Goal: Task Accomplishment & Management: Manage account settings

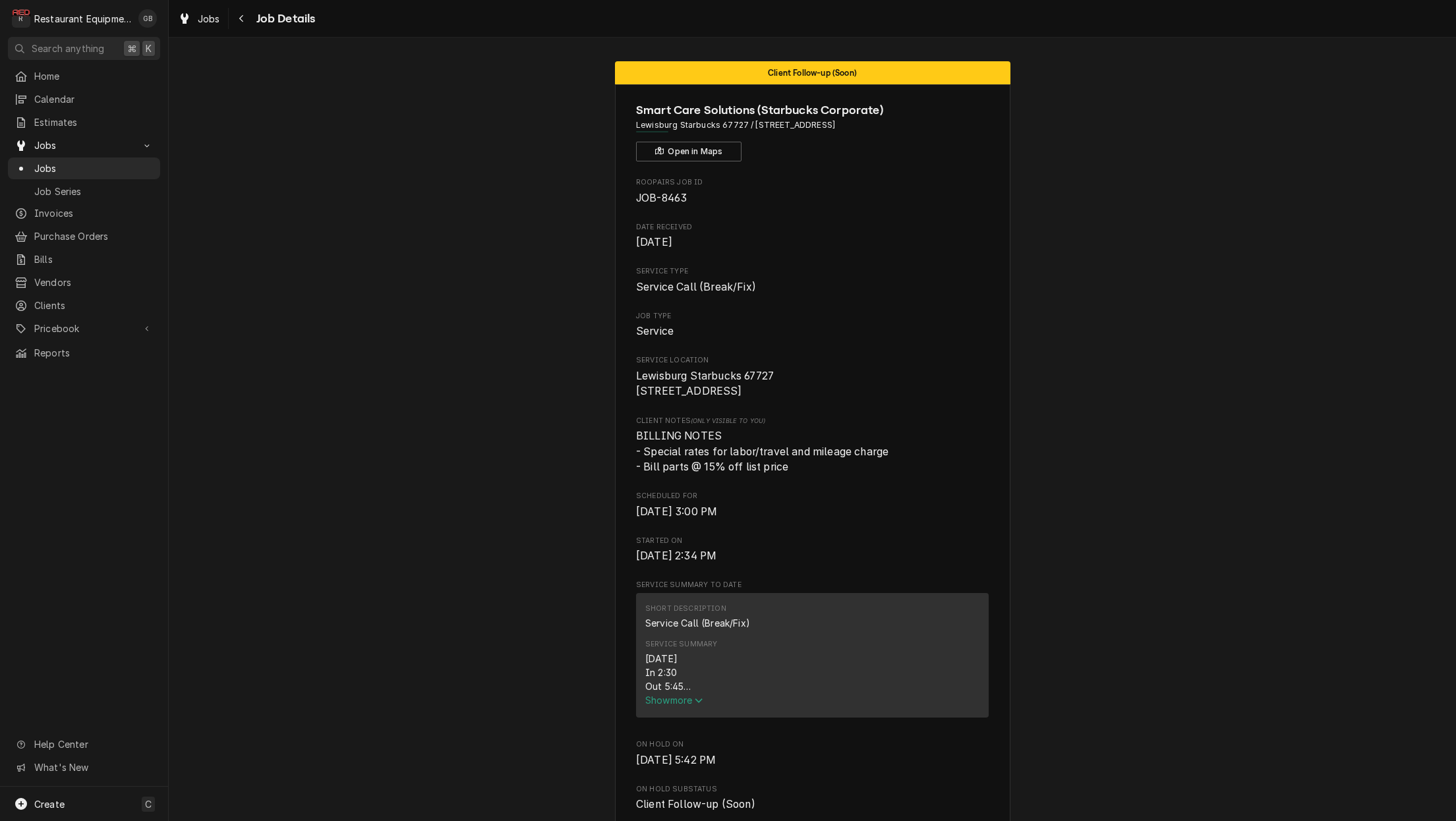
click at [688, 705] on span "Show more" at bounding box center [674, 700] width 58 height 11
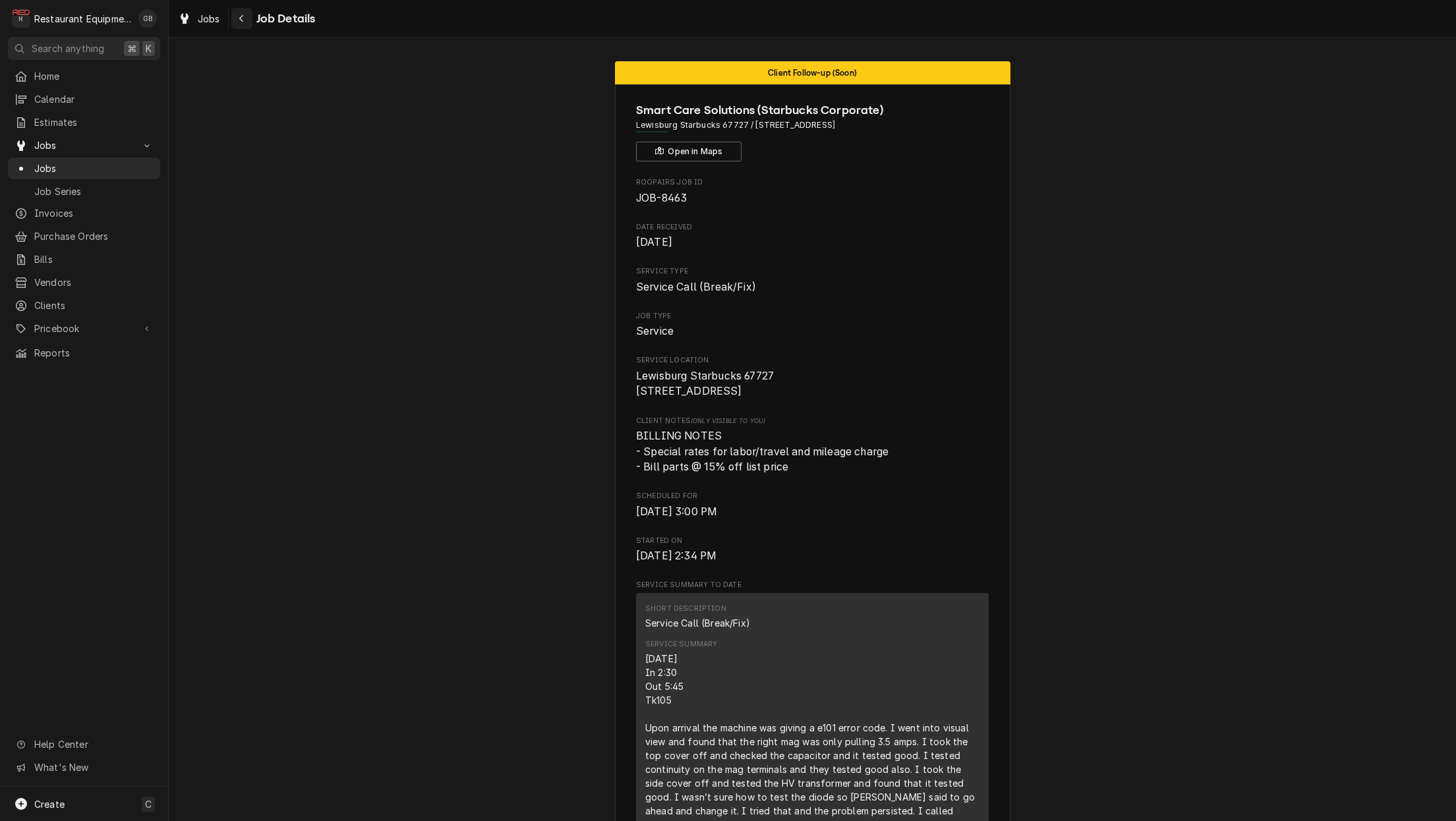
click at [240, 18] on icon "Navigate back" at bounding box center [241, 18] width 6 height 9
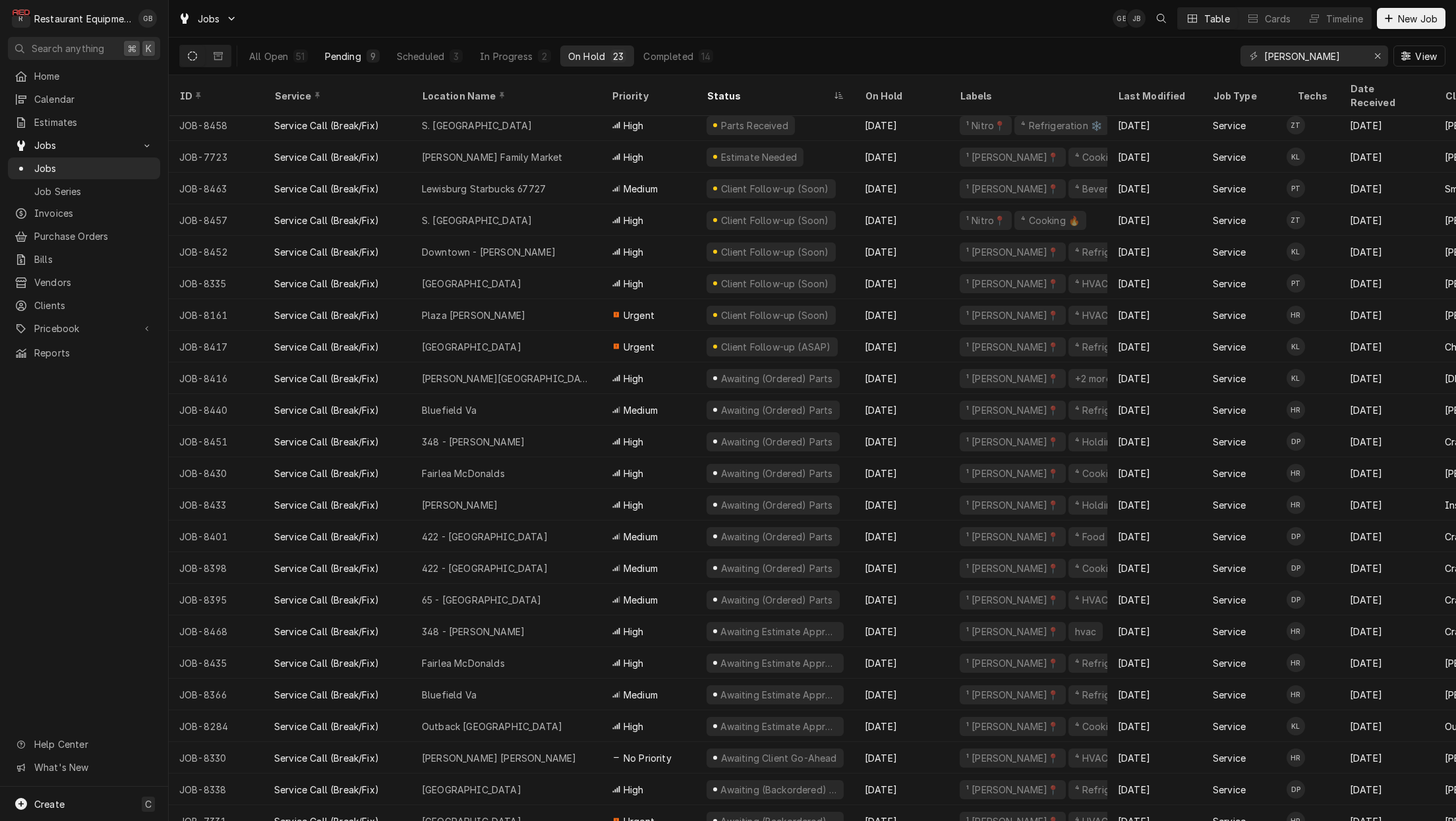
click at [356, 59] on div "Pending" at bounding box center [343, 56] width 36 height 14
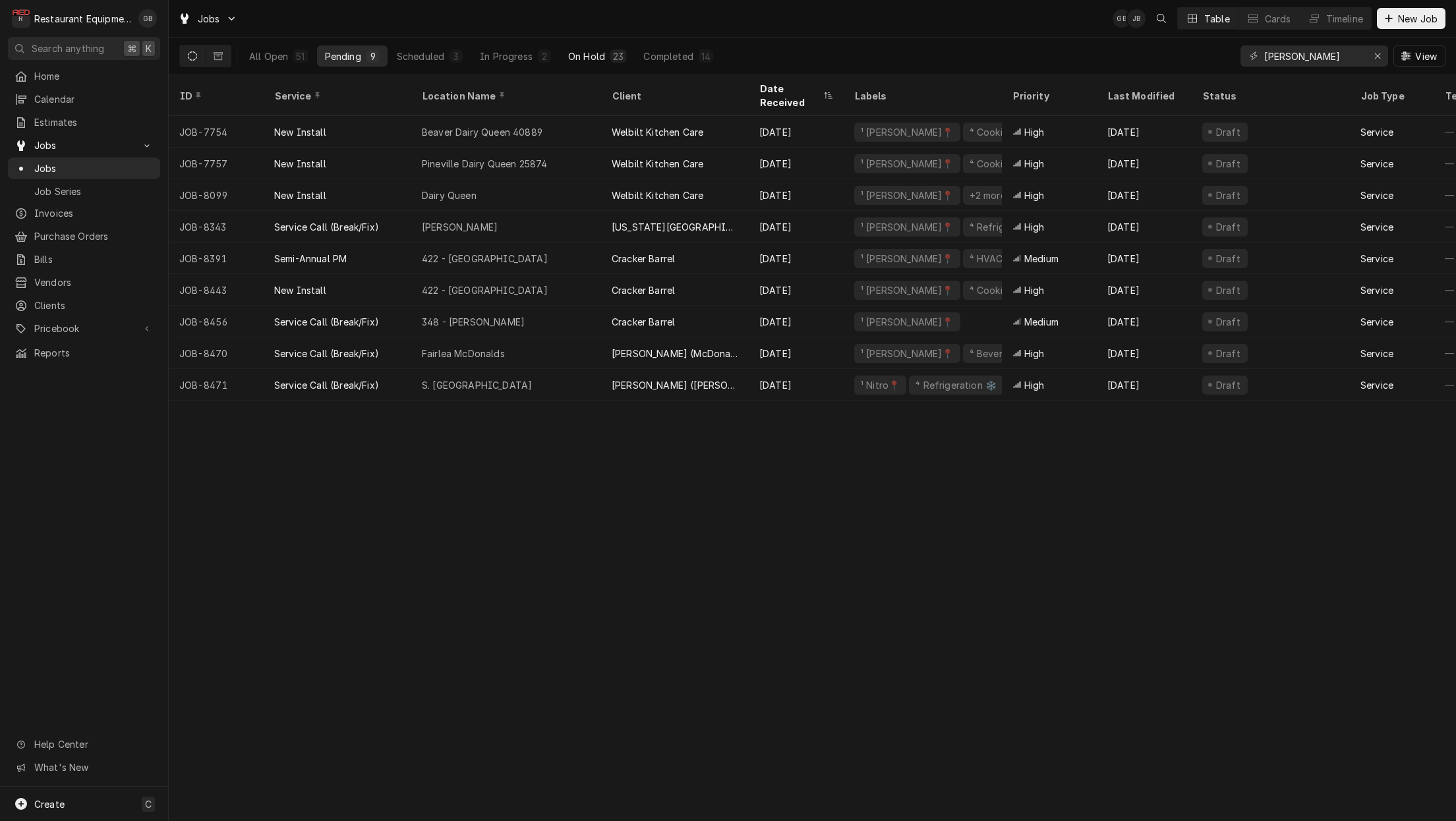
click at [589, 57] on div "On Hold" at bounding box center [586, 56] width 37 height 14
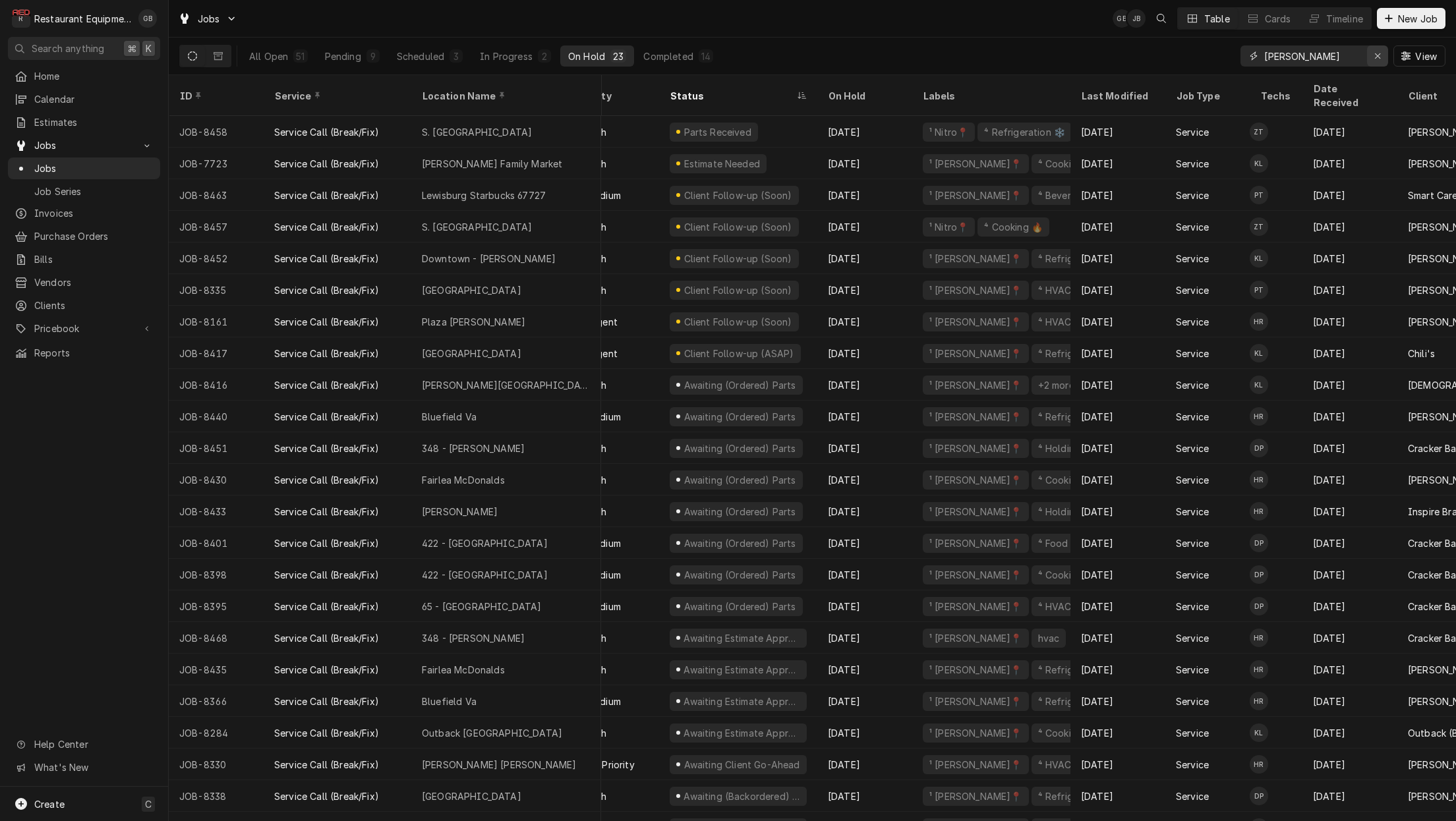
click at [1380, 54] on icon "Erase input" at bounding box center [1378, 56] width 7 height 9
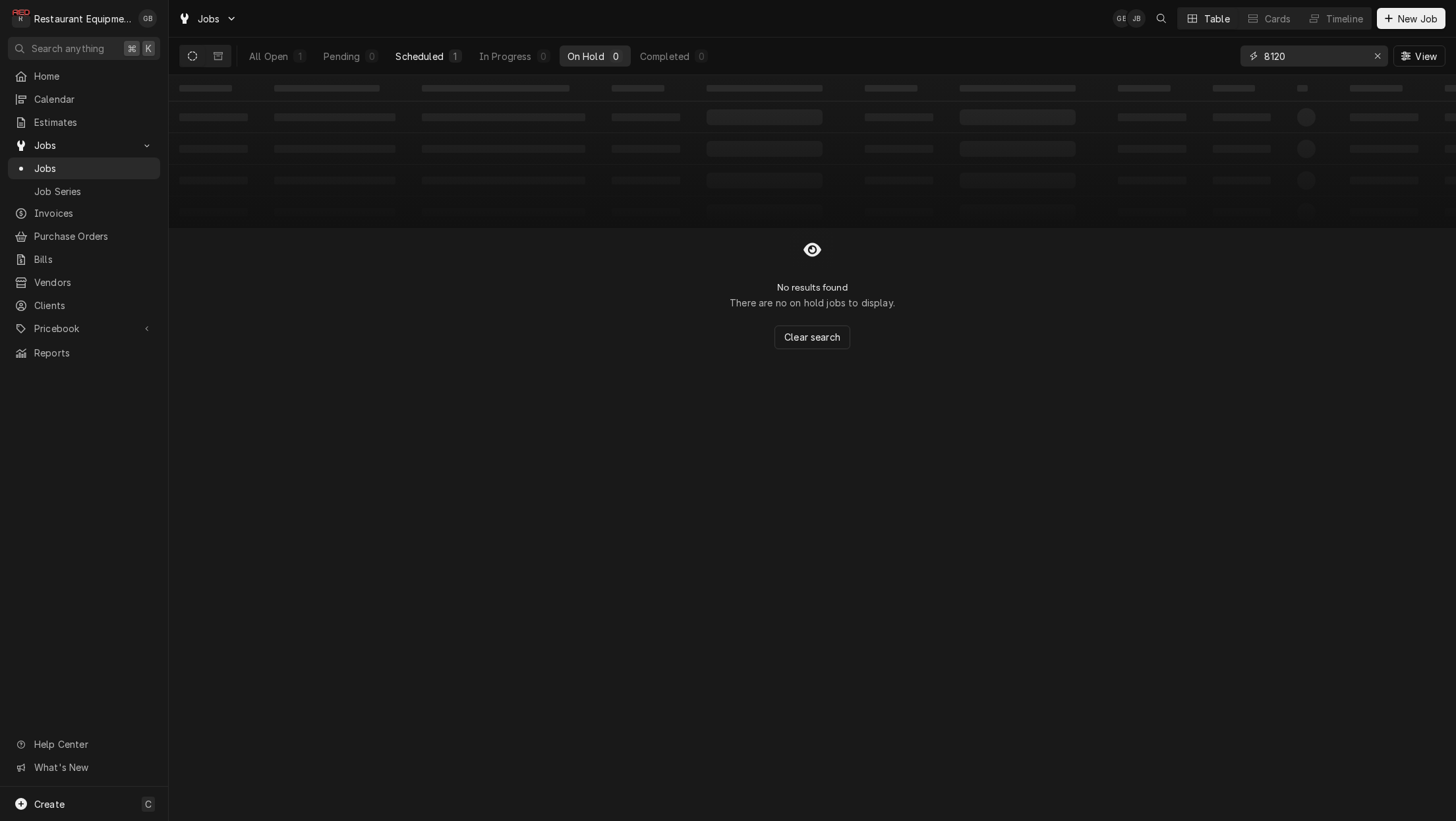
type input "8120"
click at [419, 59] on div "Scheduled" at bounding box center [418, 56] width 47 height 14
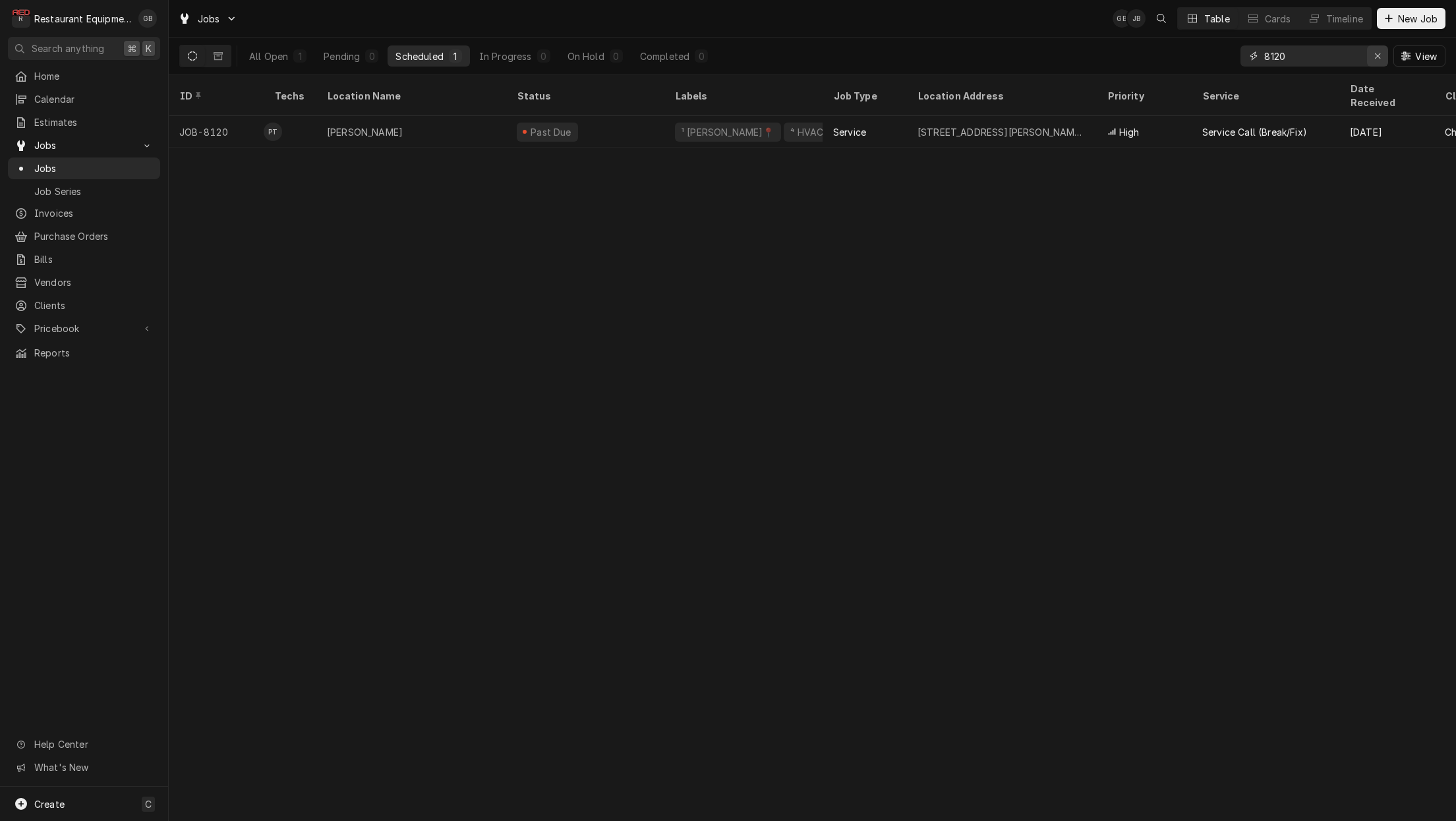
click at [1372, 59] on div "Erase input" at bounding box center [1377, 55] width 13 height 13
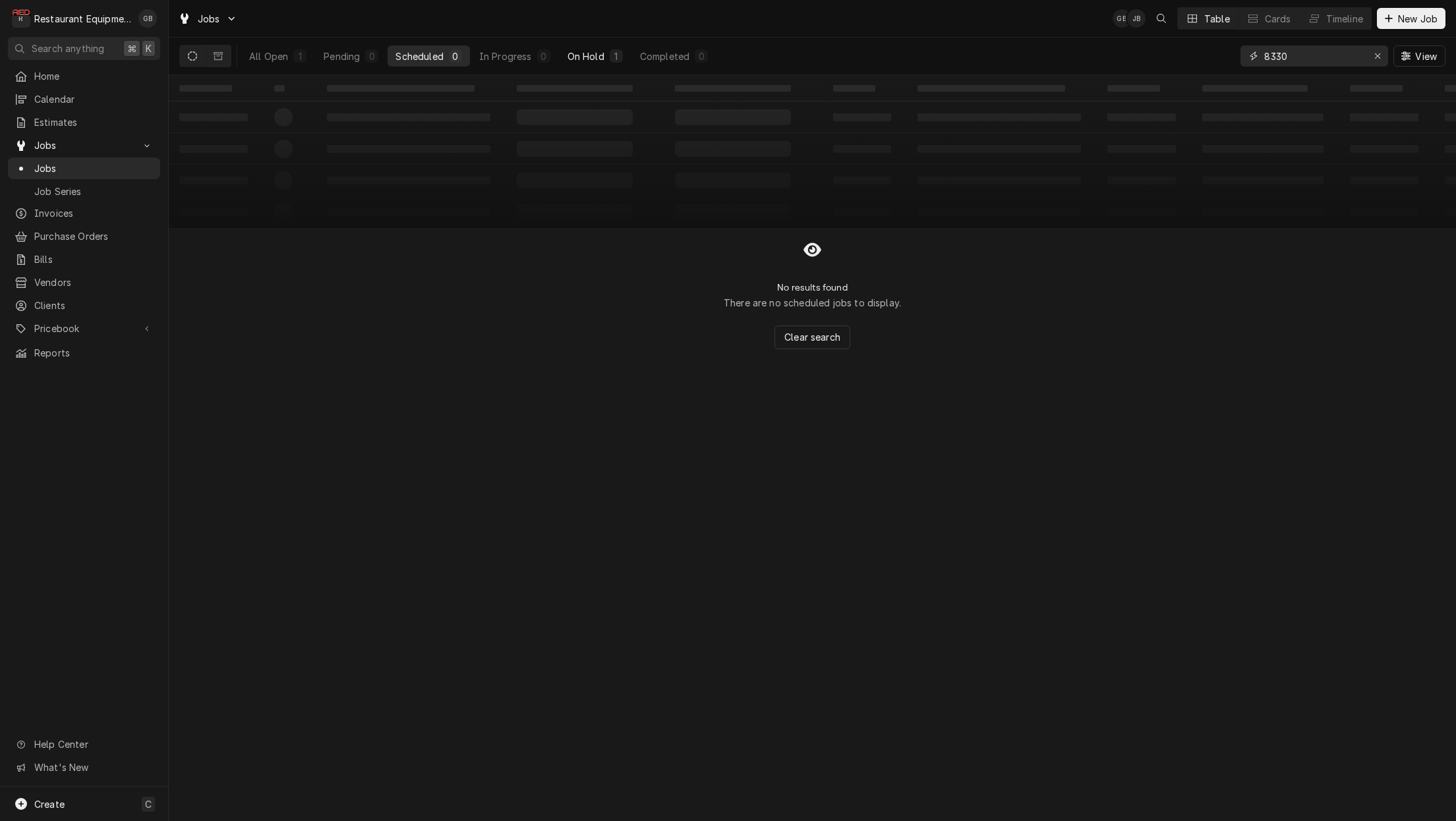
type input "8330"
click at [612, 58] on div "1" at bounding box center [615, 56] width 8 height 14
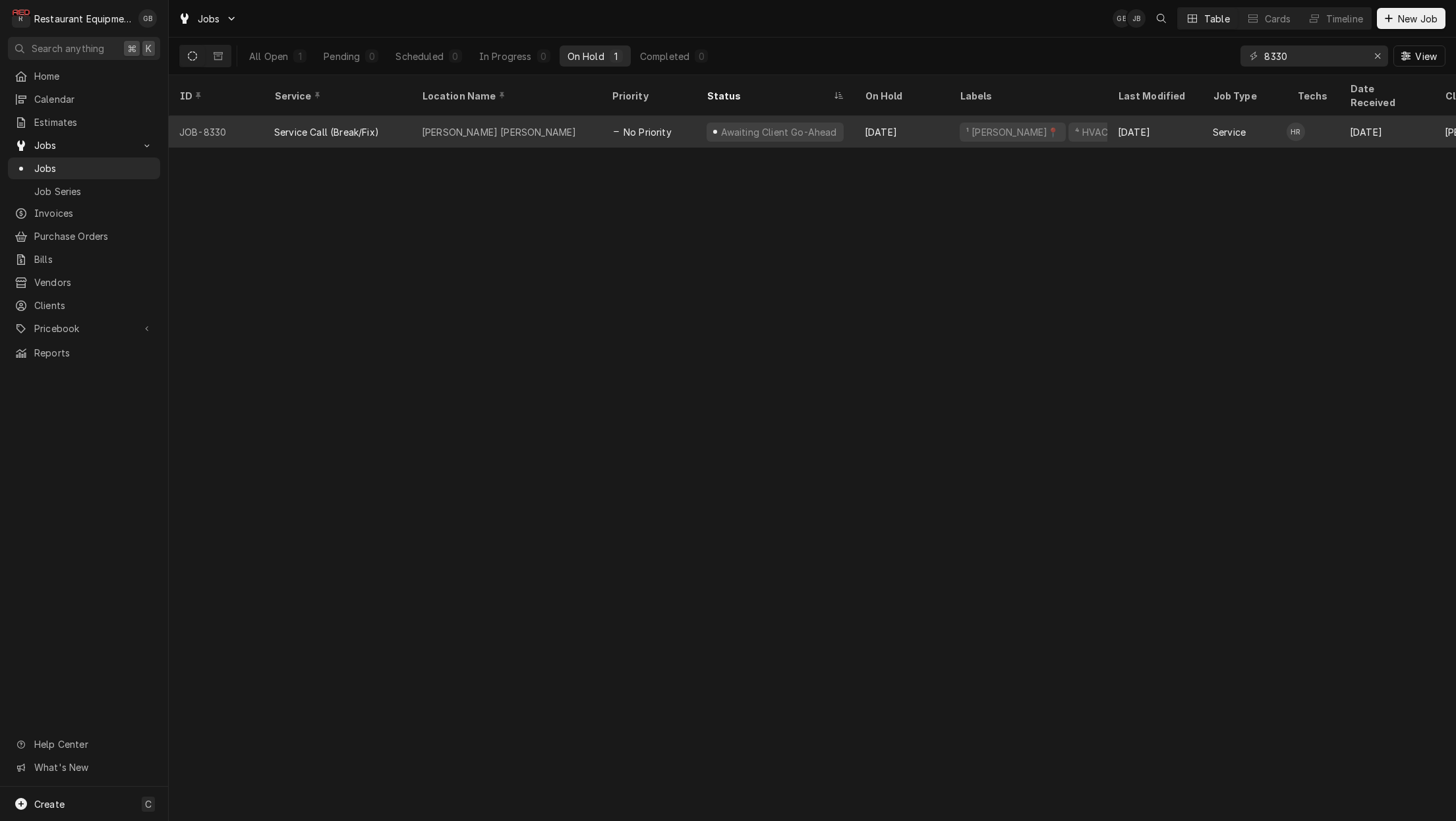
click at [457, 126] on div "Harper Rd Bob Evans" at bounding box center [498, 133] width 154 height 14
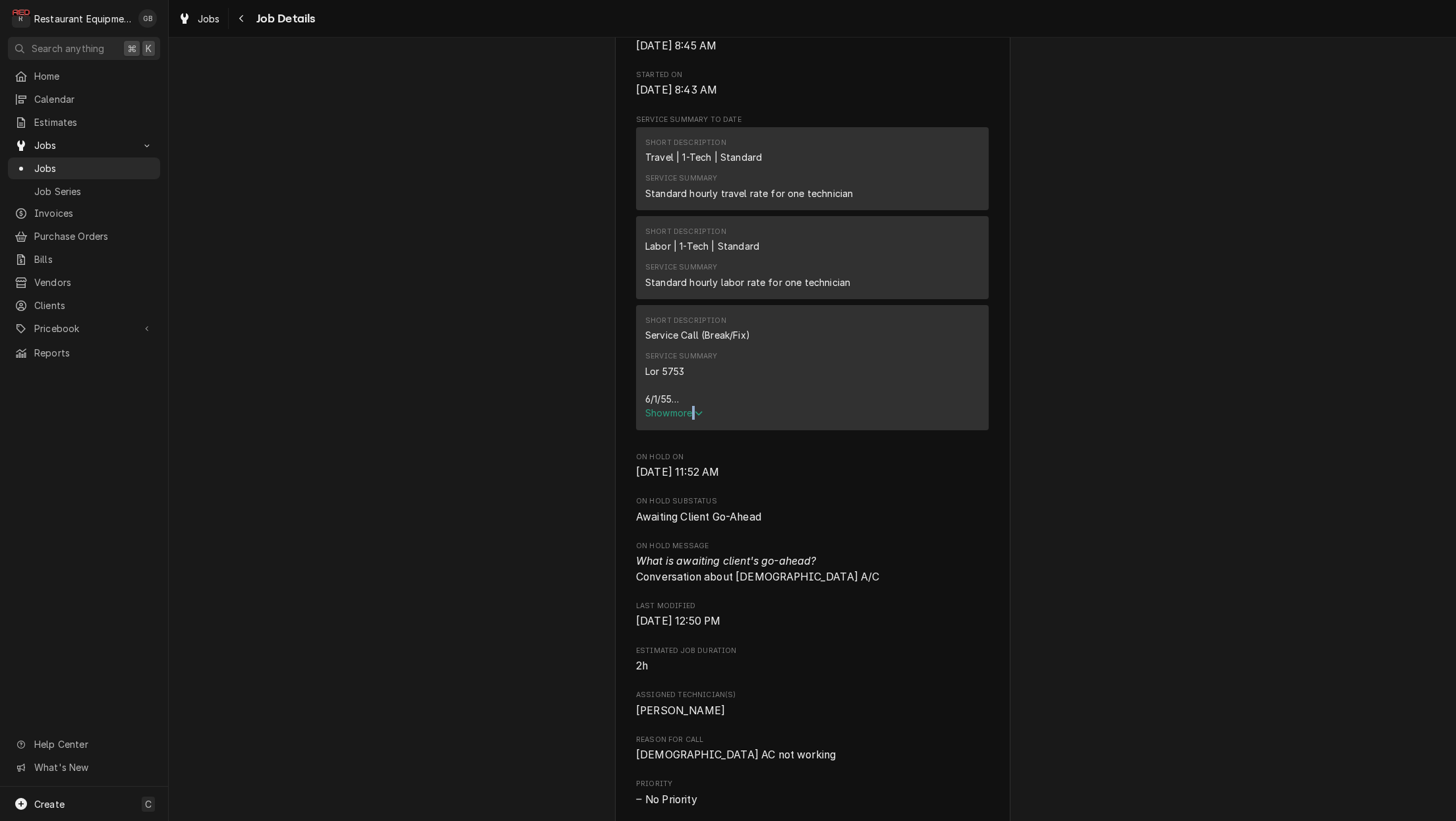
scroll to position [581, 0]
click at [675, 409] on span "Show more" at bounding box center [674, 414] width 58 height 11
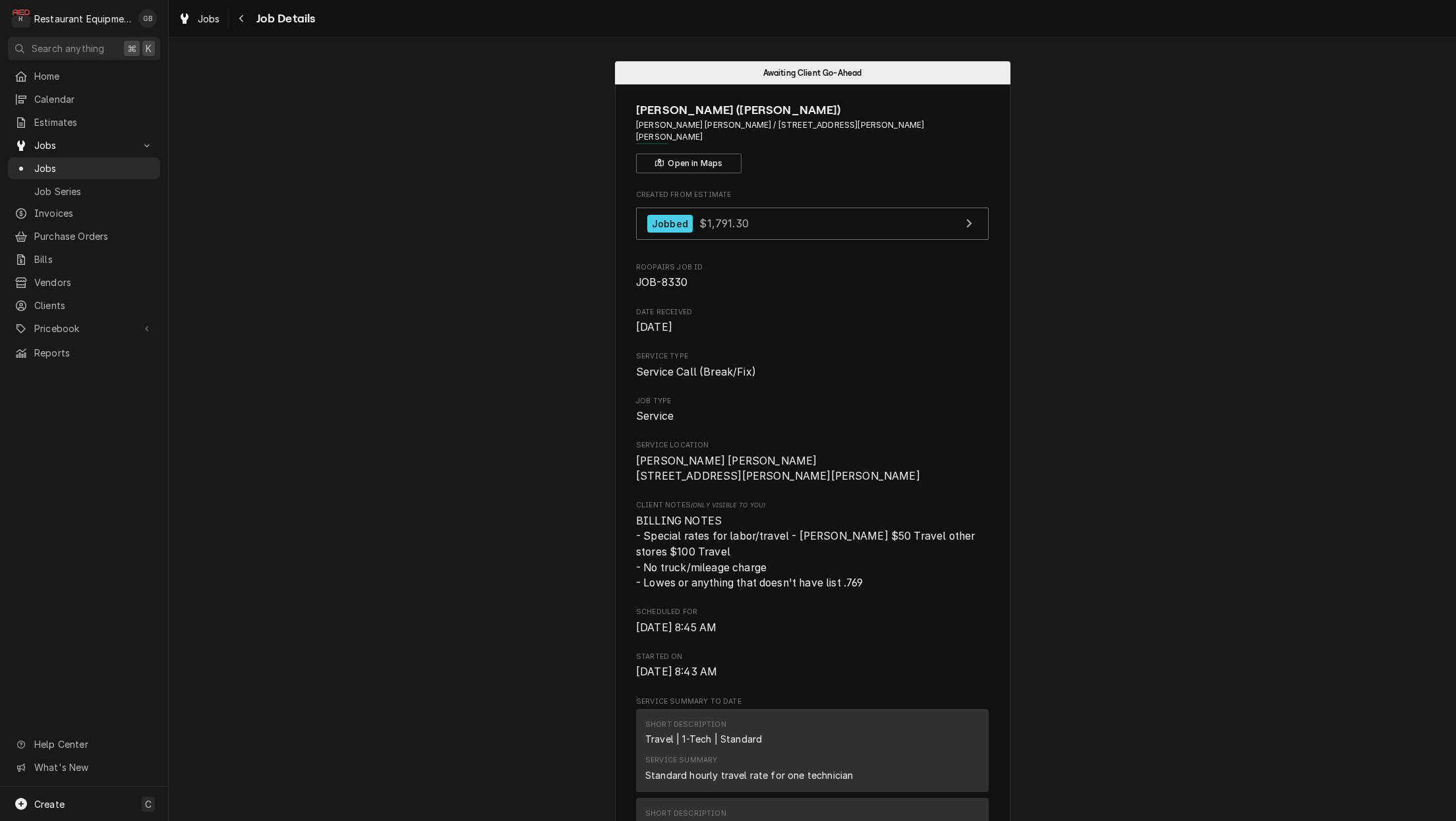
scroll to position [0, 0]
click at [233, 14] on button "Navigate back" at bounding box center [242, 18] width 22 height 22
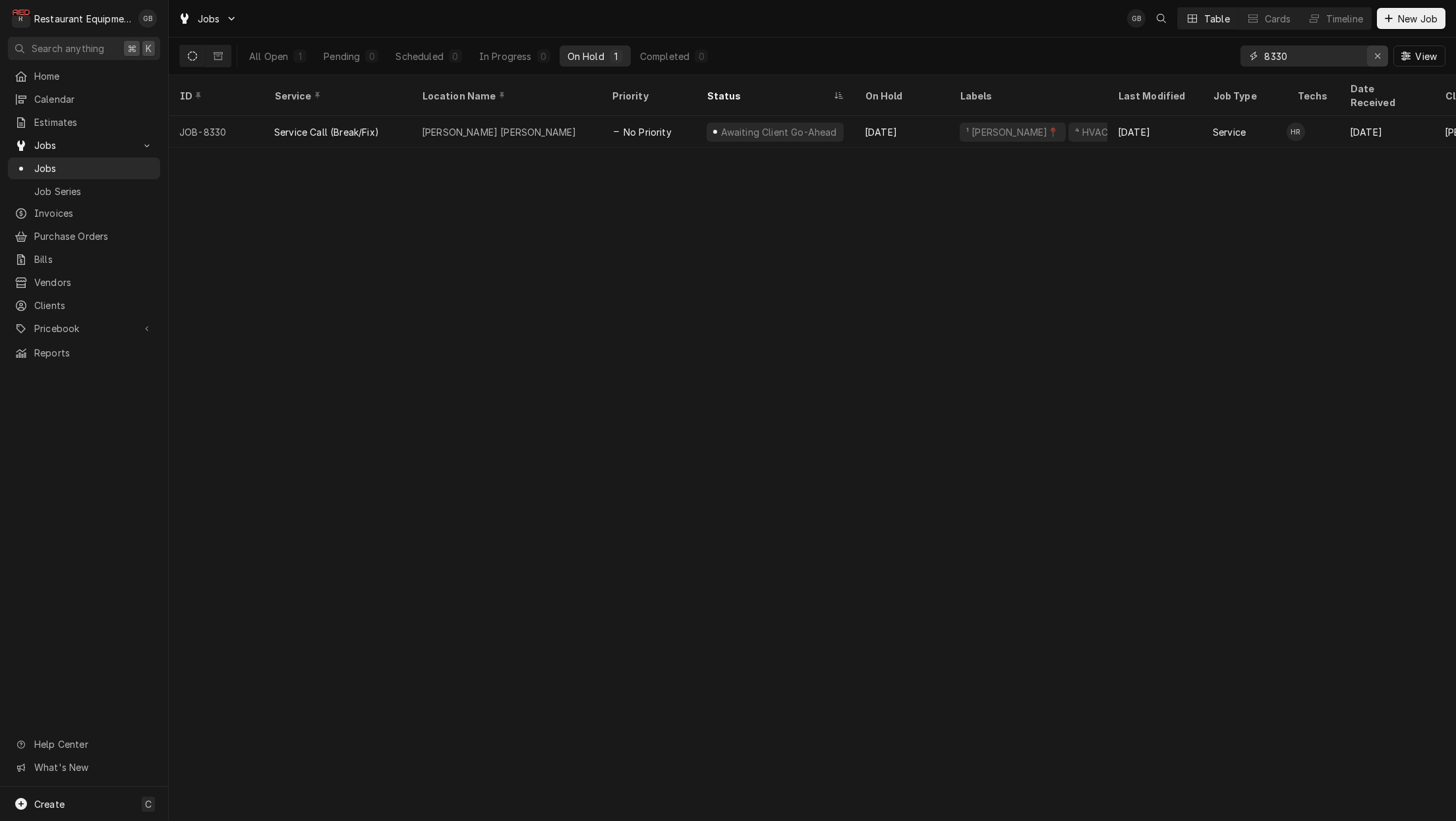
click at [1374, 51] on div "Erase input" at bounding box center [1377, 55] width 13 height 13
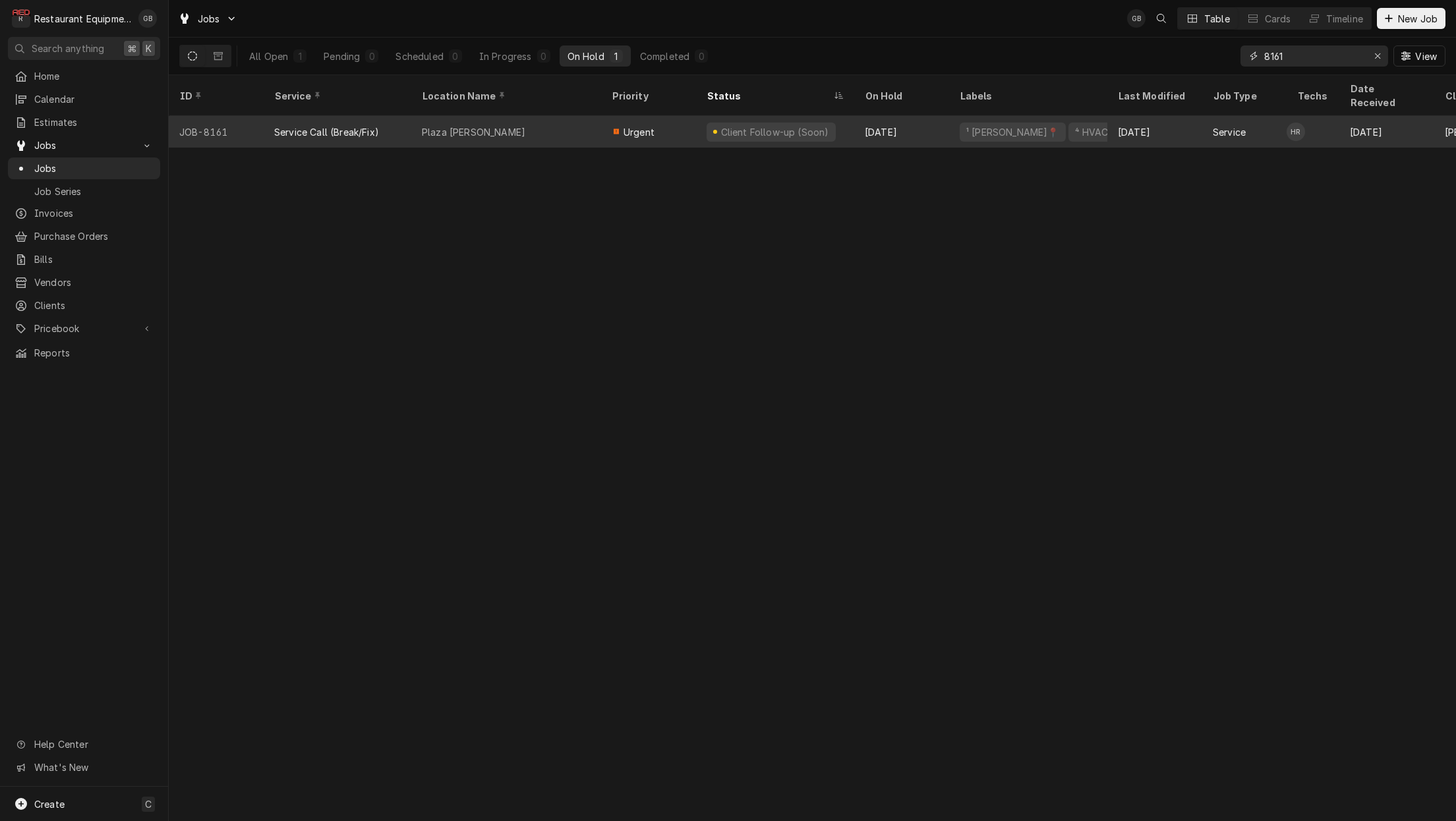
type input "8161"
click at [545, 117] on div "Plaza [PERSON_NAME]" at bounding box center [506, 132] width 190 height 32
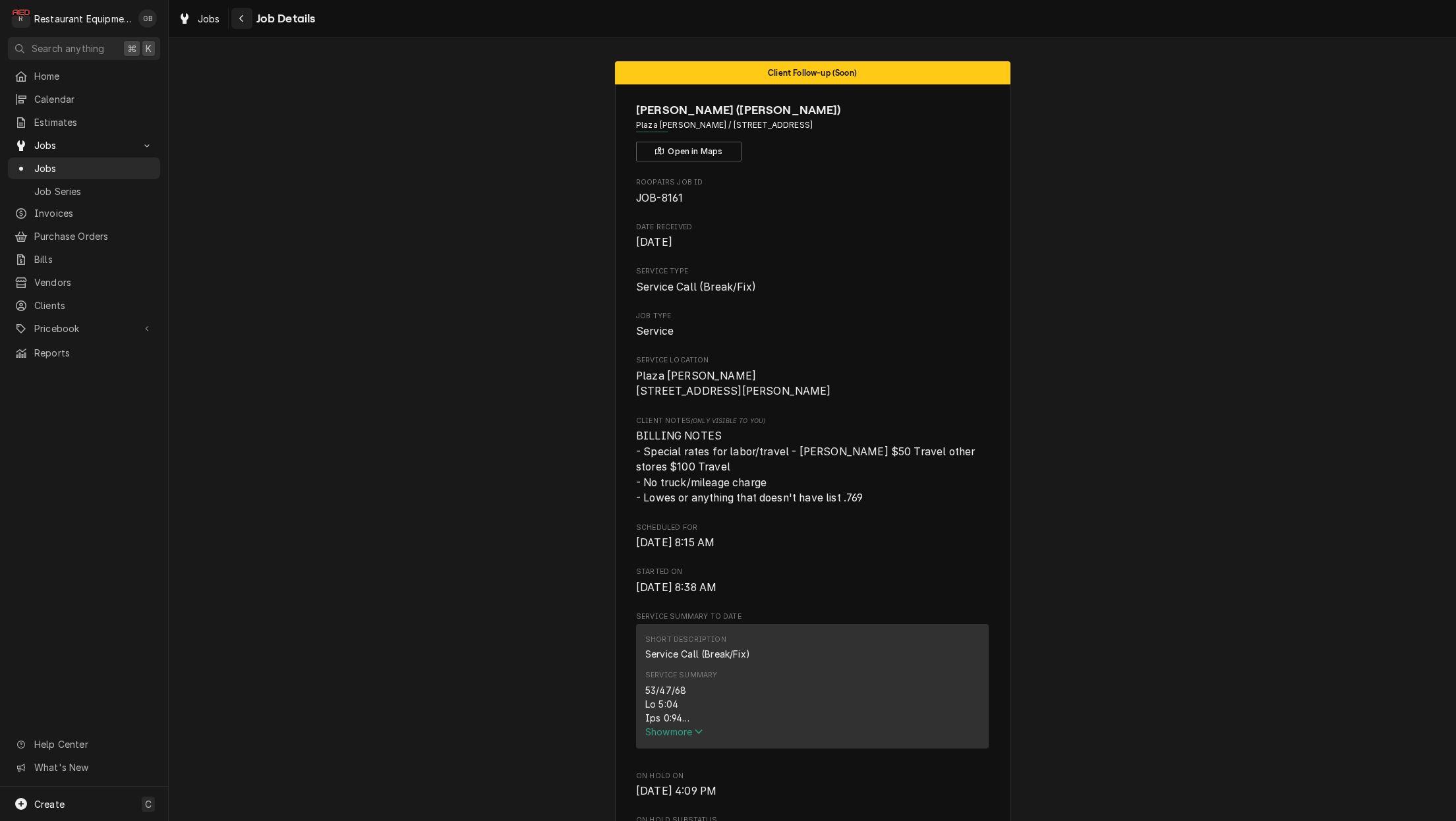
click at [243, 23] on div "Navigate back" at bounding box center [241, 18] width 13 height 13
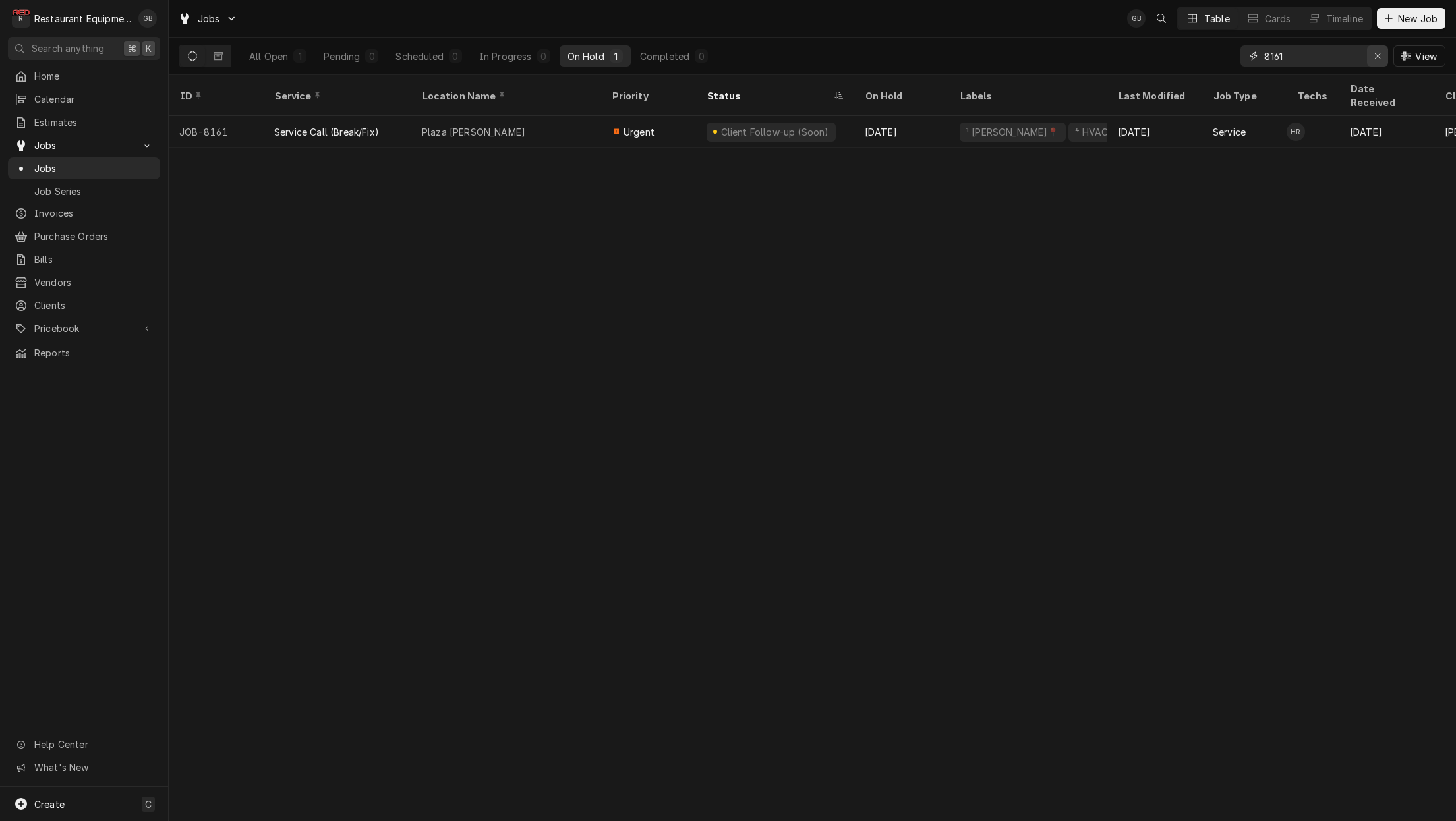
click at [1369, 55] on button "Erase input" at bounding box center [1377, 56] width 22 height 22
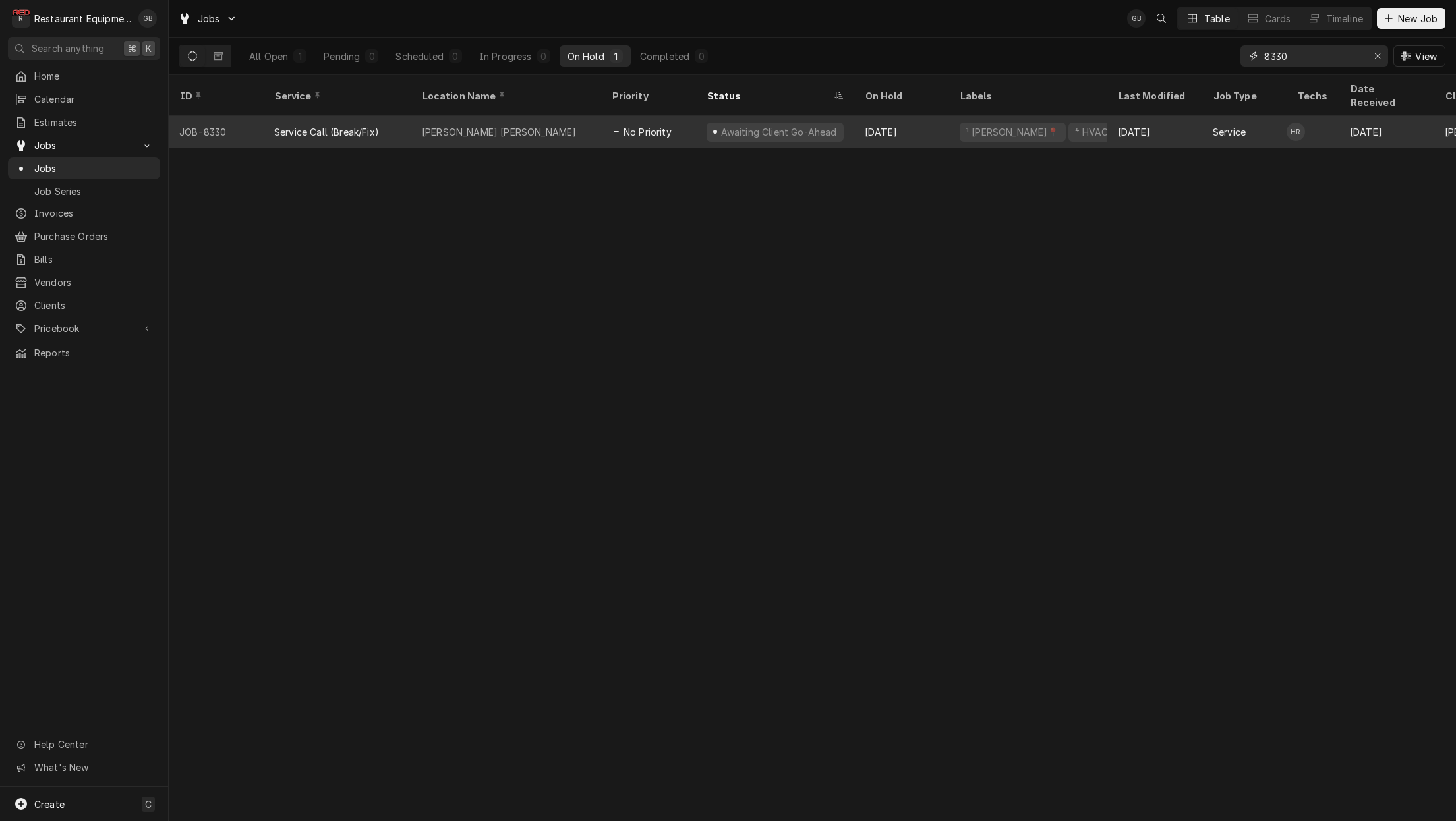
type input "8330"
click at [563, 117] on div "[PERSON_NAME] [PERSON_NAME]" at bounding box center [506, 132] width 190 height 32
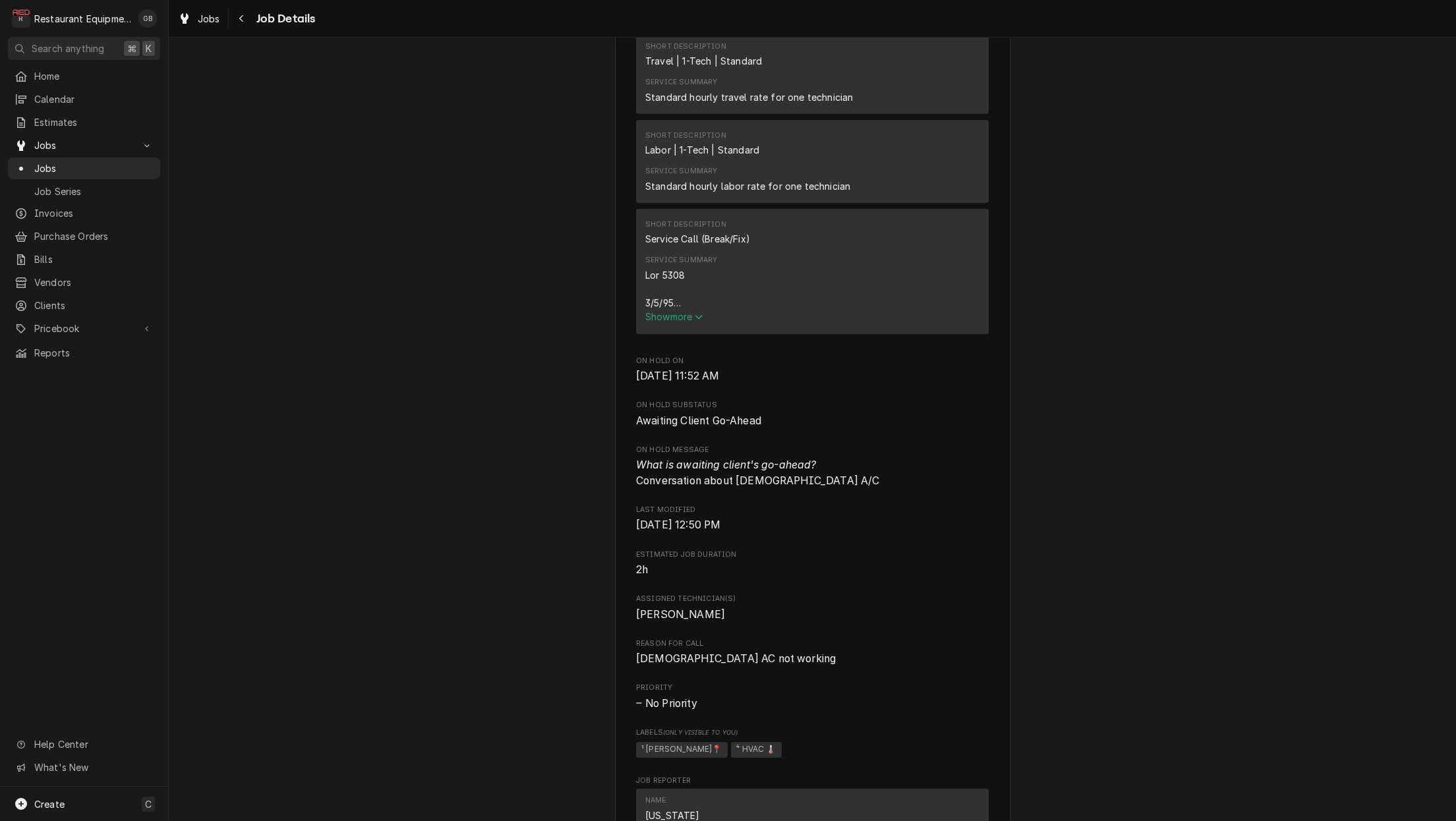
click at [752, 423] on div "Created From Estimate Jobbed $1,791.30 Roopairs Job ID JOB-8330 Date Received […" at bounding box center [812, 413] width 353 height 1803
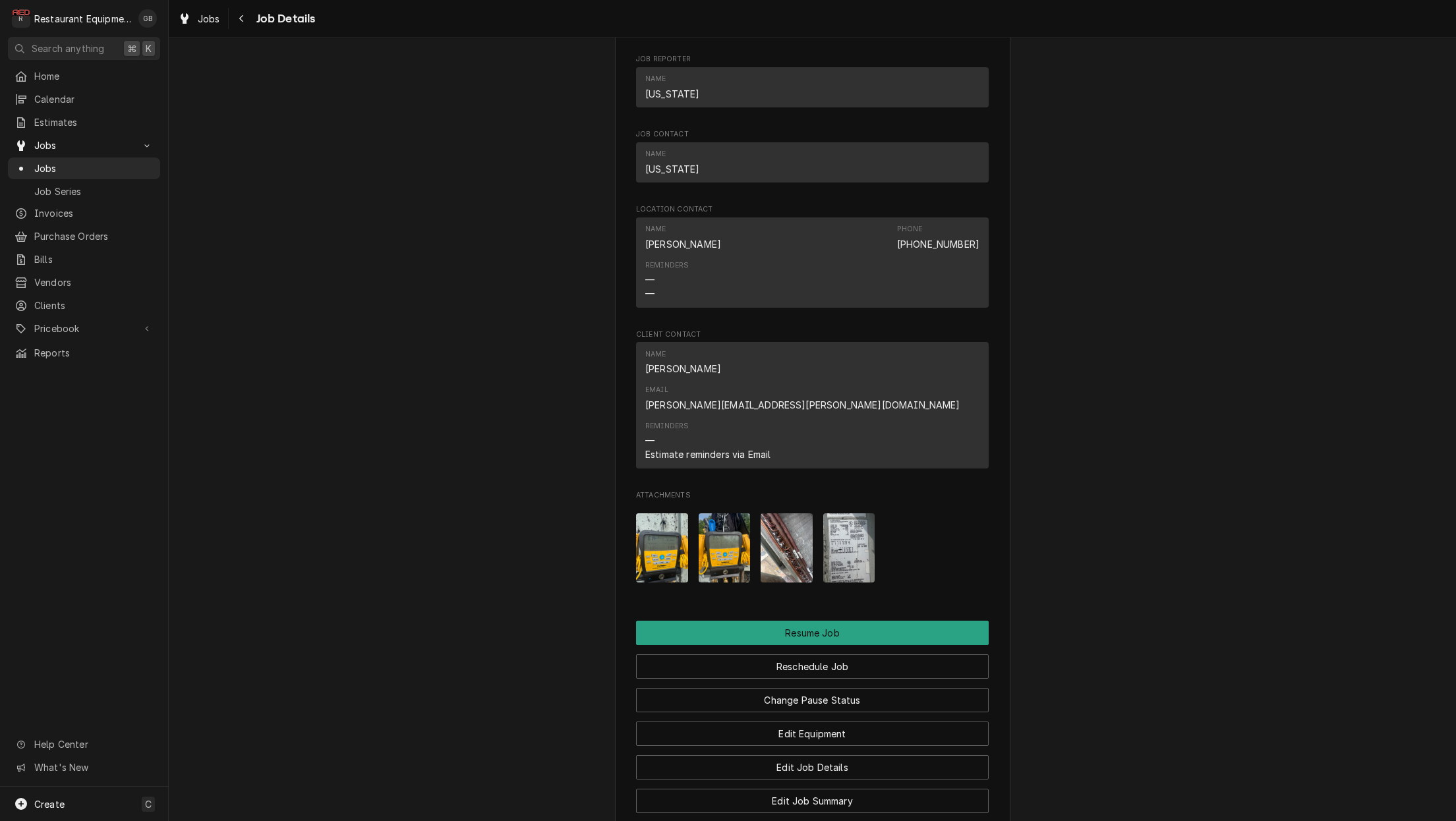
scroll to position [1400, 0]
click at [851, 654] on button "Reschedule Job" at bounding box center [812, 666] width 353 height 24
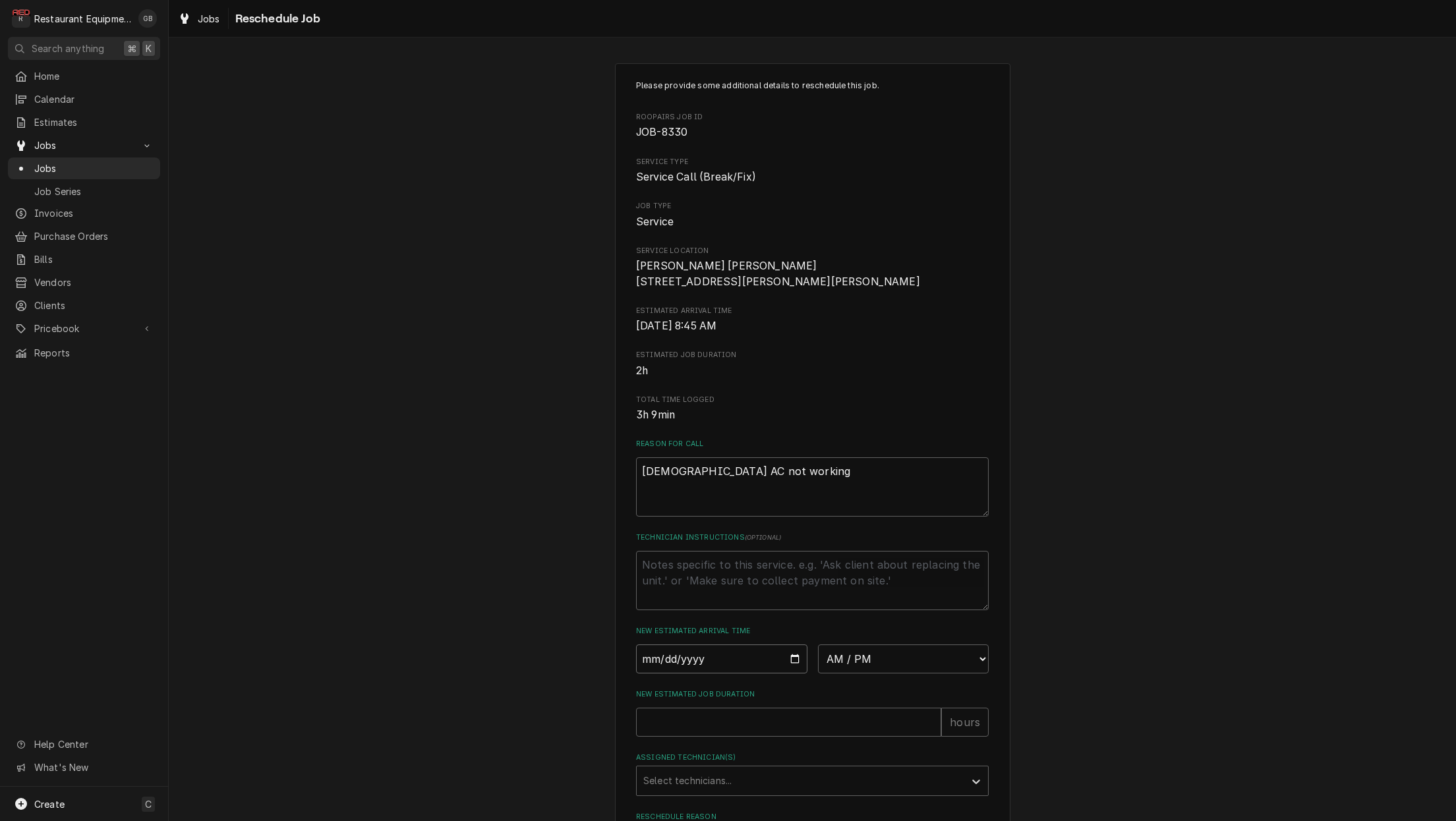
click at [655, 674] on input "Date" at bounding box center [721, 659] width 171 height 29
type input "2025-08-11"
type textarea "x"
select select "12:30:00"
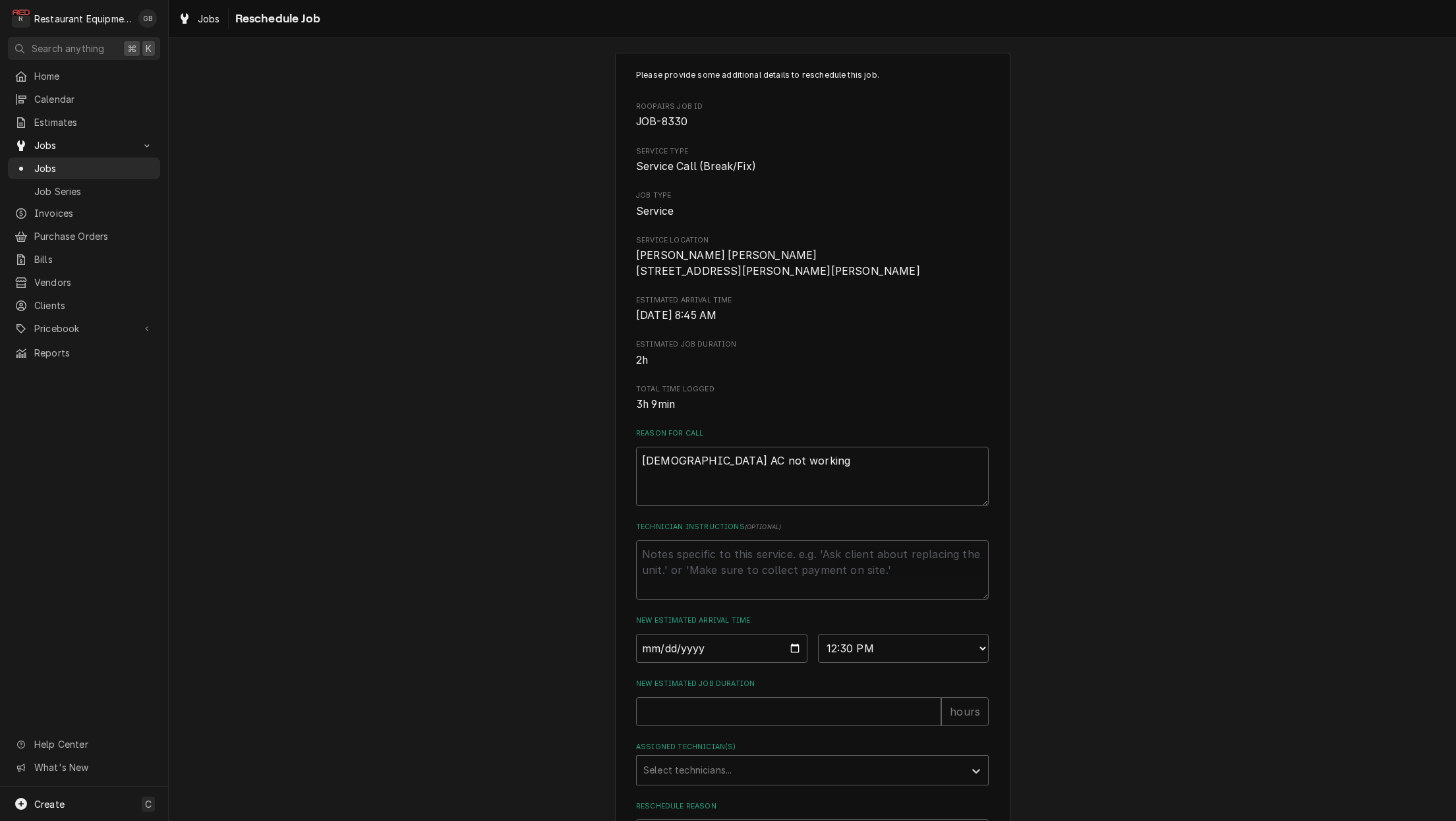
click at [750, 745] on div "Please provide some additional details to reschedule this job. Roopairs Job ID …" at bounding box center [812, 473] width 353 height 809
type textarea "x"
type input "1"
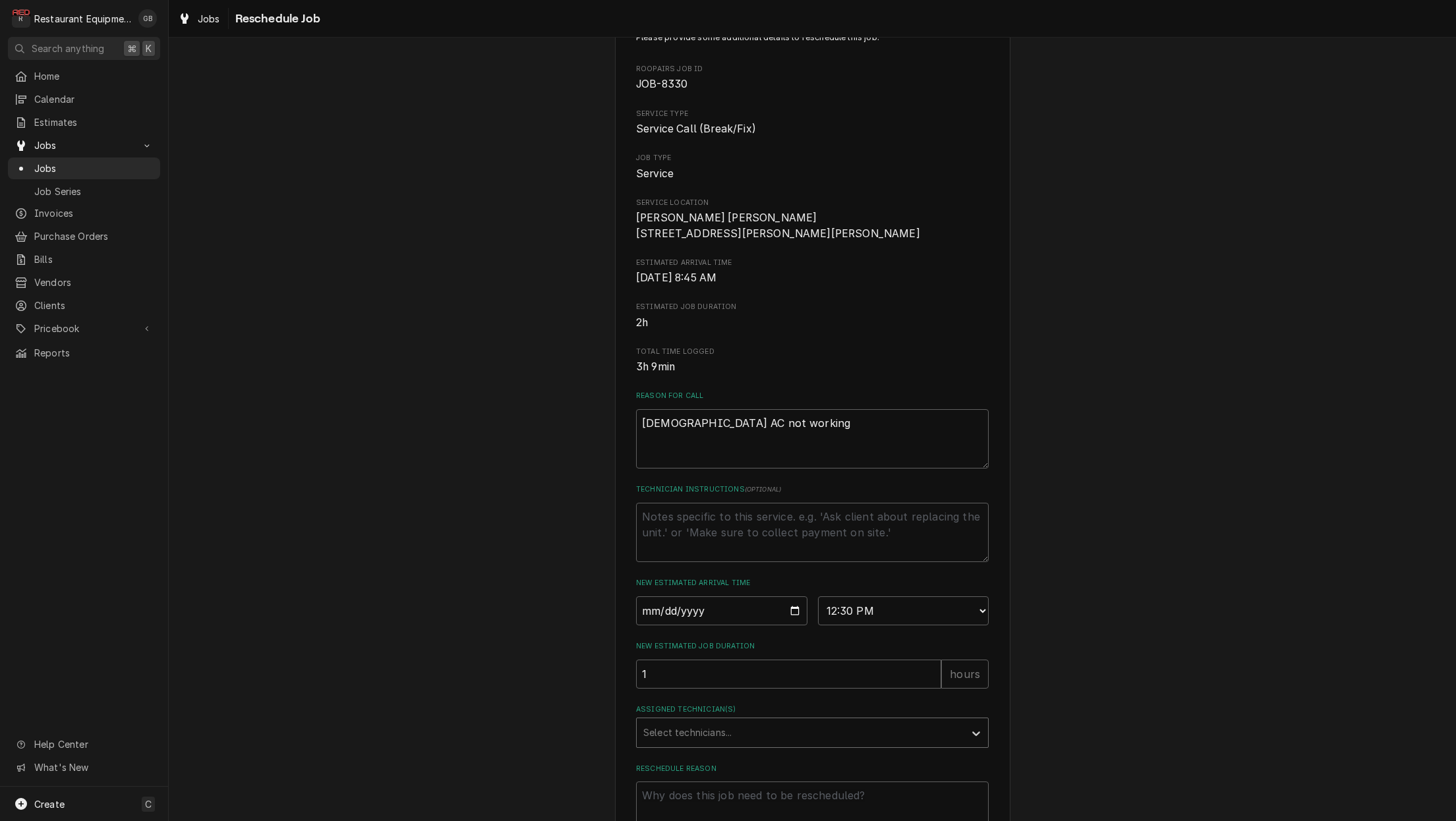
scroll to position [50, 0]
click at [984, 740] on div "Assigned Technician(s)" at bounding box center [976, 730] width 24 height 25
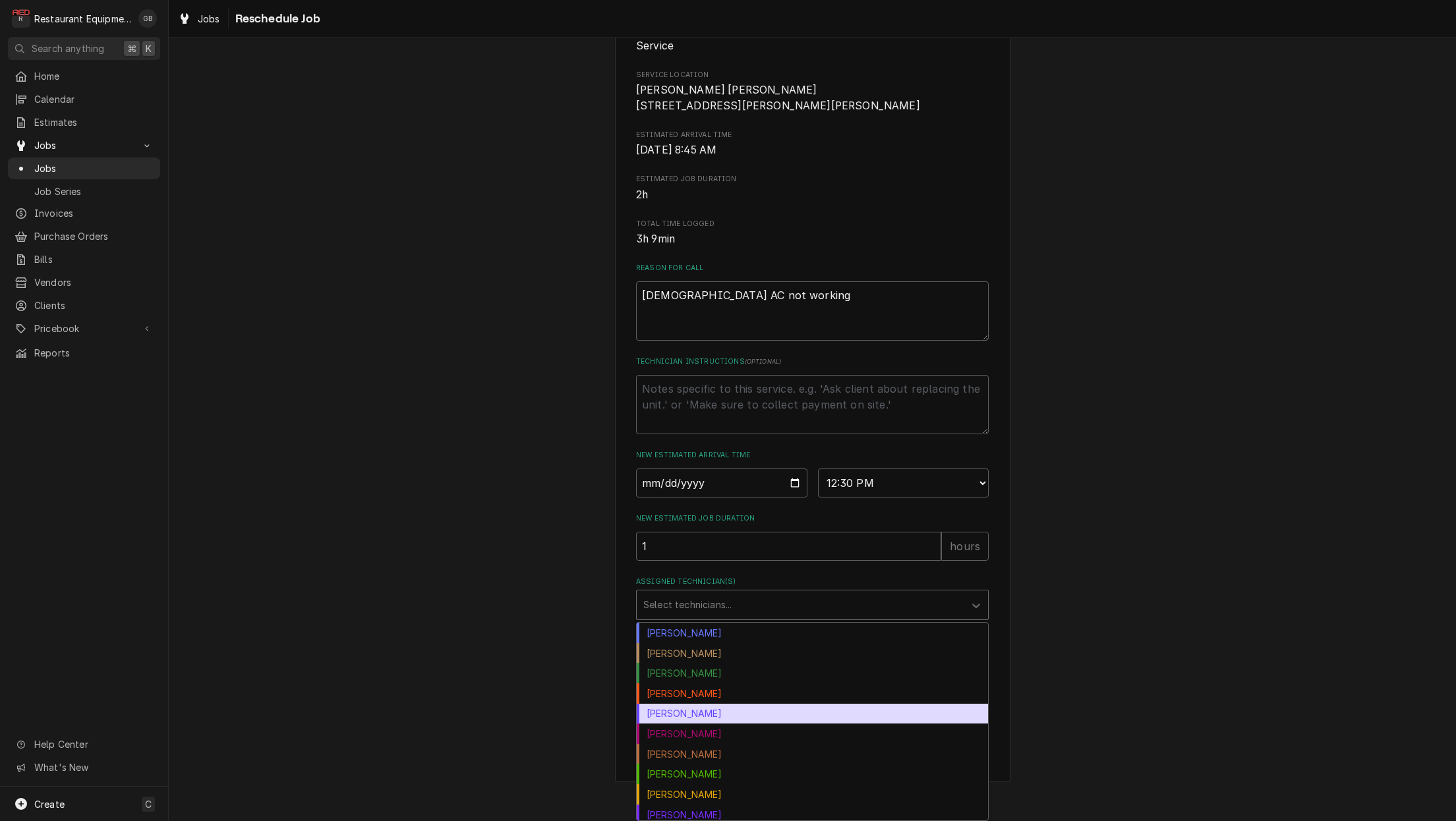
scroll to position [0, 0]
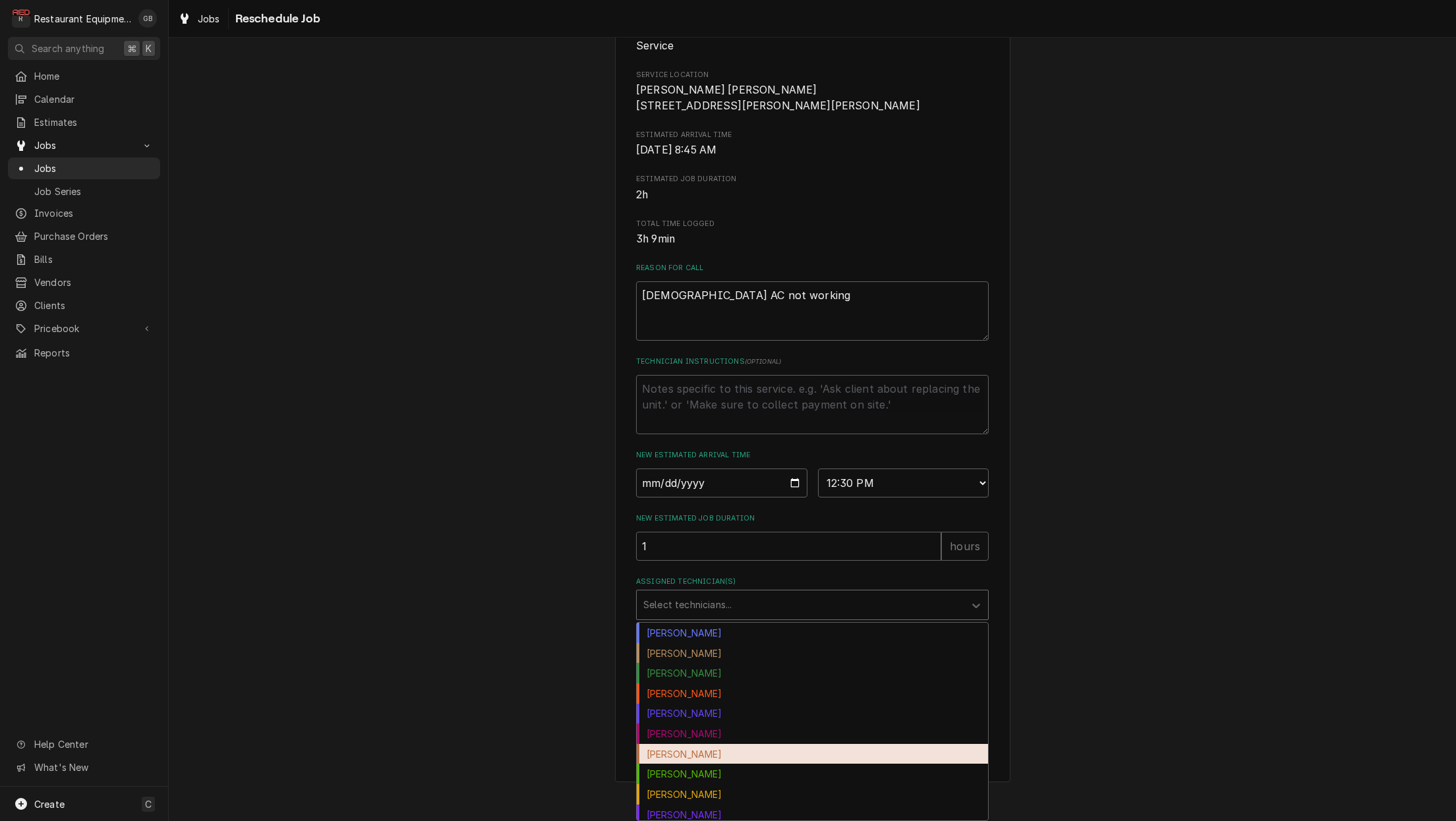
click at [711, 755] on div "[PERSON_NAME]" at bounding box center [812, 755] width 351 height 21
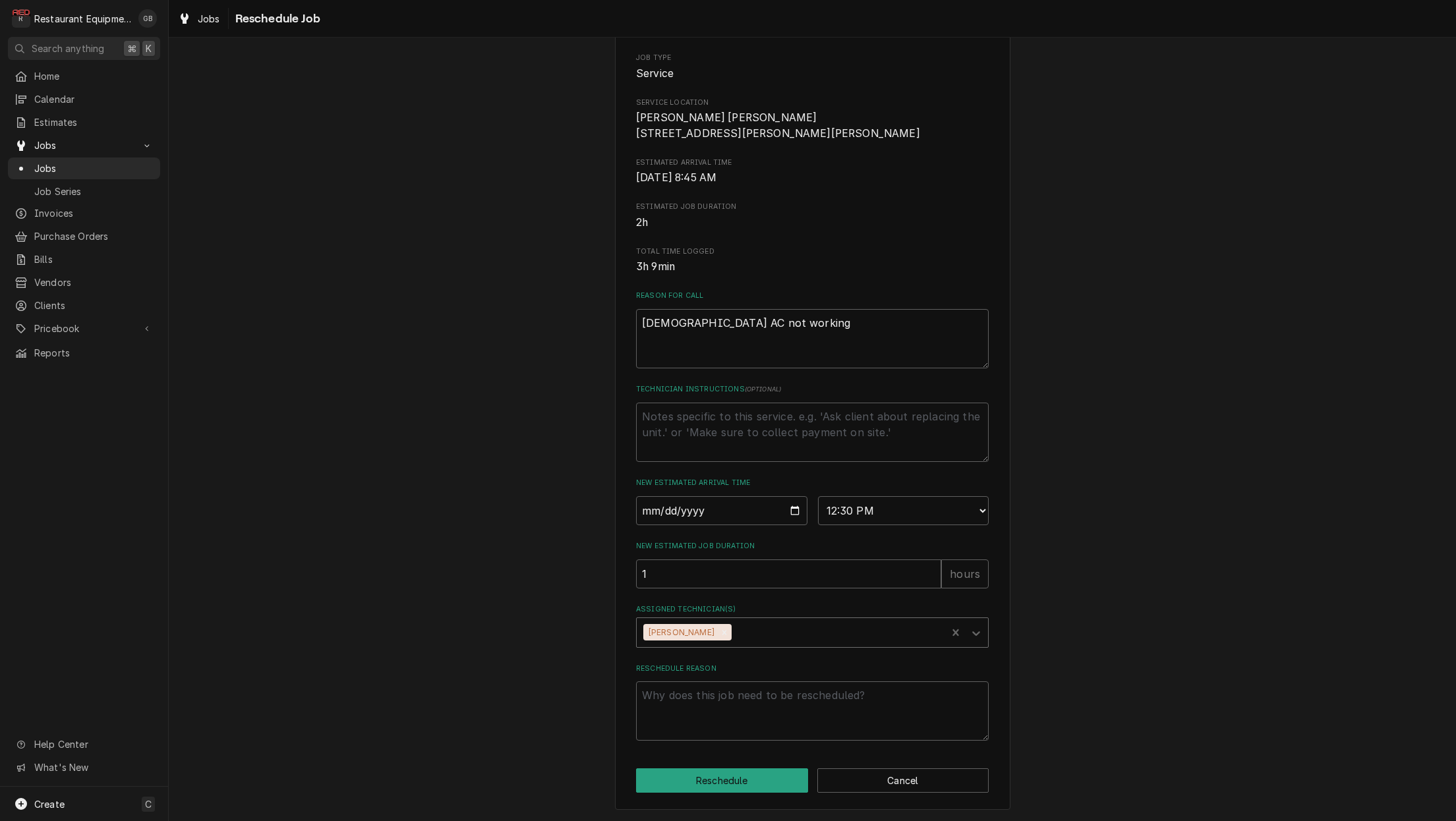
scroll to position [153, 0]
click at [702, 704] on textarea "Reschedule Reason" at bounding box center [812, 711] width 353 height 59
type textarea "x"
type textarea "f"
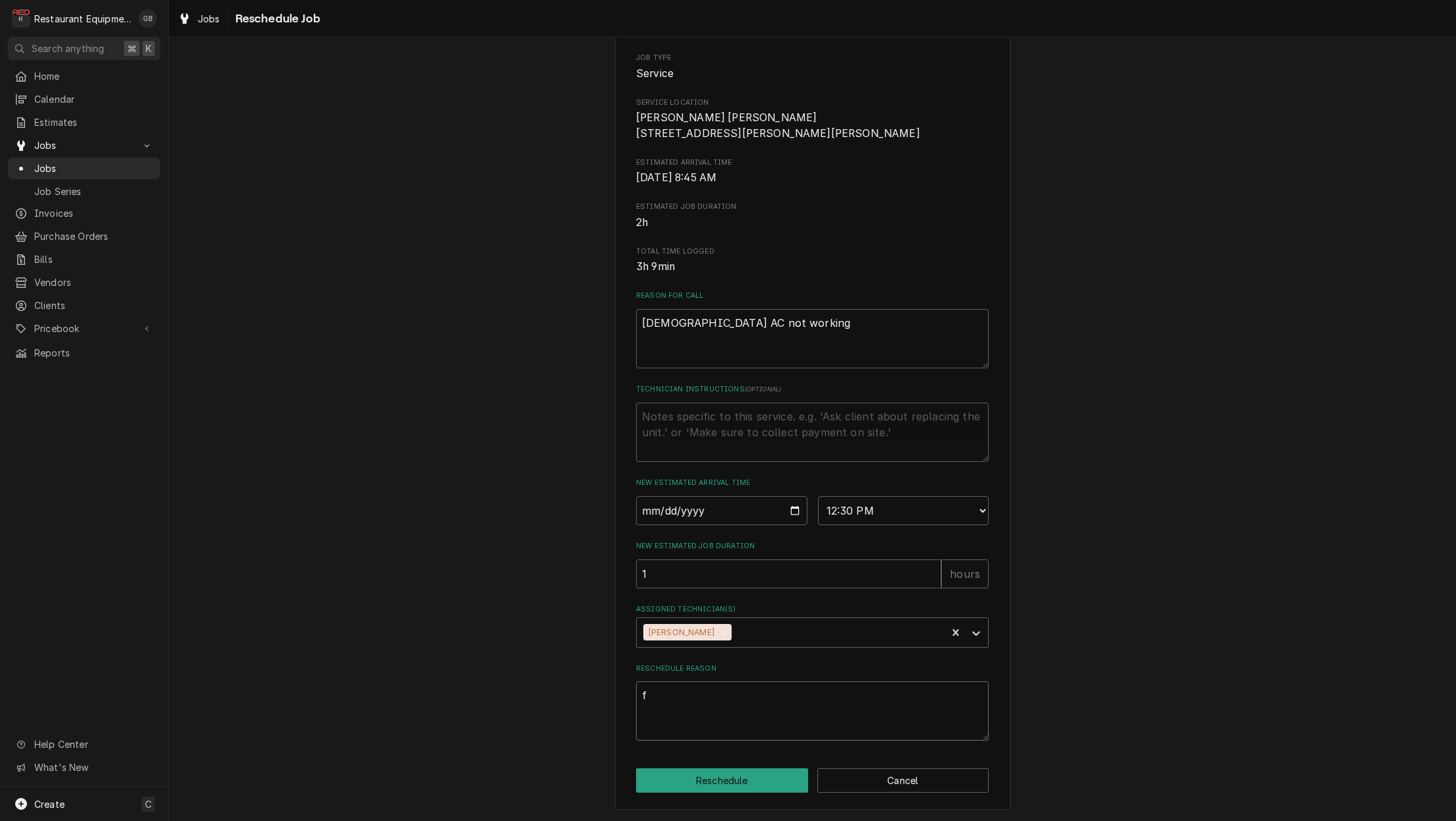
type textarea "x"
type textarea "fo"
type textarea "x"
type textarea "fol"
type textarea "x"
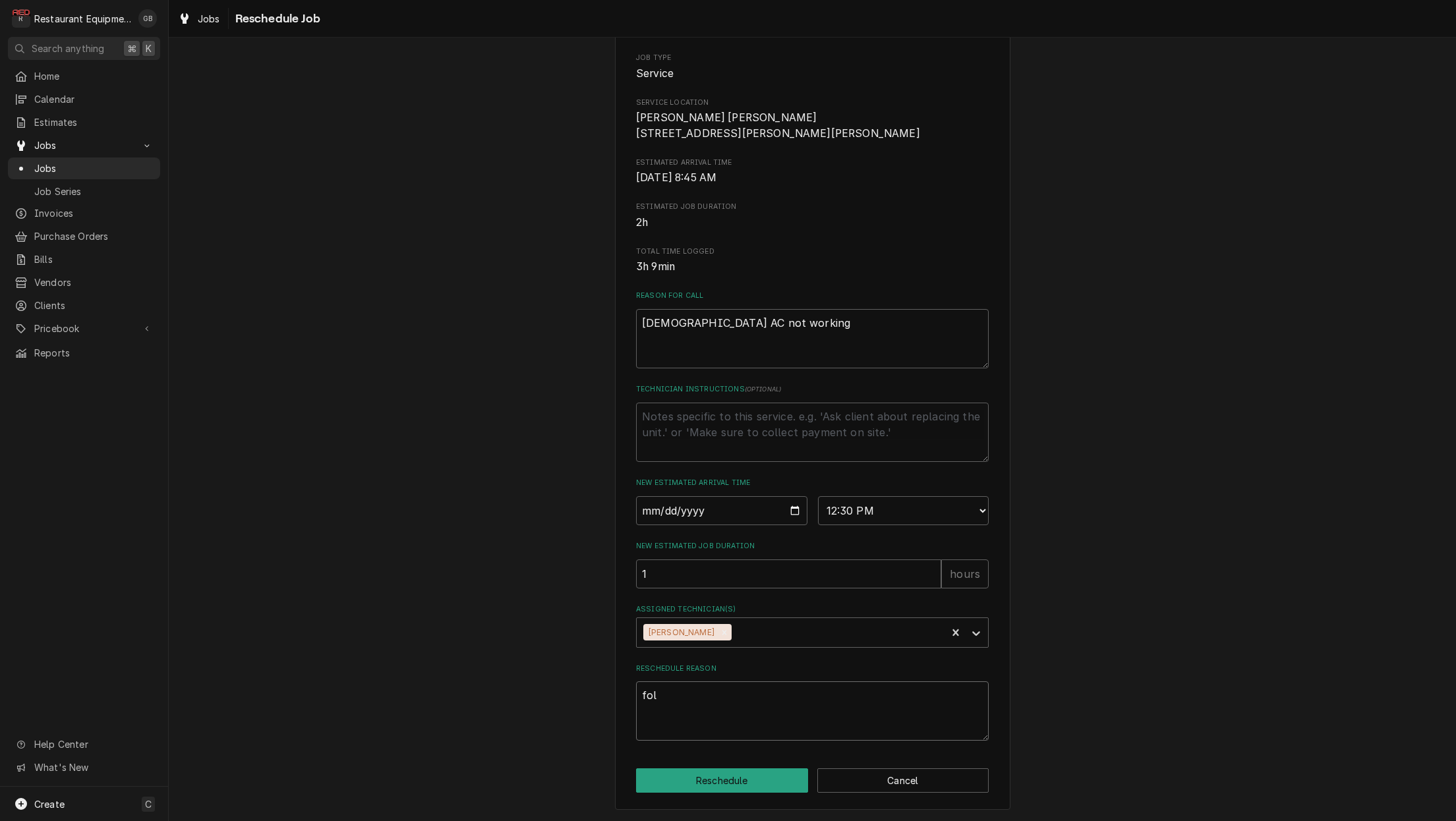
type textarea "foll"
type textarea "x"
type textarea "follo"
type textarea "x"
type textarea "follow"
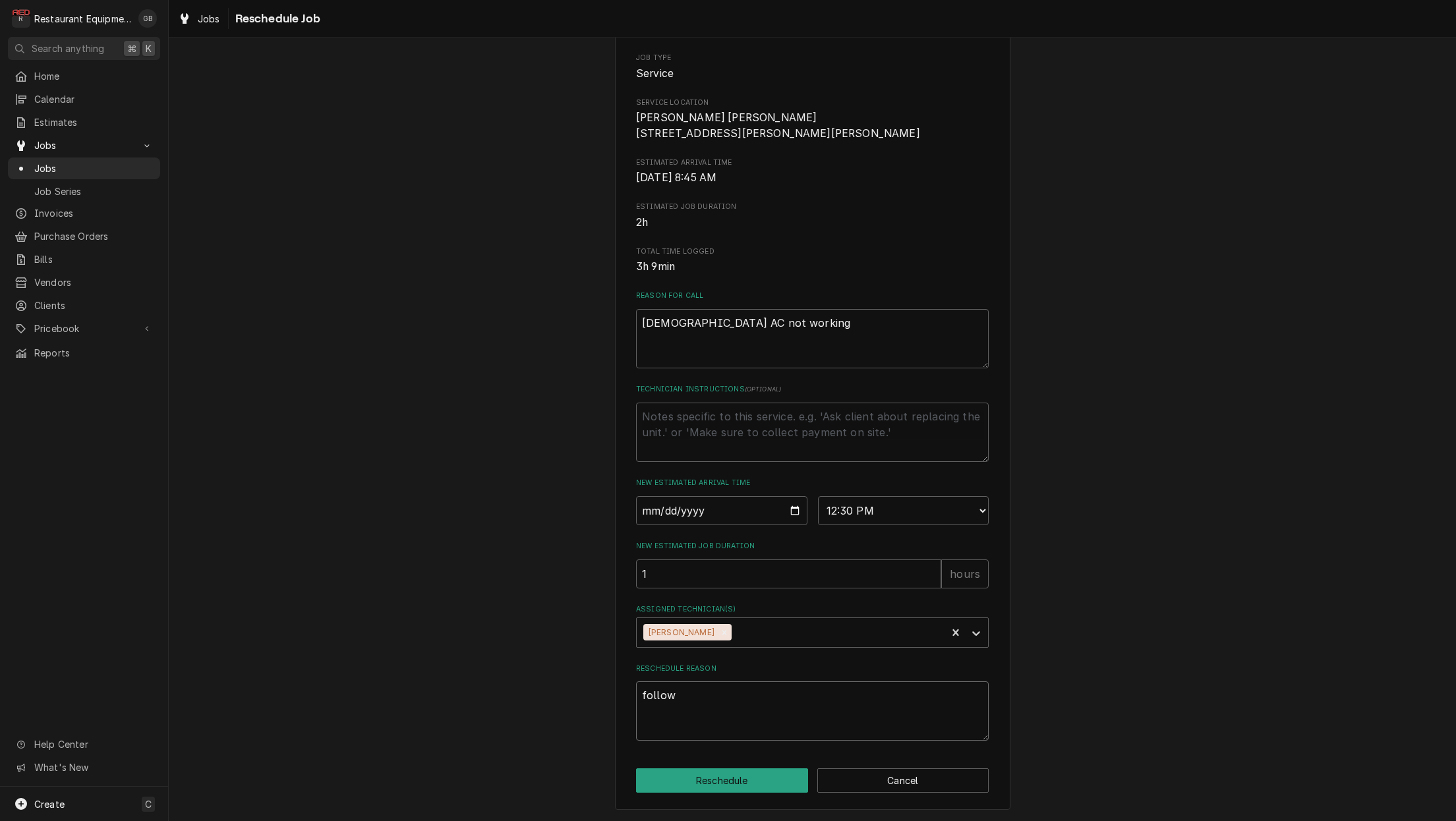
type textarea "x"
type textarea "follow."
type textarea "x"
type textarea "follow. t"
type textarea "x"
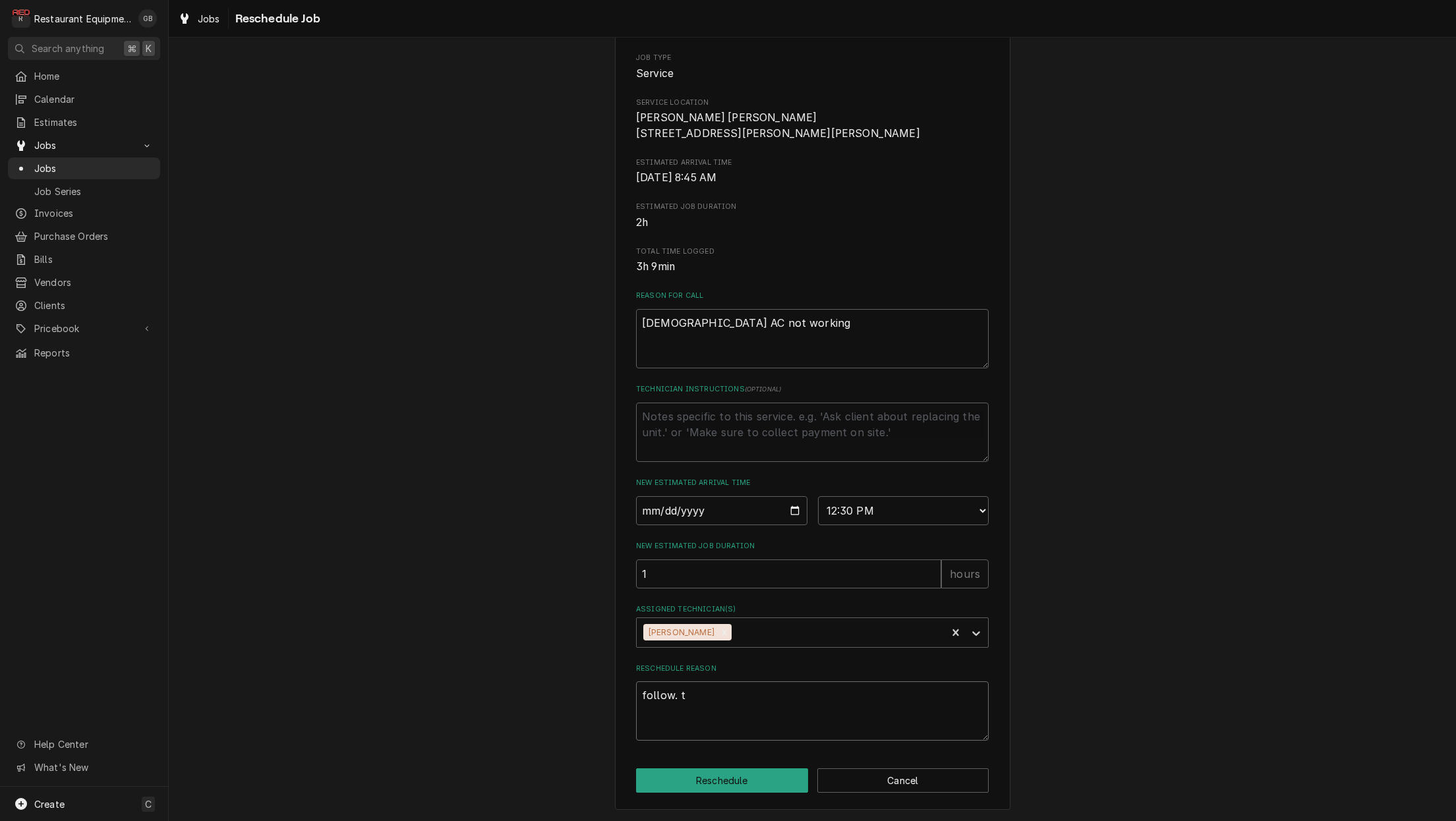
type textarea "follow. th"
type textarea "x"
type textarea "follow. thr"
type textarea "x"
type textarea "follow. thro"
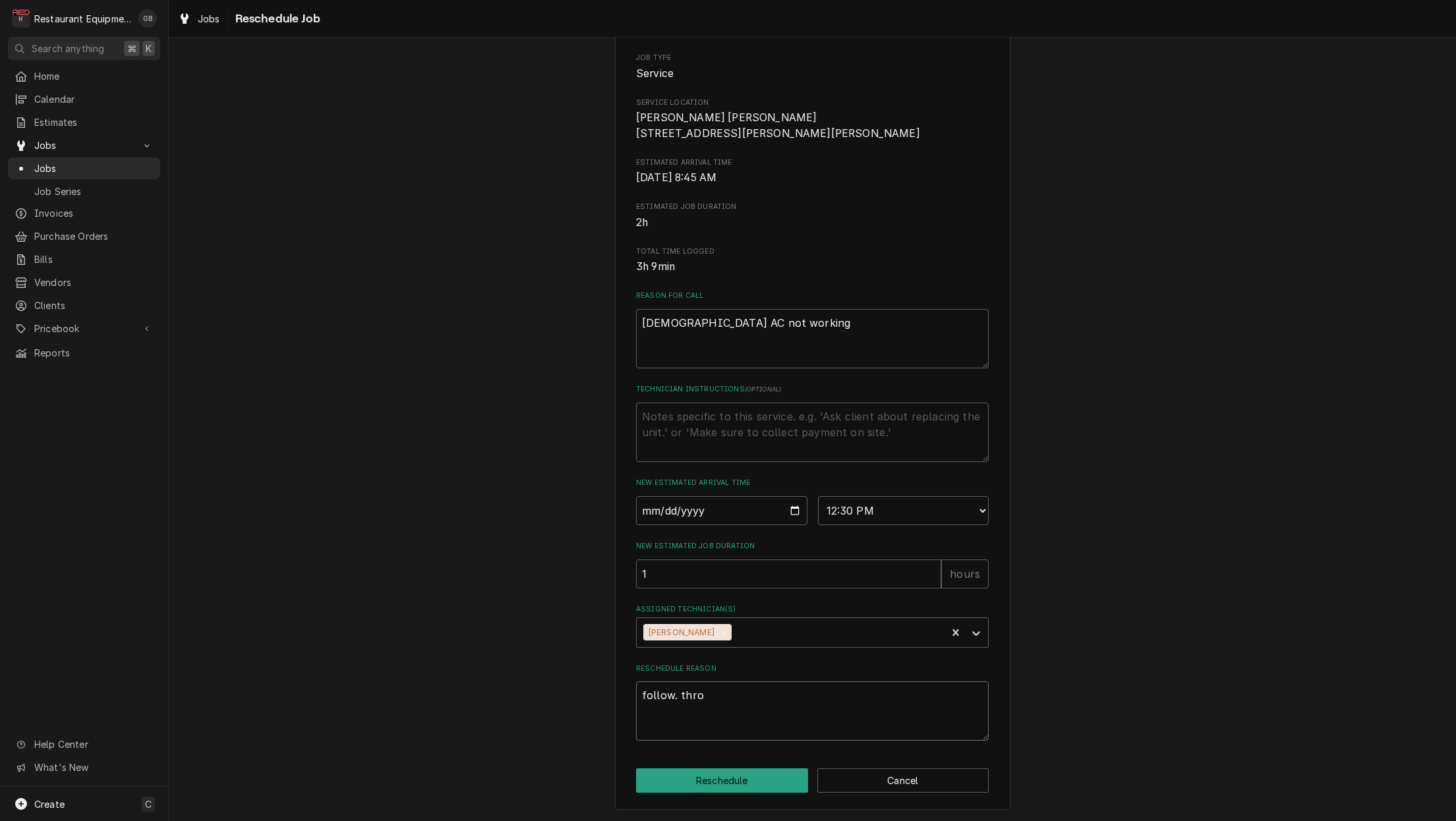
type textarea "x"
type textarea "follow. throu"
type textarea "x"
type textarea "follow. throug"
type textarea "x"
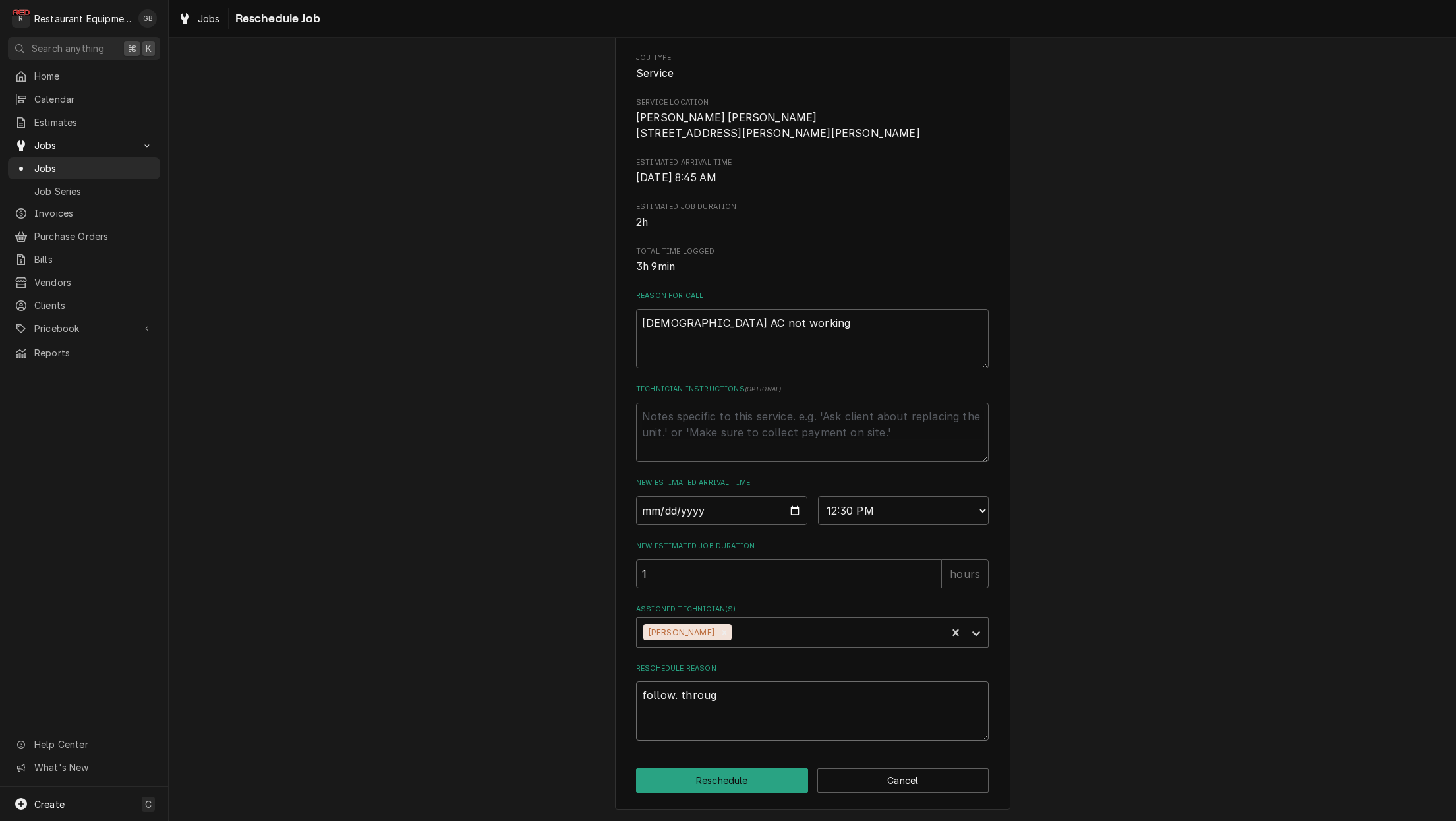
type textarea "follow. througg"
type textarea "x"
type textarea "follow. througgh"
type textarea "x"
type textarea "follow. through"
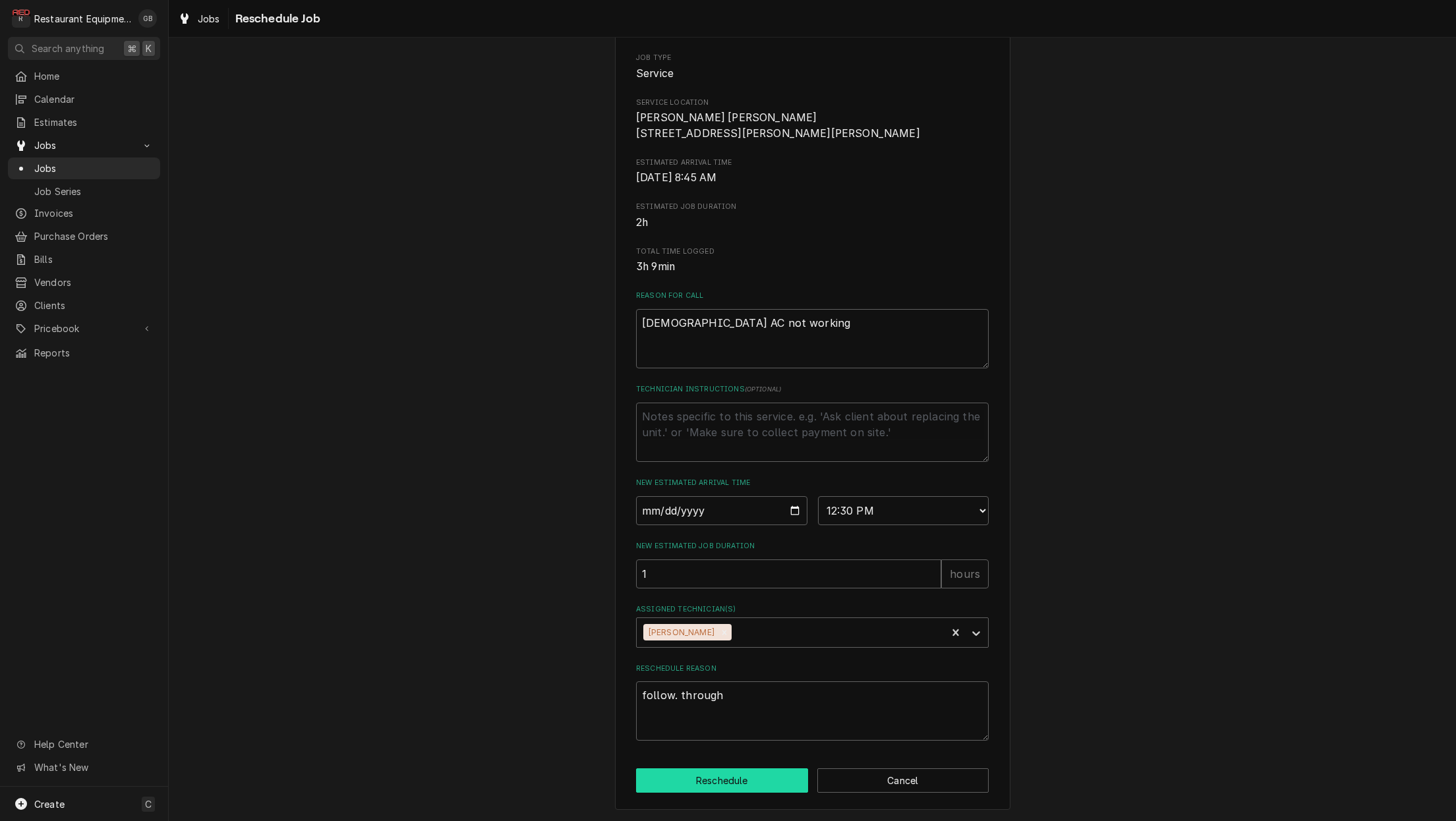
click at [713, 778] on button "Reschedule" at bounding box center [722, 781] width 172 height 24
type textarea "x"
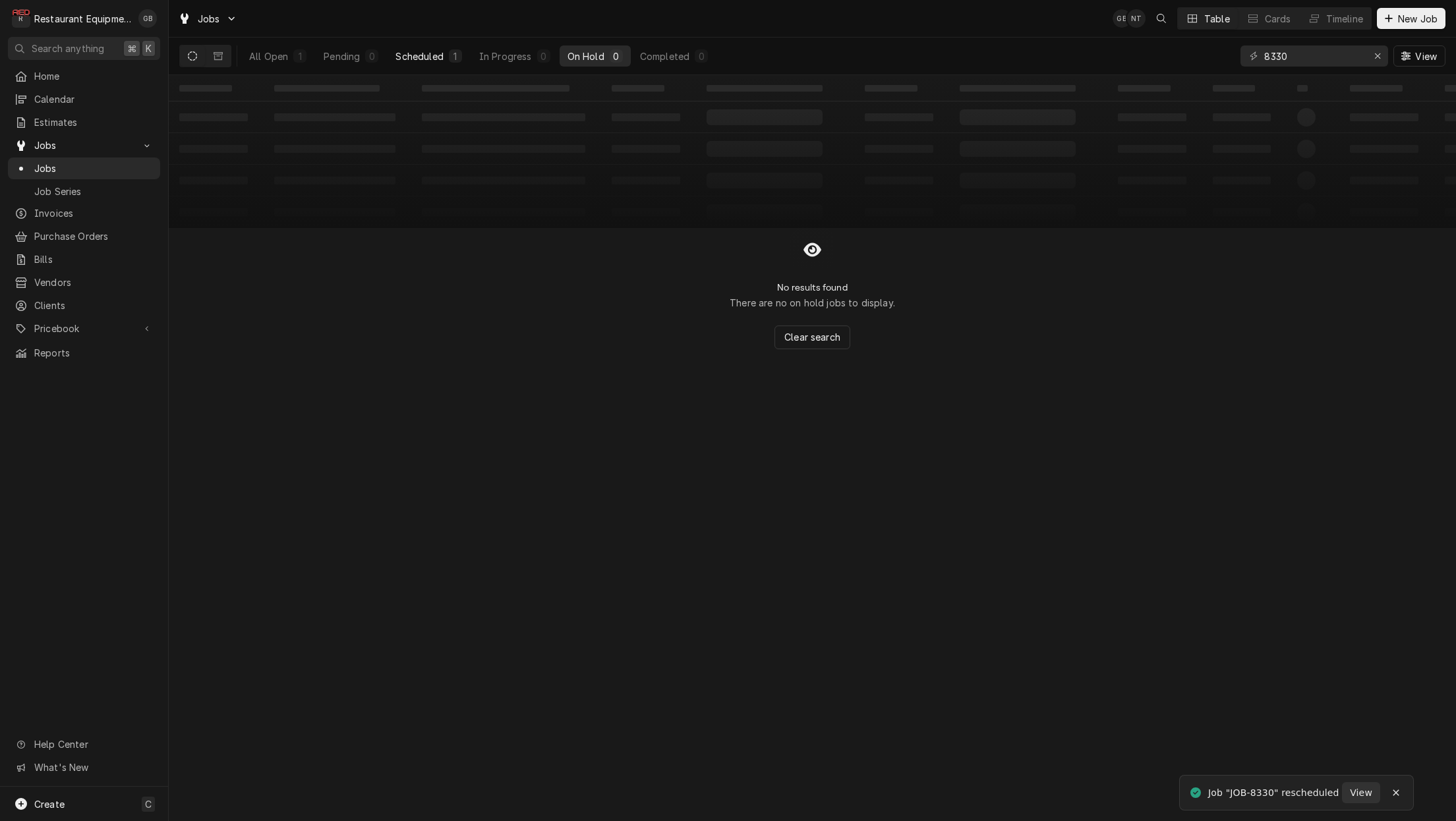
click at [441, 62] on div "Scheduled" at bounding box center [418, 56] width 47 height 14
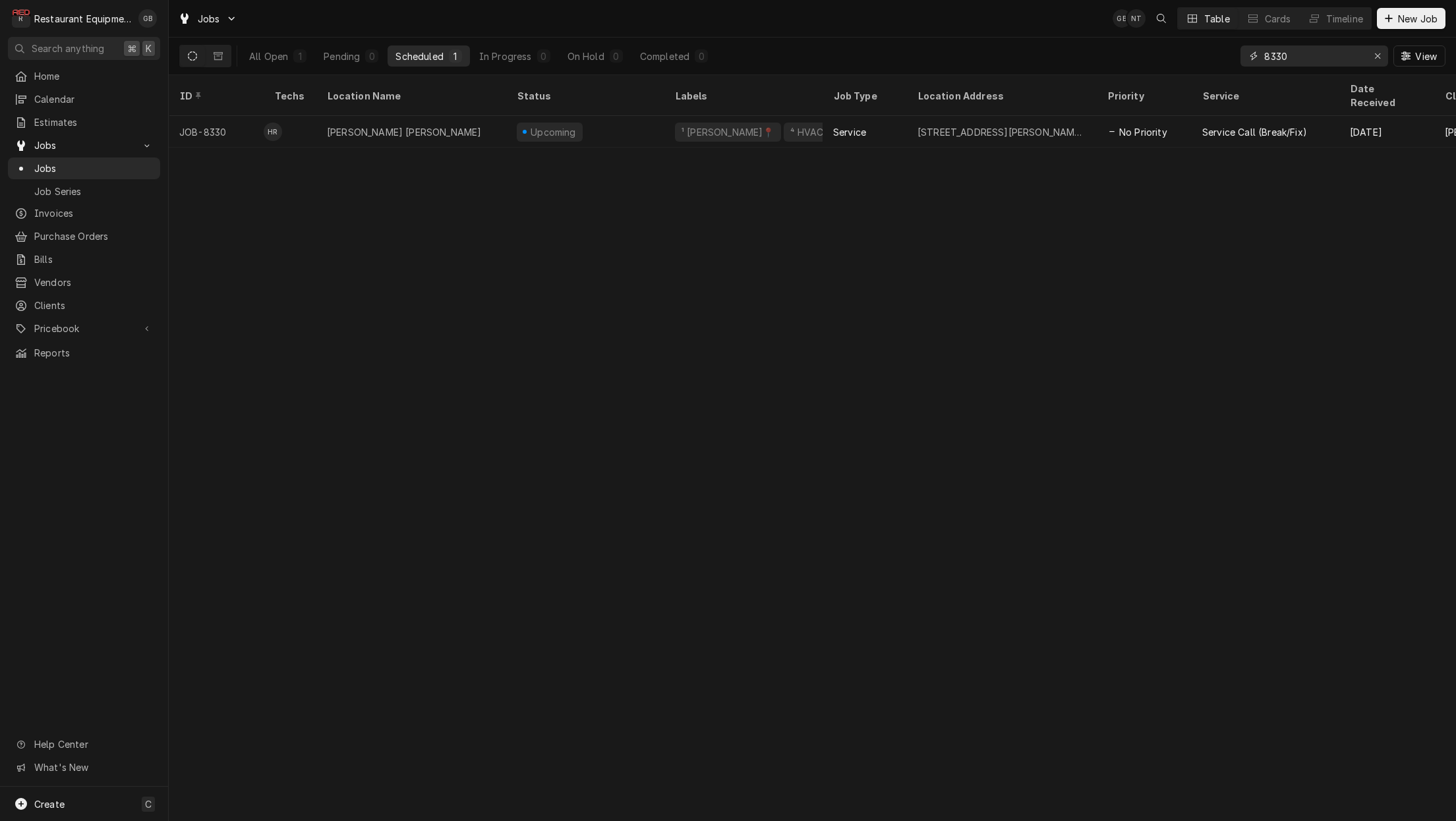
click at [1373, 57] on div "Erase input" at bounding box center [1377, 55] width 13 height 13
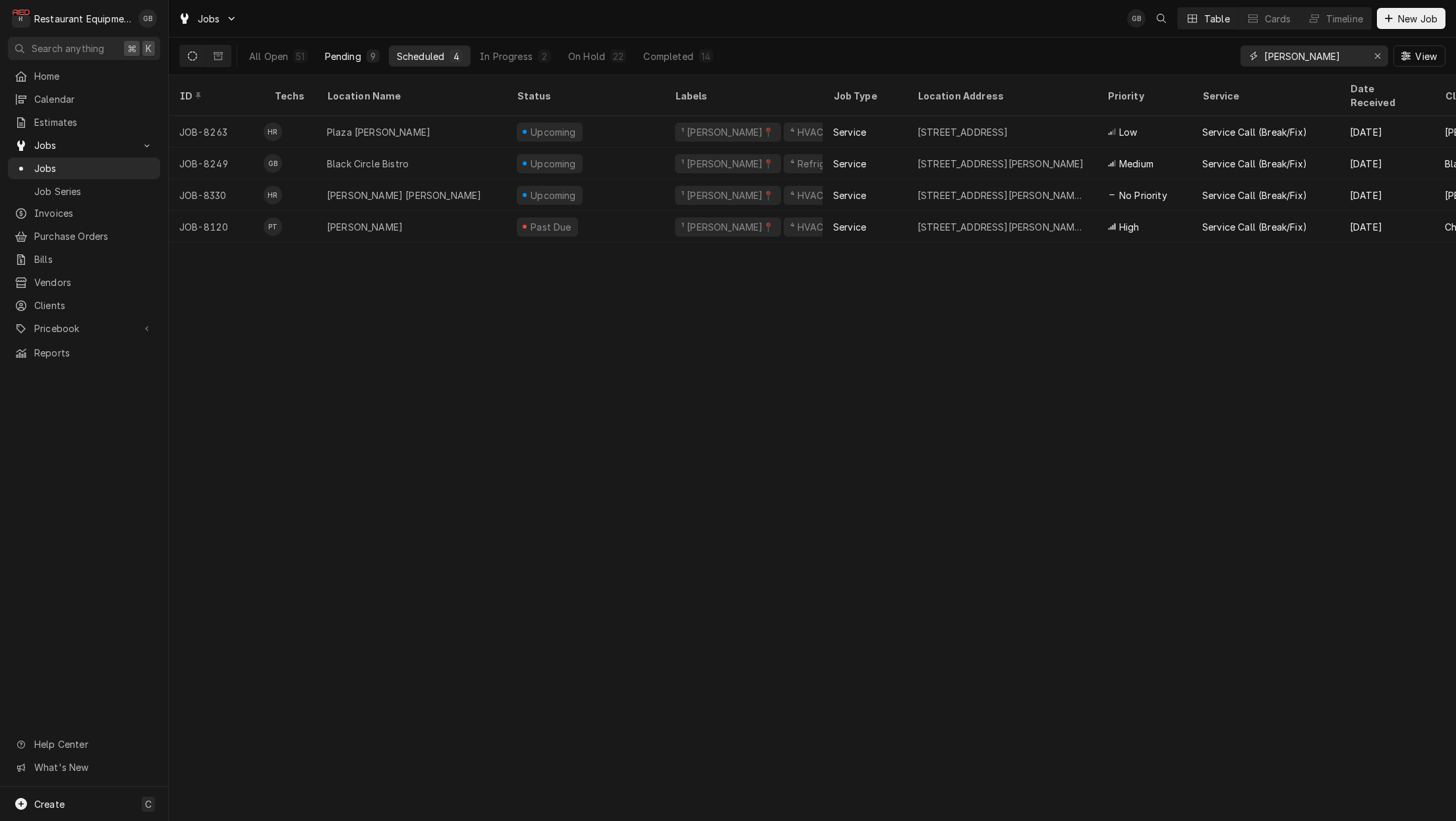
type input "[PERSON_NAME]"
click at [344, 57] on div "Pending" at bounding box center [343, 56] width 36 height 14
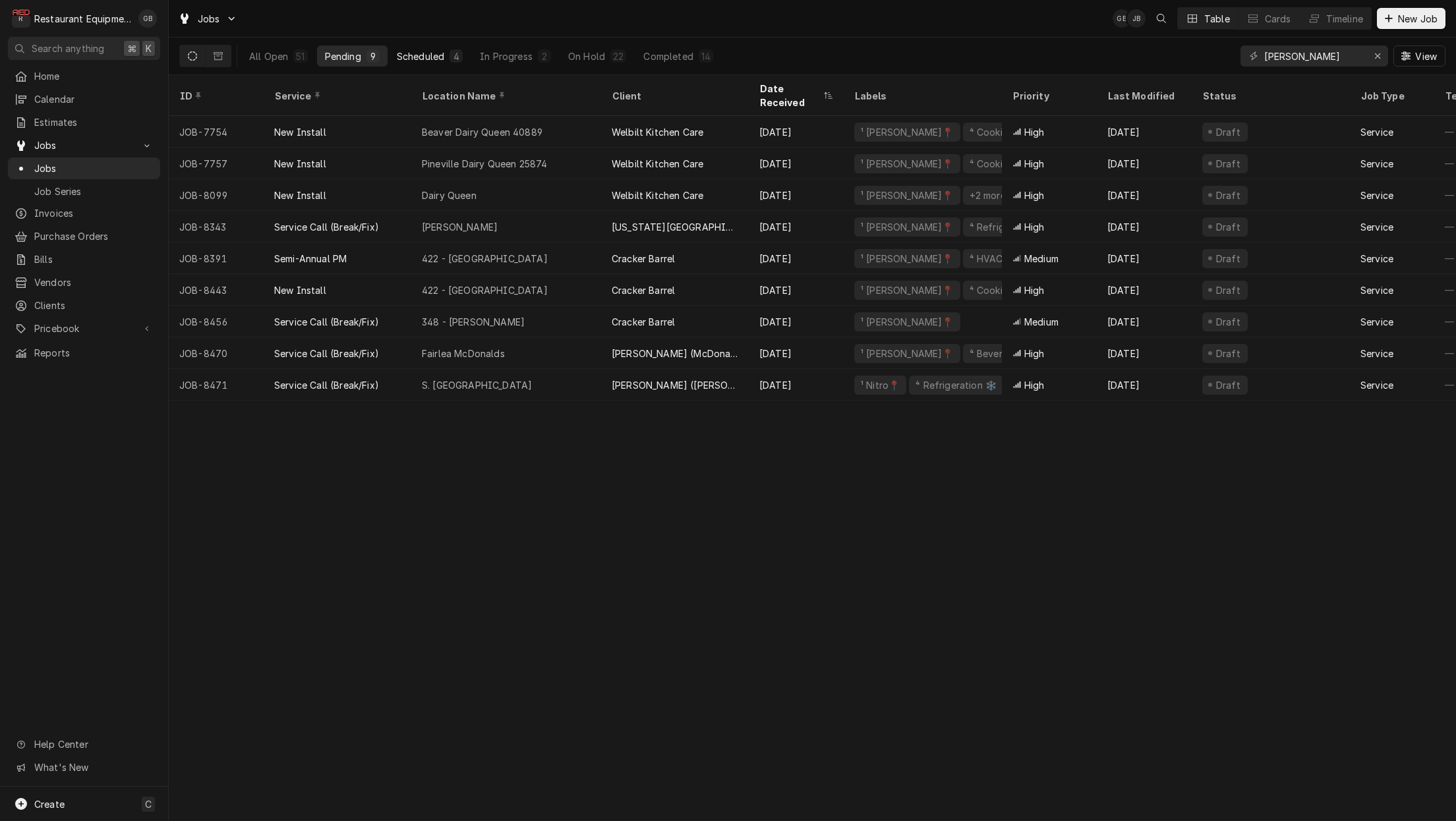
click at [432, 65] on button "Scheduled 4" at bounding box center [429, 56] width 82 height 22
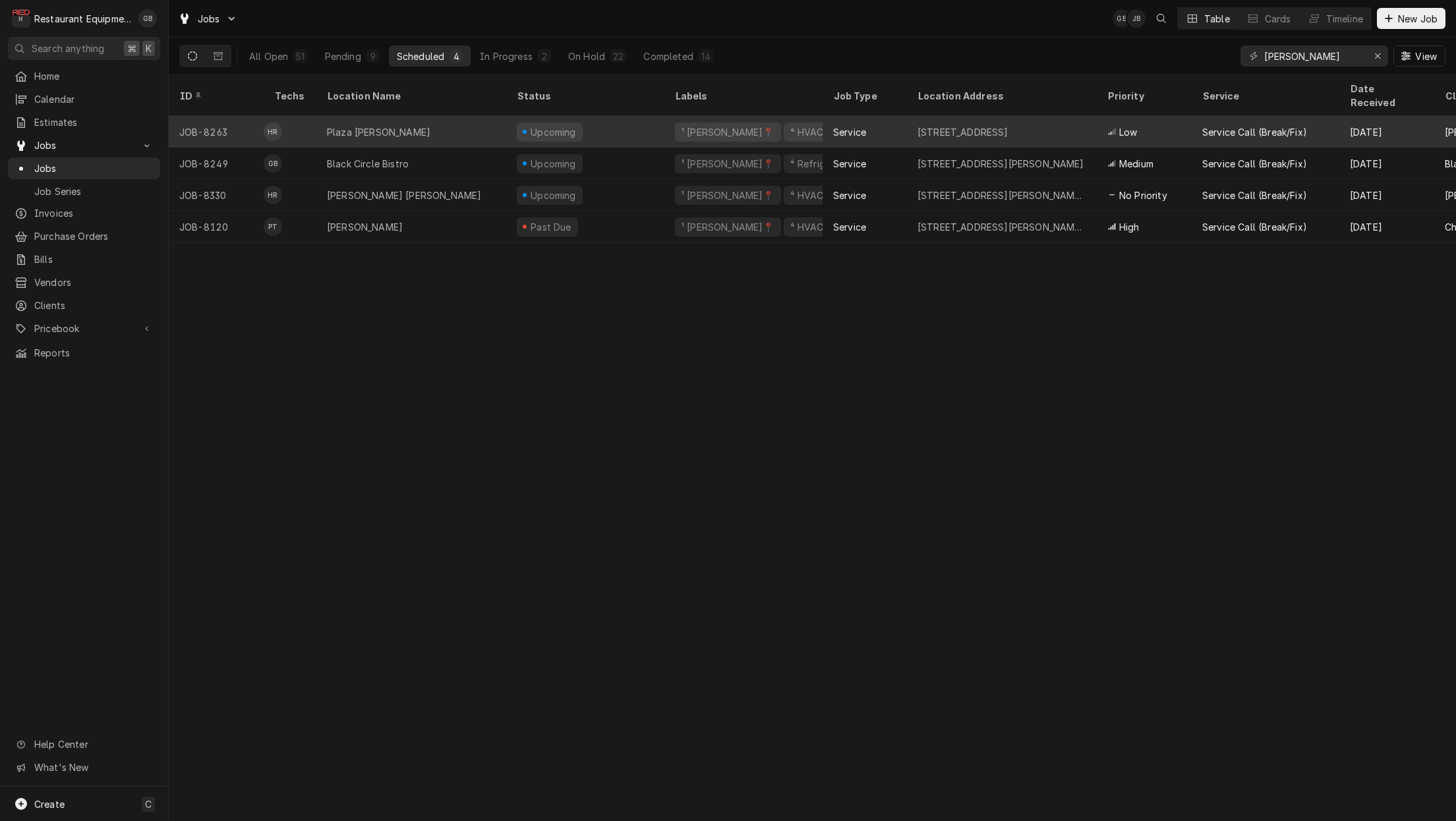
click at [373, 126] on div "Plaza Bob Evans" at bounding box center [379, 133] width 103 height 14
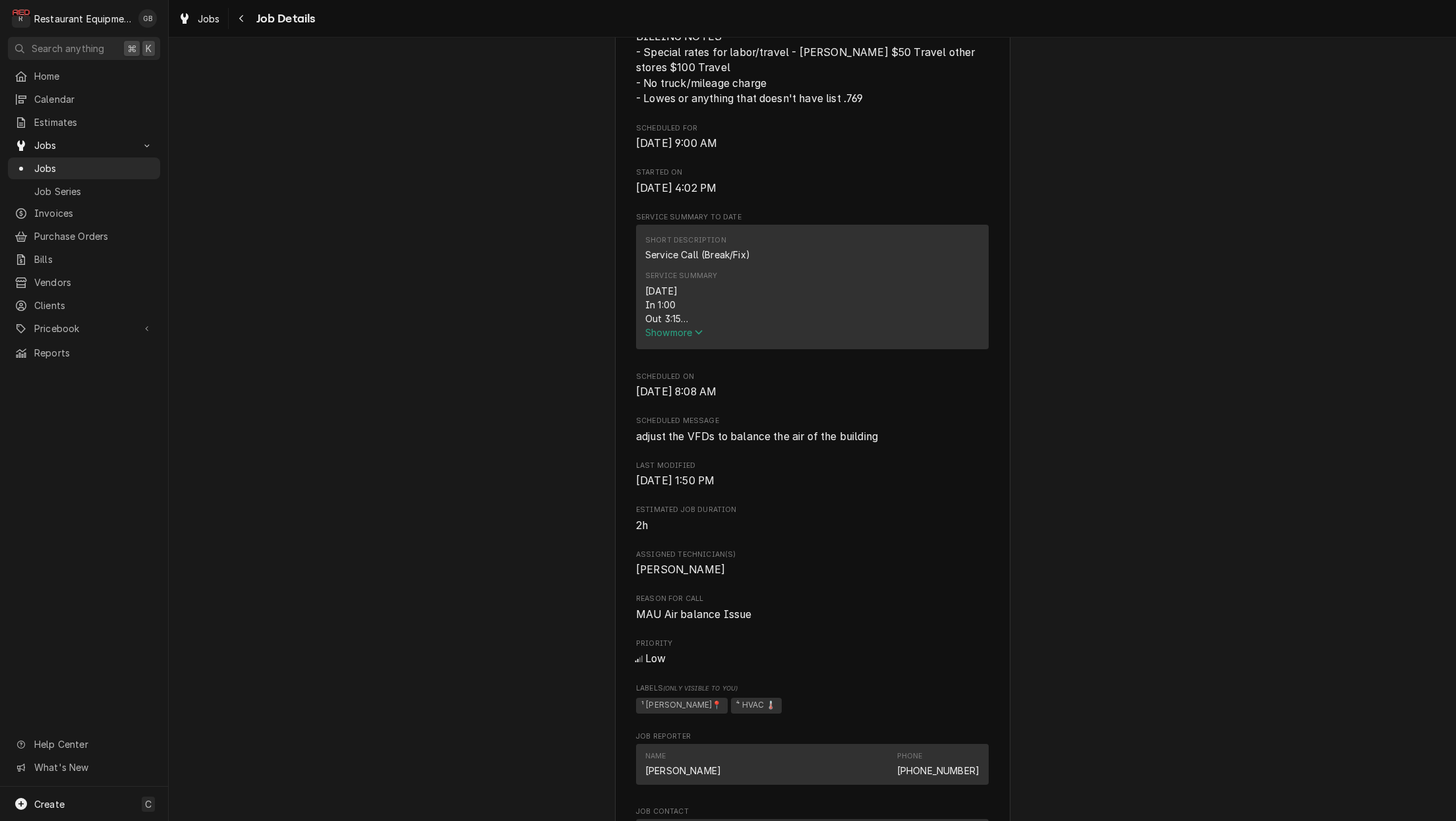
scroll to position [406, 0]
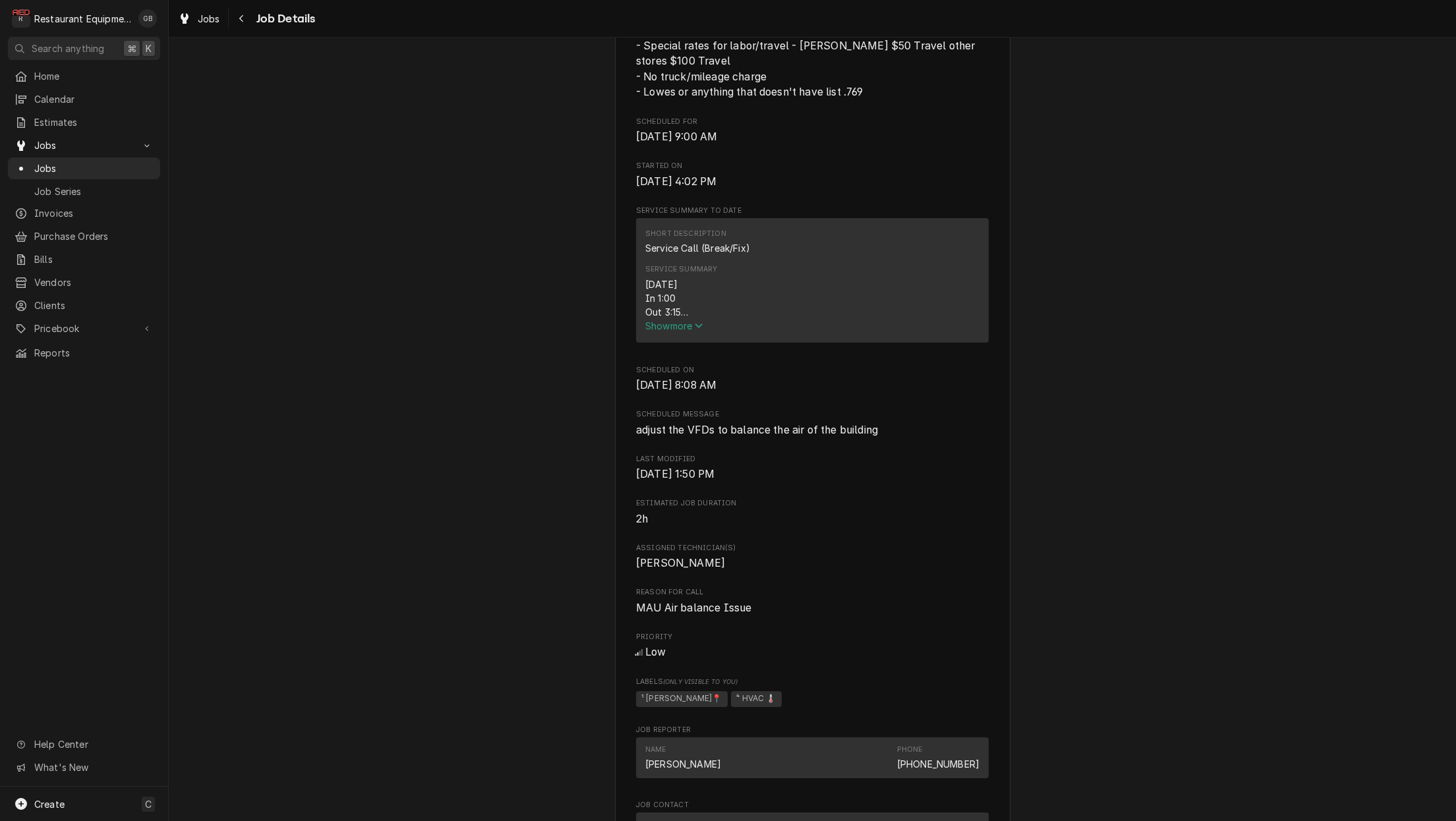
click at [653, 333] on button "Show more" at bounding box center [812, 326] width 334 height 14
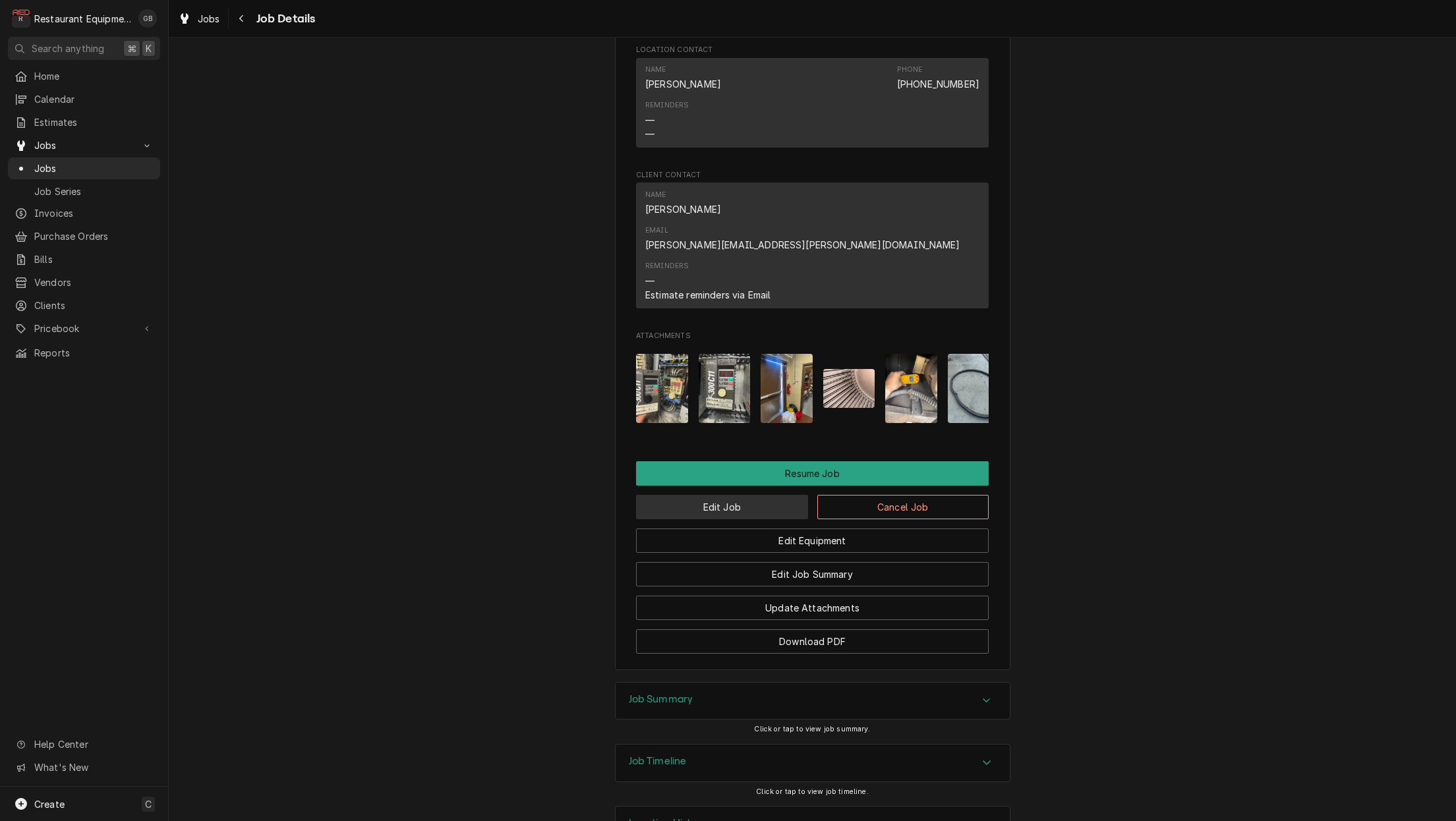
scroll to position [1443, 0]
click at [771, 496] on button "Edit Job" at bounding box center [722, 508] width 172 height 24
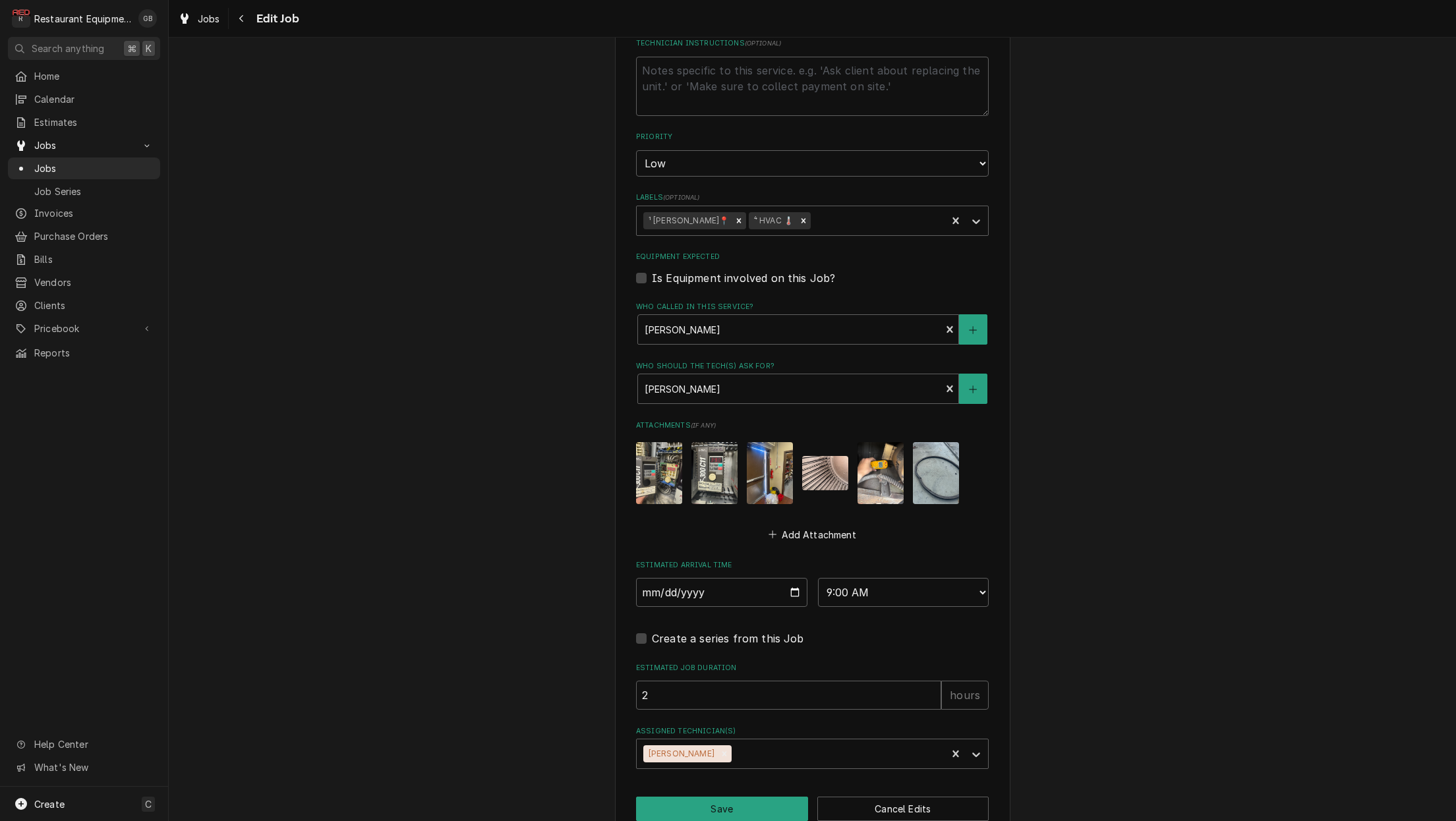
scroll to position [693, 0]
type textarea "x"
click at [981, 749] on icon "Assigned Technician(s)" at bounding box center [976, 755] width 13 height 13
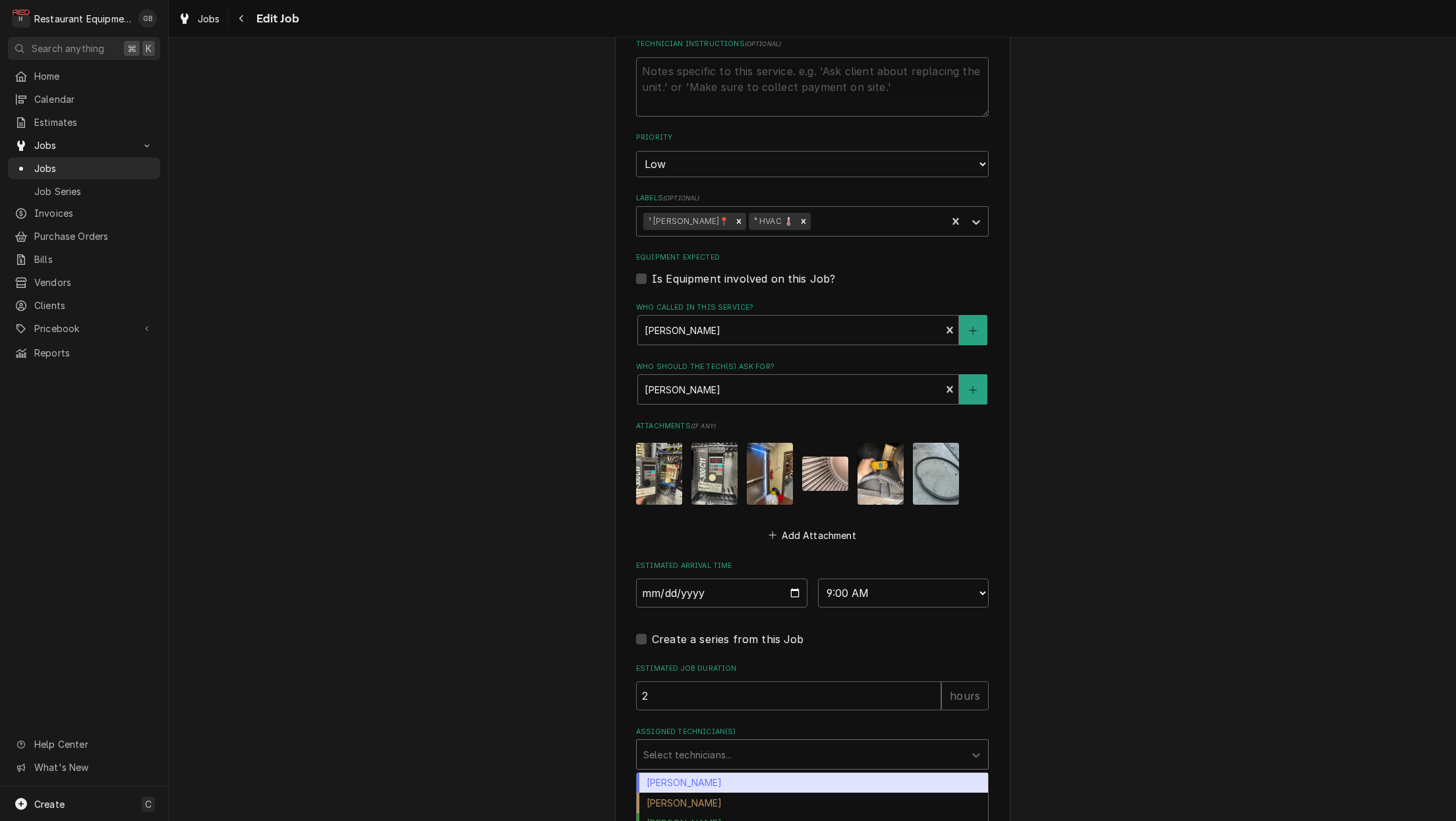
click at [560, 596] on div "Use the fields below to edit this job: Client Details Client Bob Evans (Beckley…" at bounding box center [812, 104] width 1287 height 1491
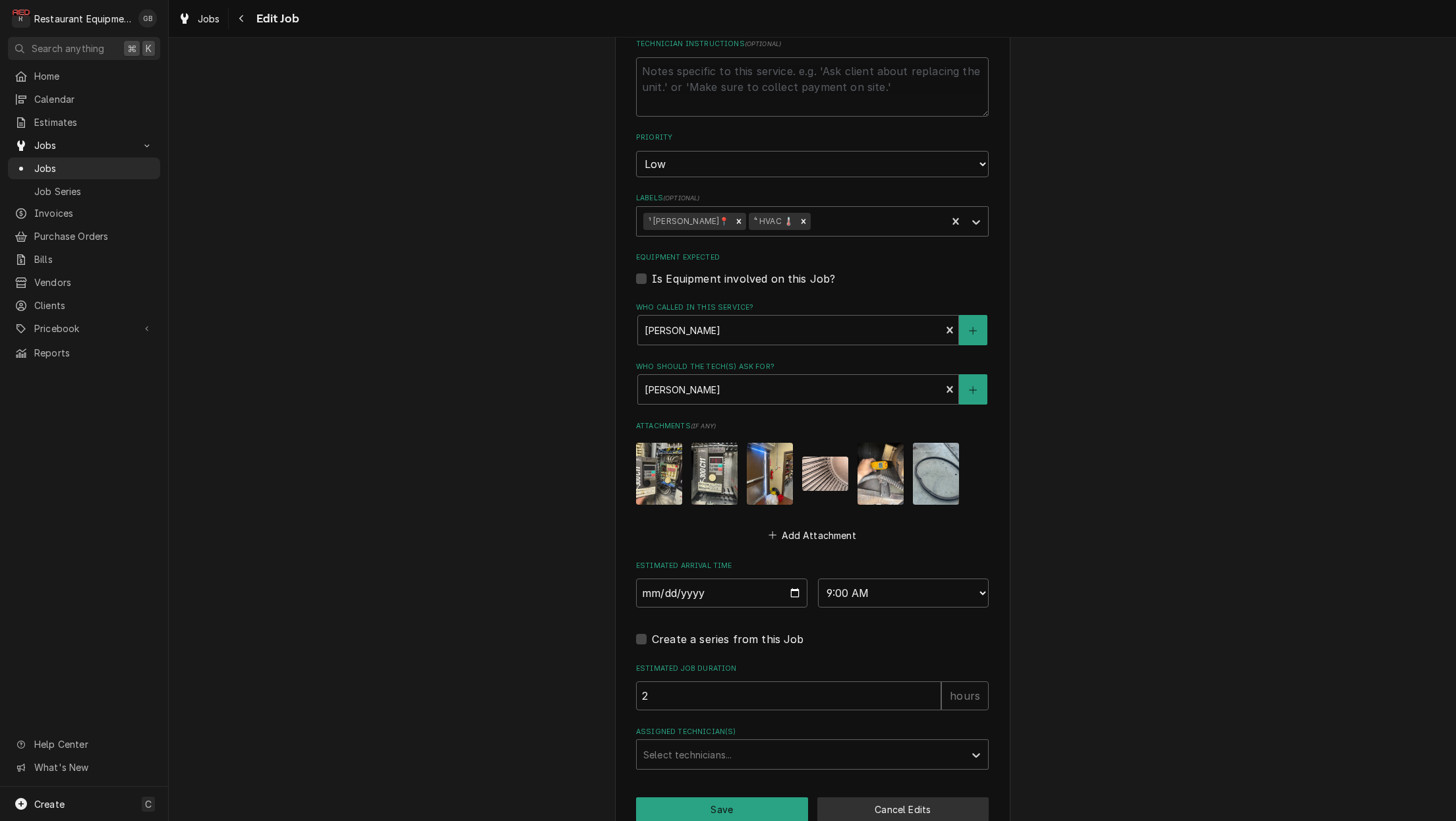
click at [900, 798] on button "Cancel Edits" at bounding box center [904, 810] width 172 height 24
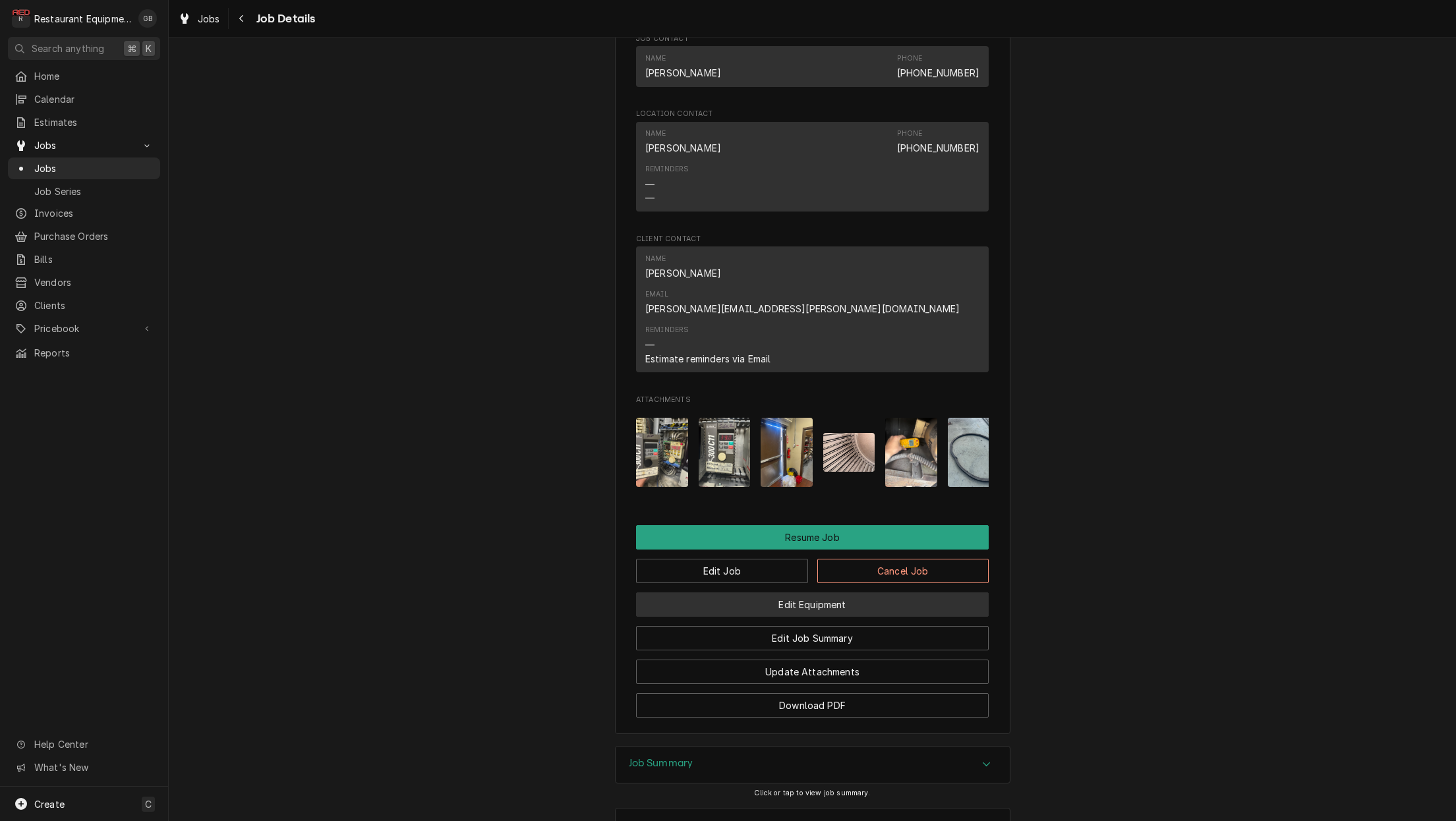
scroll to position [1183, 0]
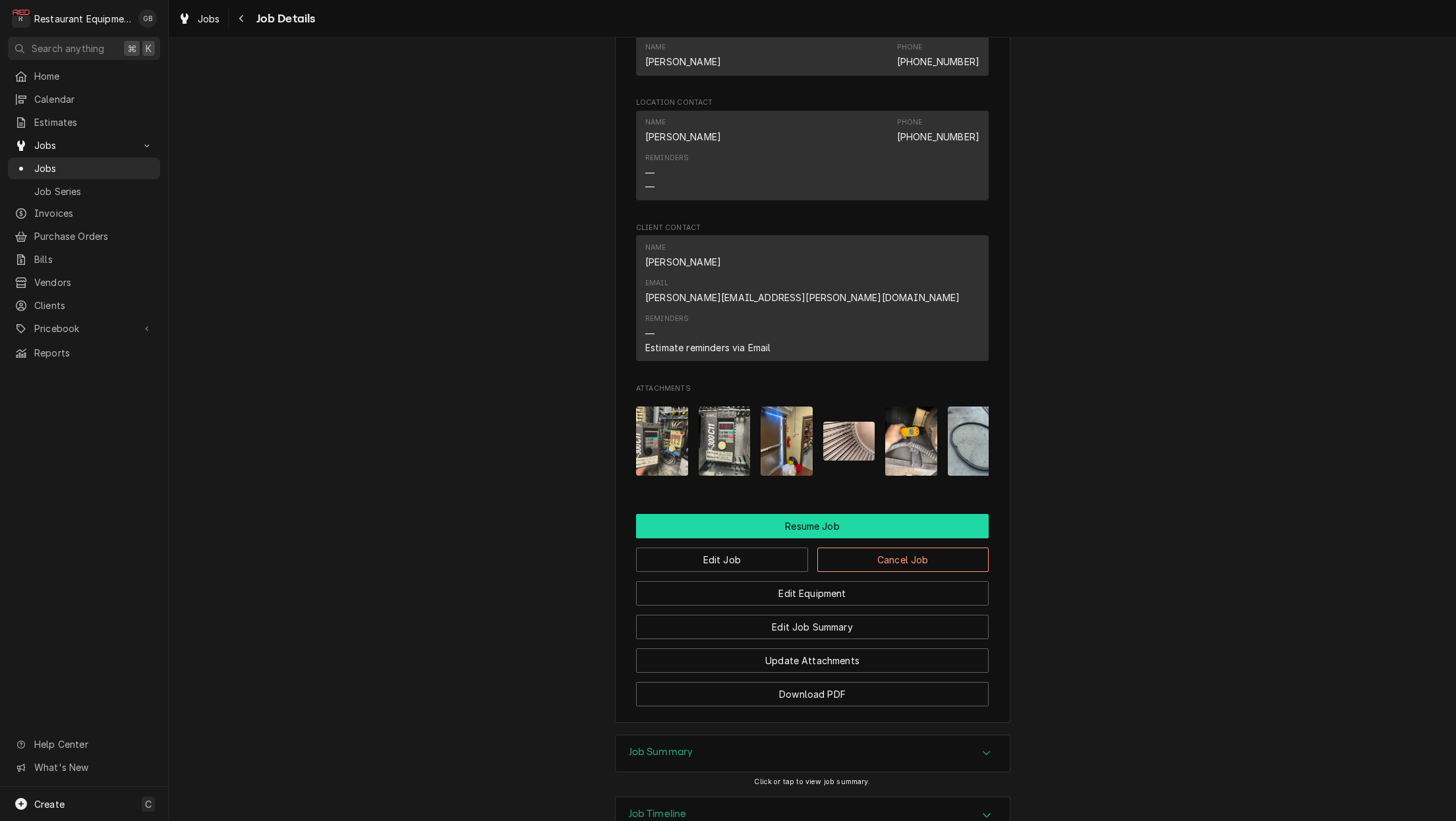
click at [816, 514] on button "Resume Job" at bounding box center [812, 526] width 353 height 24
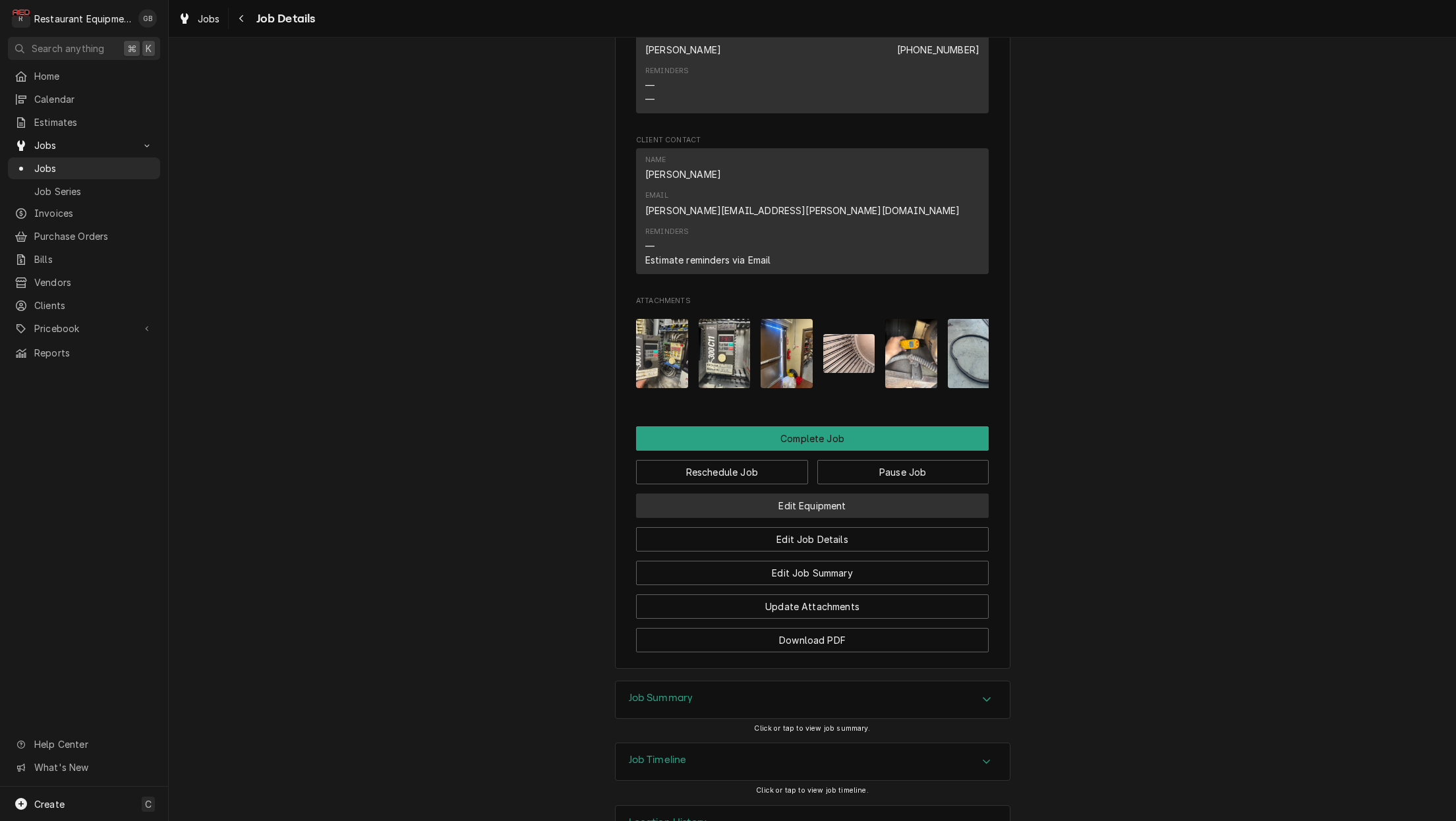
scroll to position [1225, 0]
click at [916, 460] on button "Pause Job" at bounding box center [904, 472] width 172 height 24
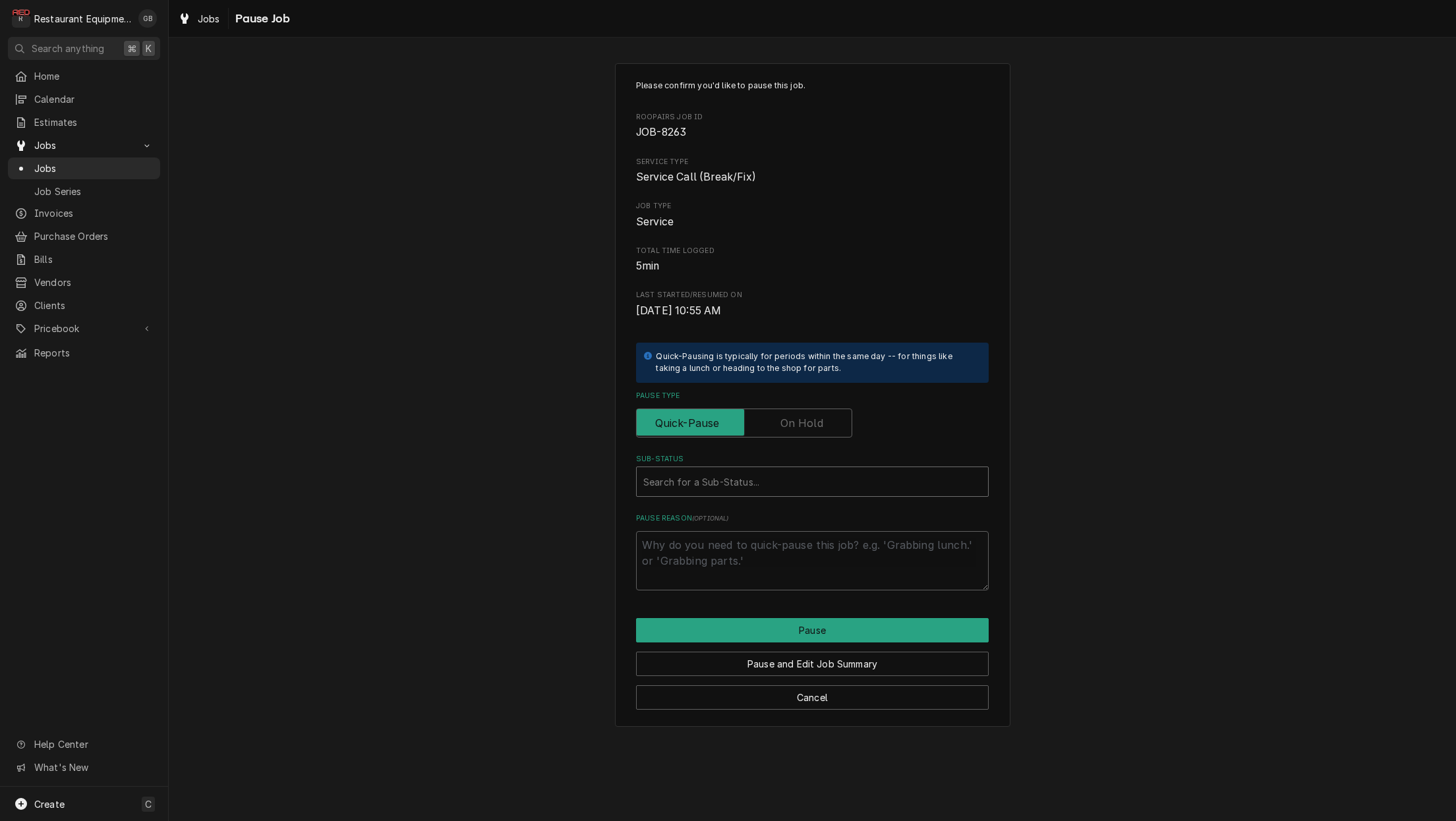
click at [731, 478] on div "Search for a Sub-Status..." at bounding box center [811, 482] width 338 height 14
click at [824, 429] on input "Pause Type" at bounding box center [743, 423] width 204 height 29
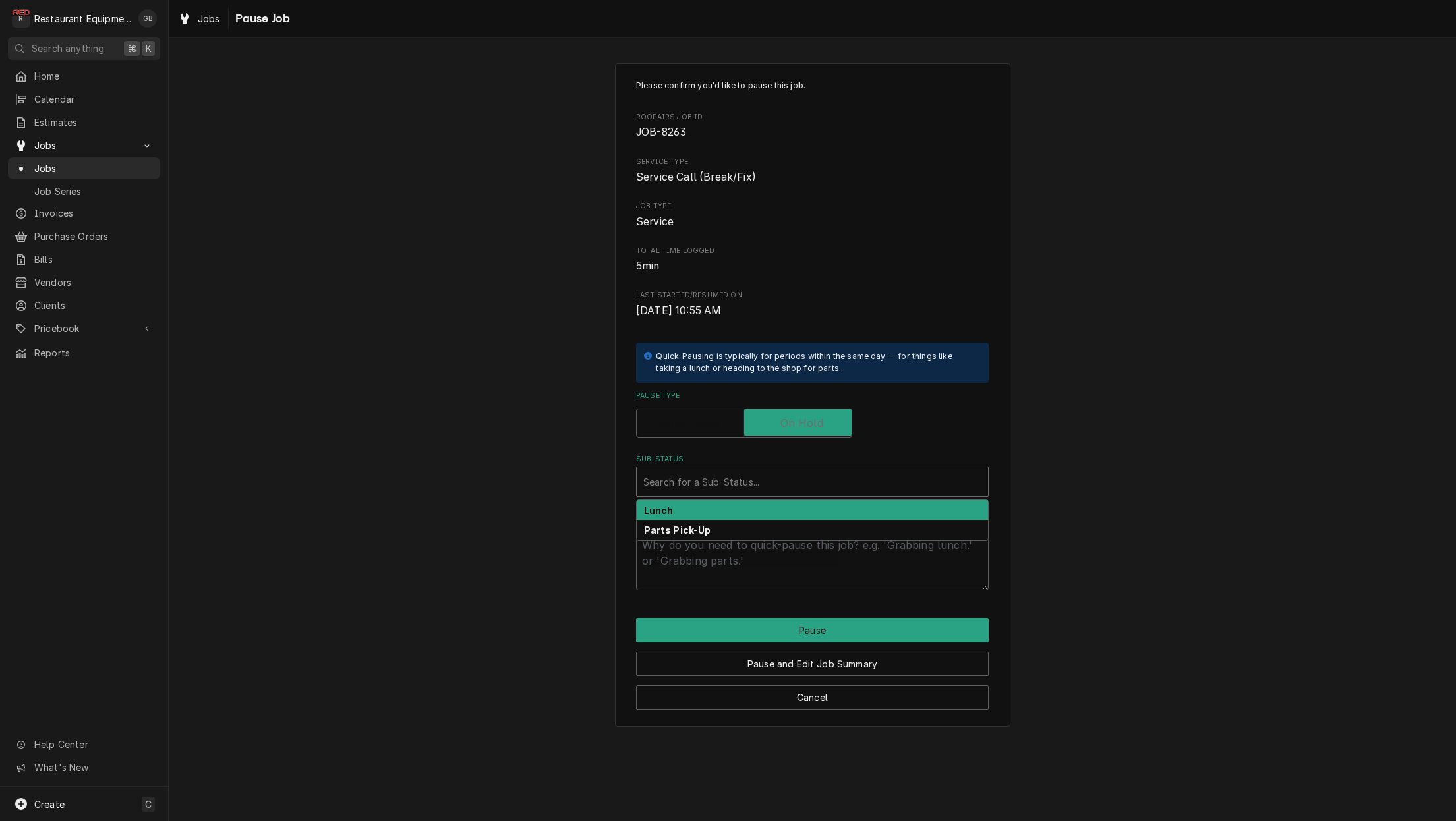
checkbox input "true"
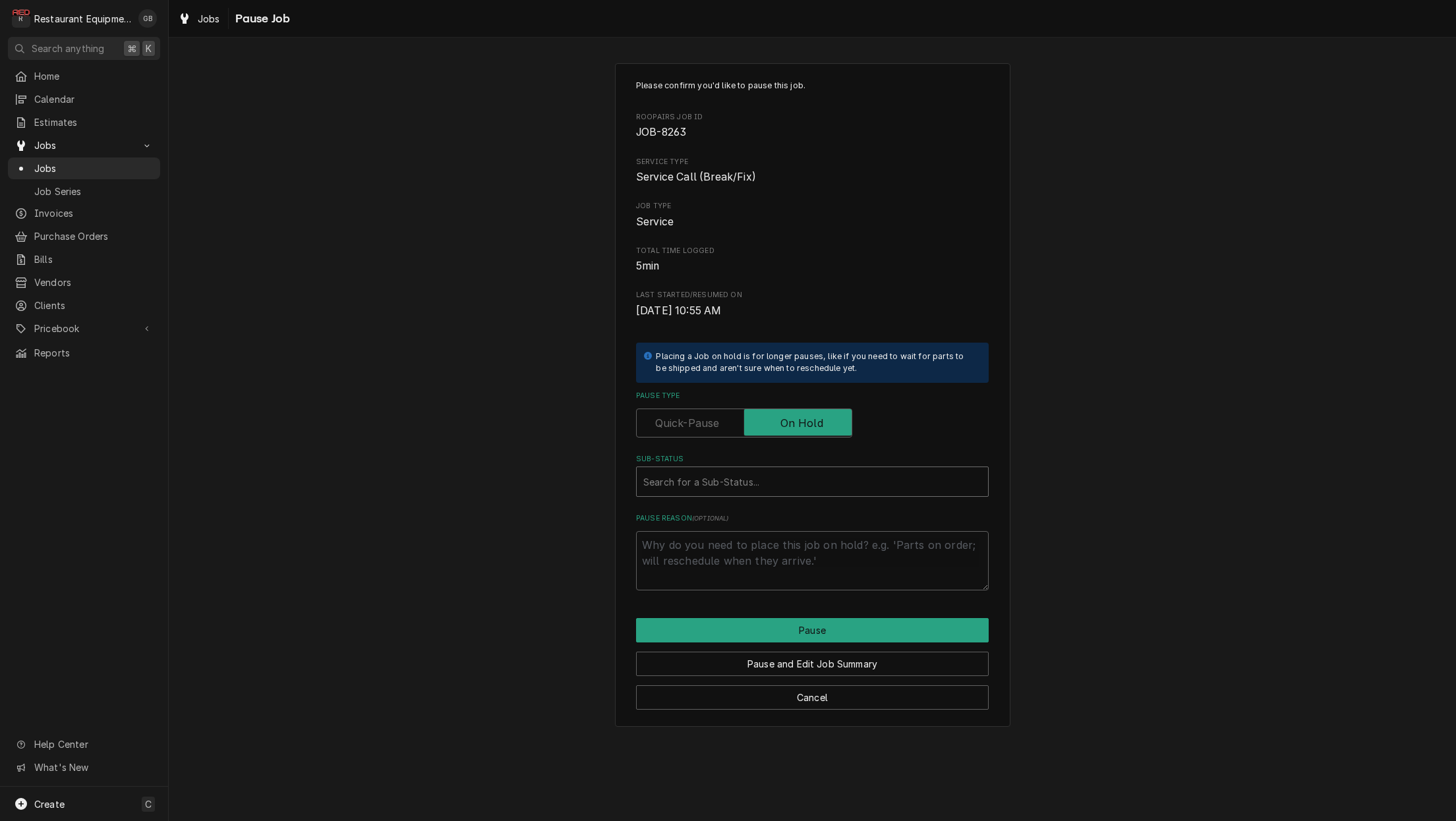
click at [817, 470] on div "Sub-Status" at bounding box center [811, 482] width 338 height 24
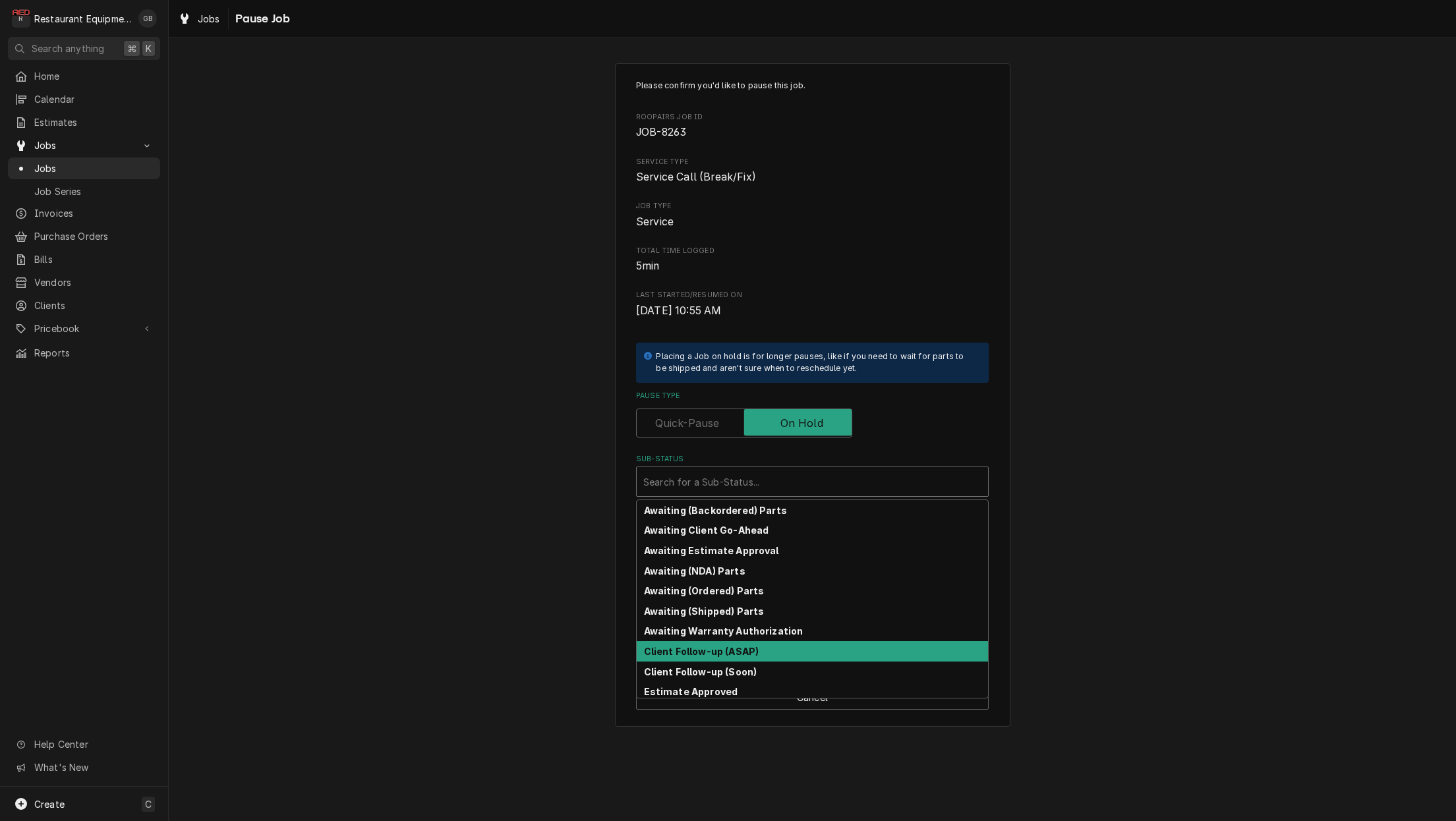
click at [754, 650] on strong "Client Follow-up (ASAP)" at bounding box center [701, 651] width 115 height 11
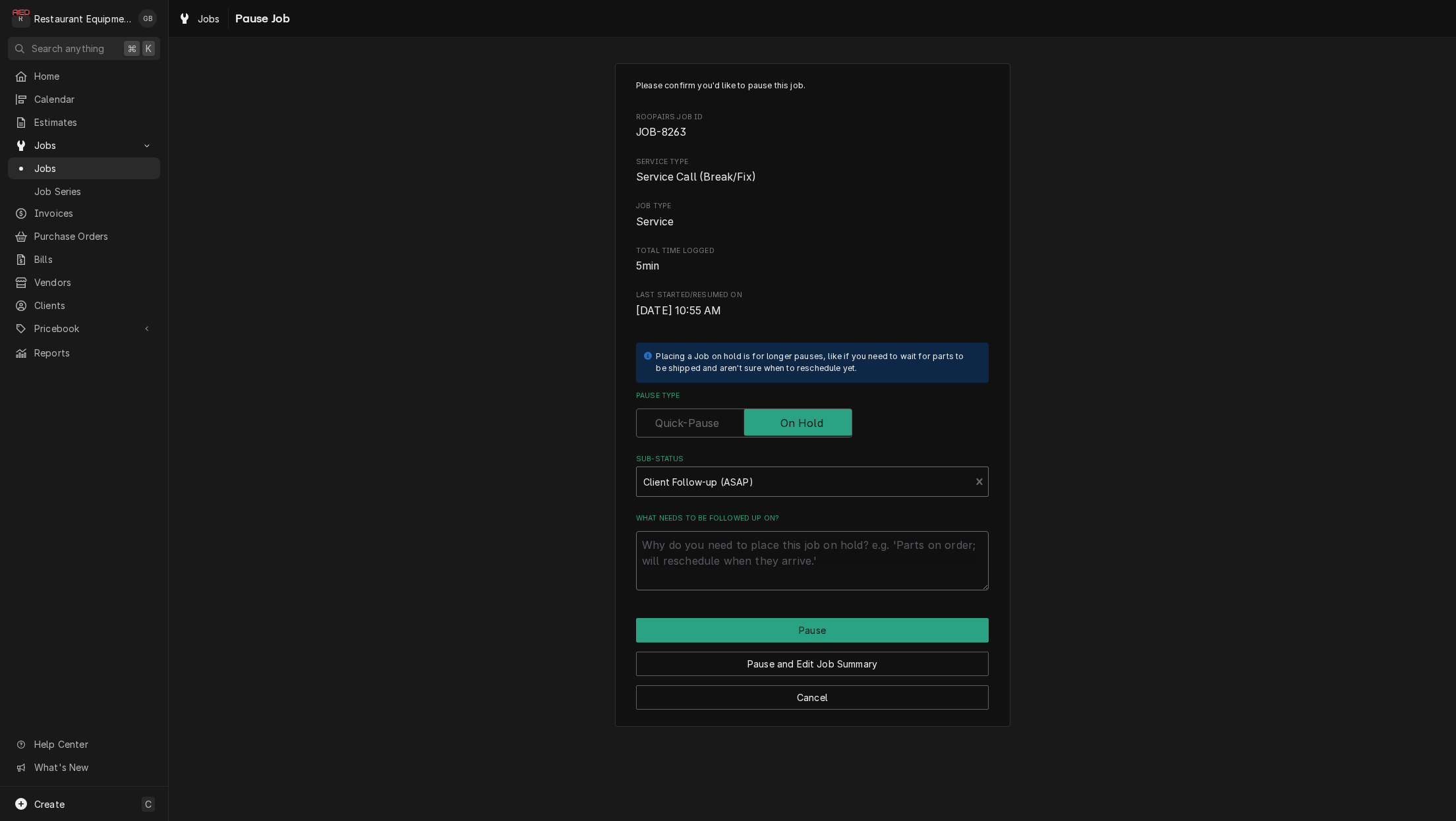
click at [676, 545] on textarea "What needs to be followed up on?" at bounding box center [812, 560] width 353 height 59
type textarea "x"
type textarea "t"
type textarea "x"
type textarea "ta"
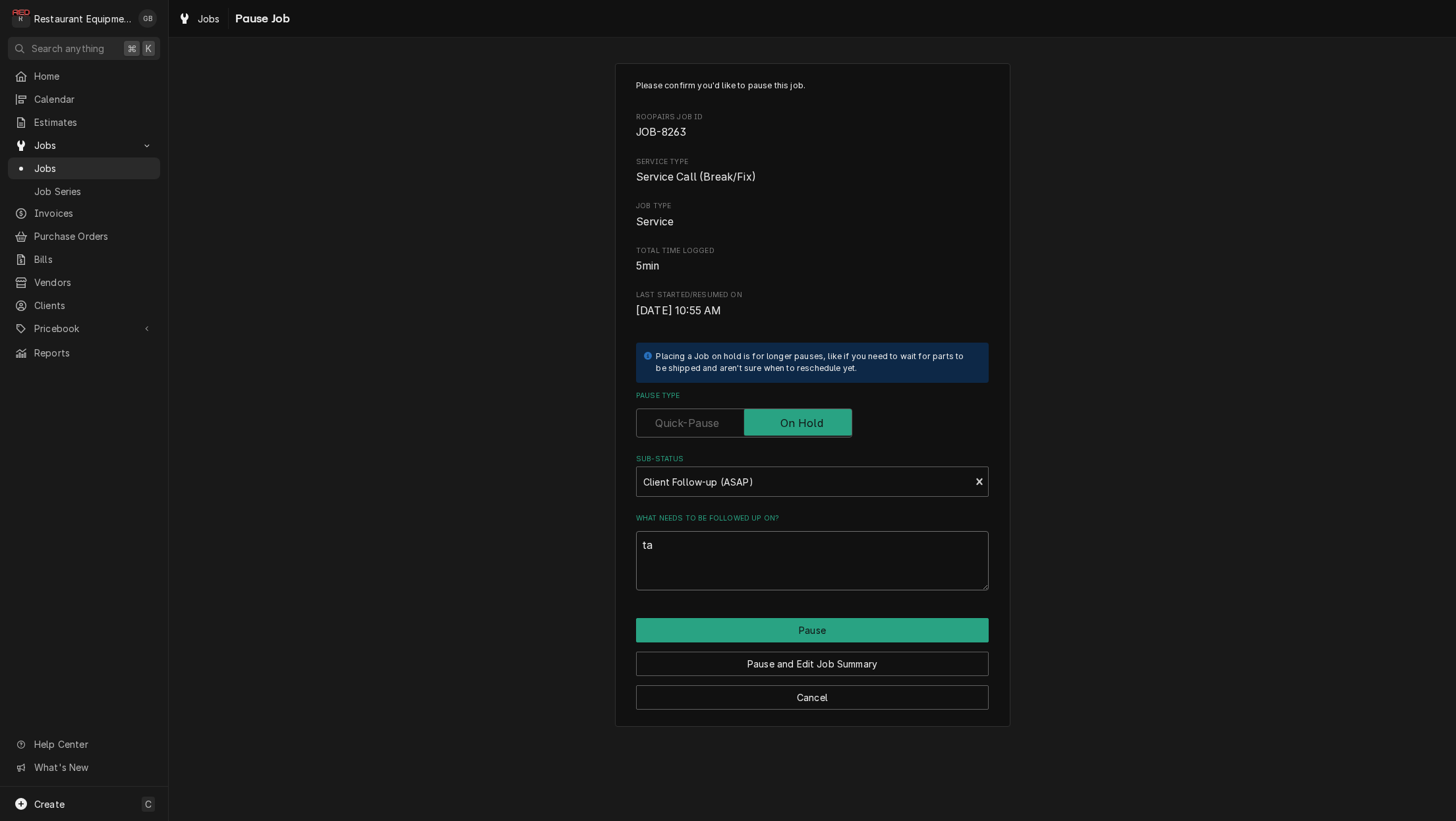
type textarea "x"
type textarea "tal"
type textarea "x"
type textarea "talk"
type textarea "x"
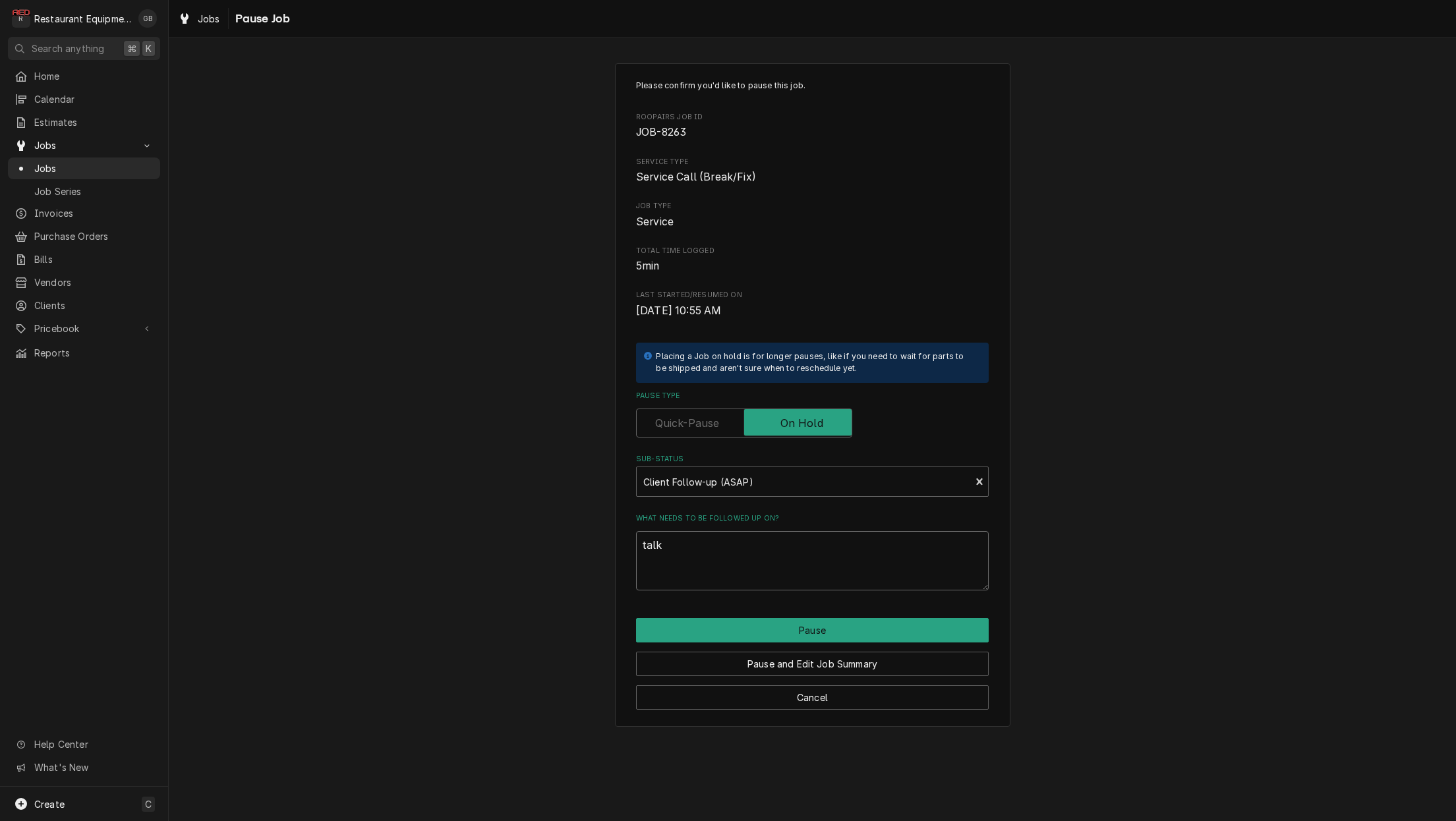
type textarea "talk"
type textarea "x"
type textarea "talk t"
type textarea "x"
type textarea "talk to"
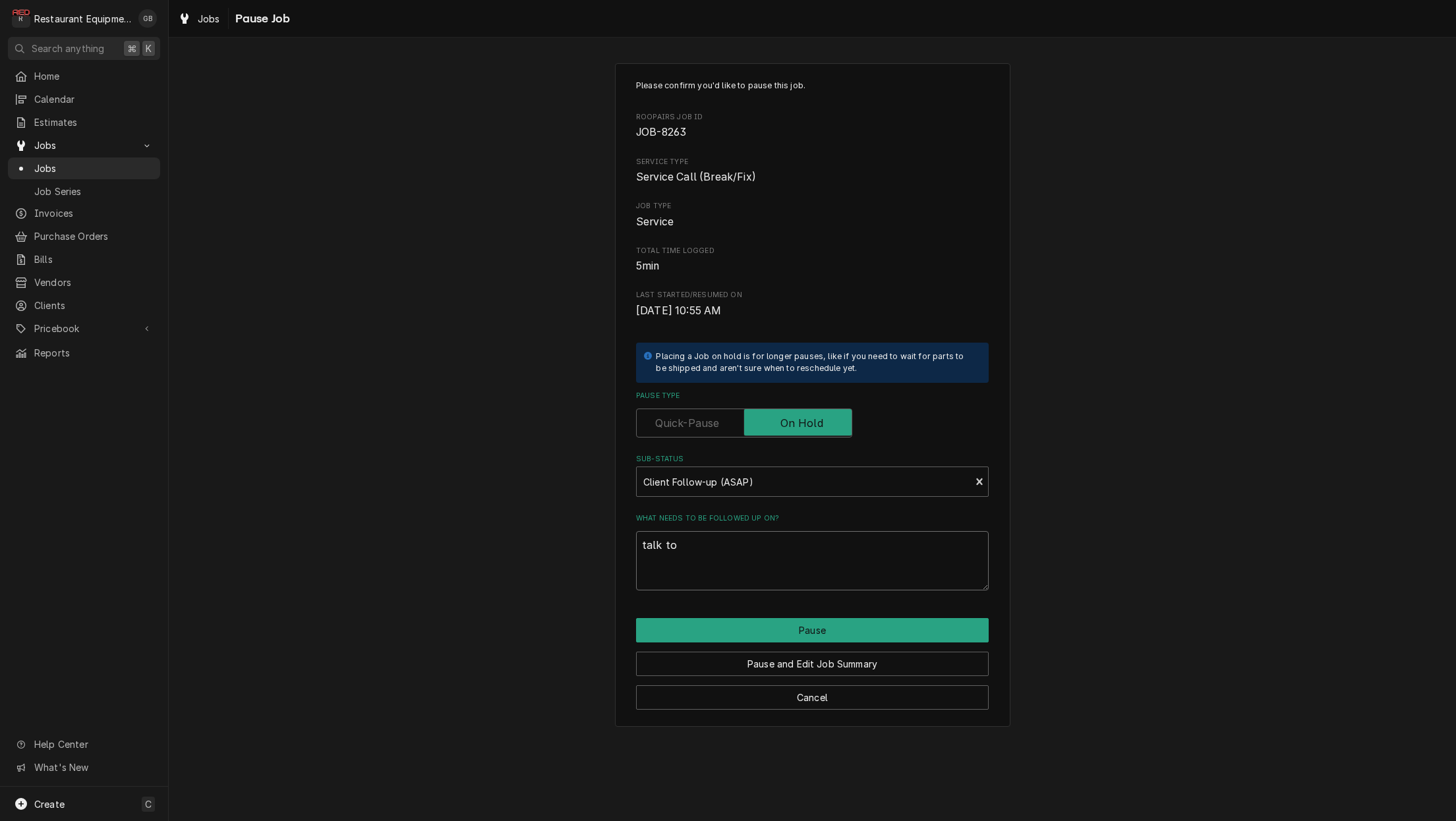
type textarea "x"
type textarea "talk to"
type textarea "x"
type textarea "talk to m"
type textarea "x"
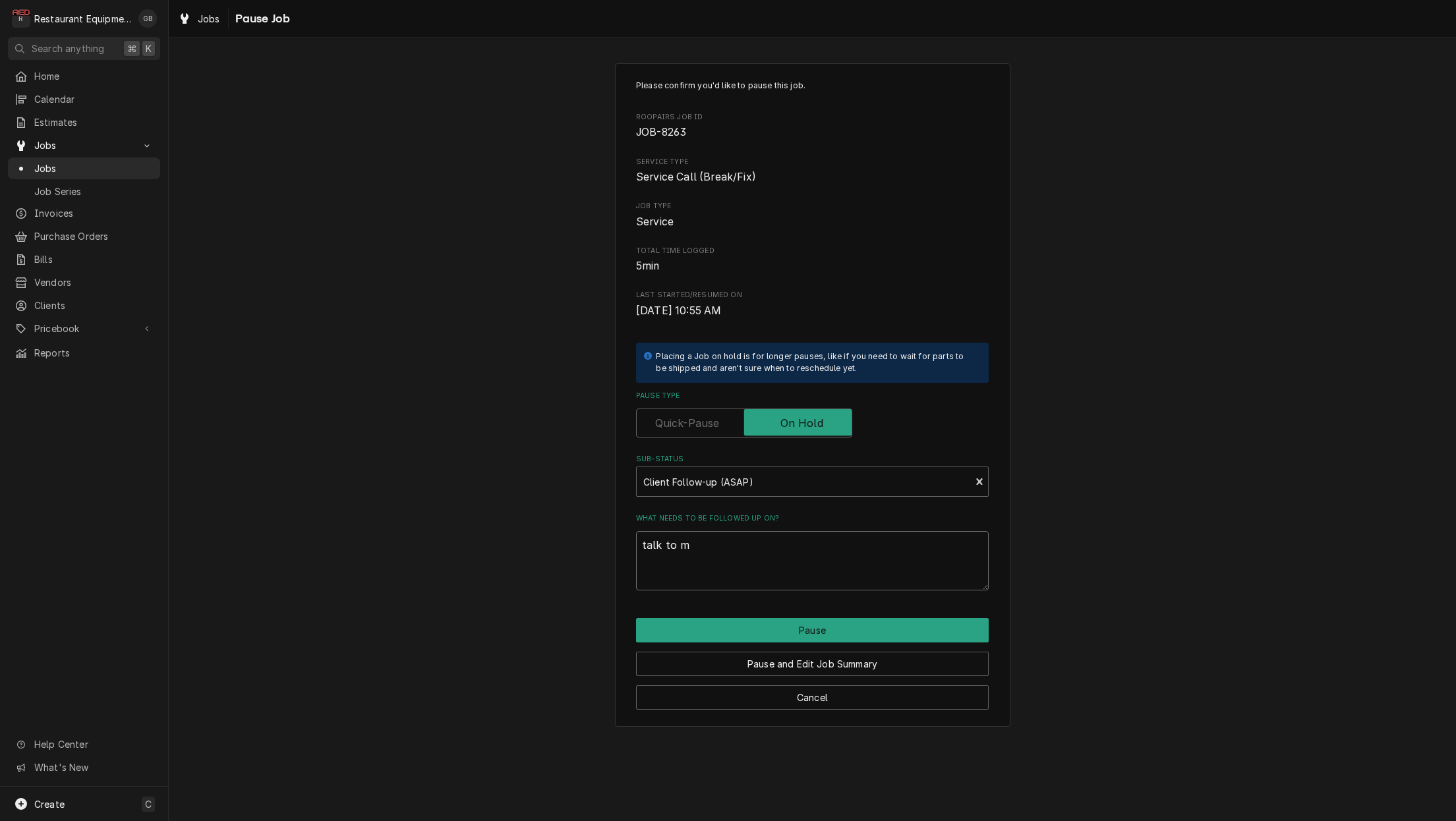
type textarea "talk to ma"
type textarea "x"
type textarea "talk to mat"
type textarea "x"
type textarea "talk to matt"
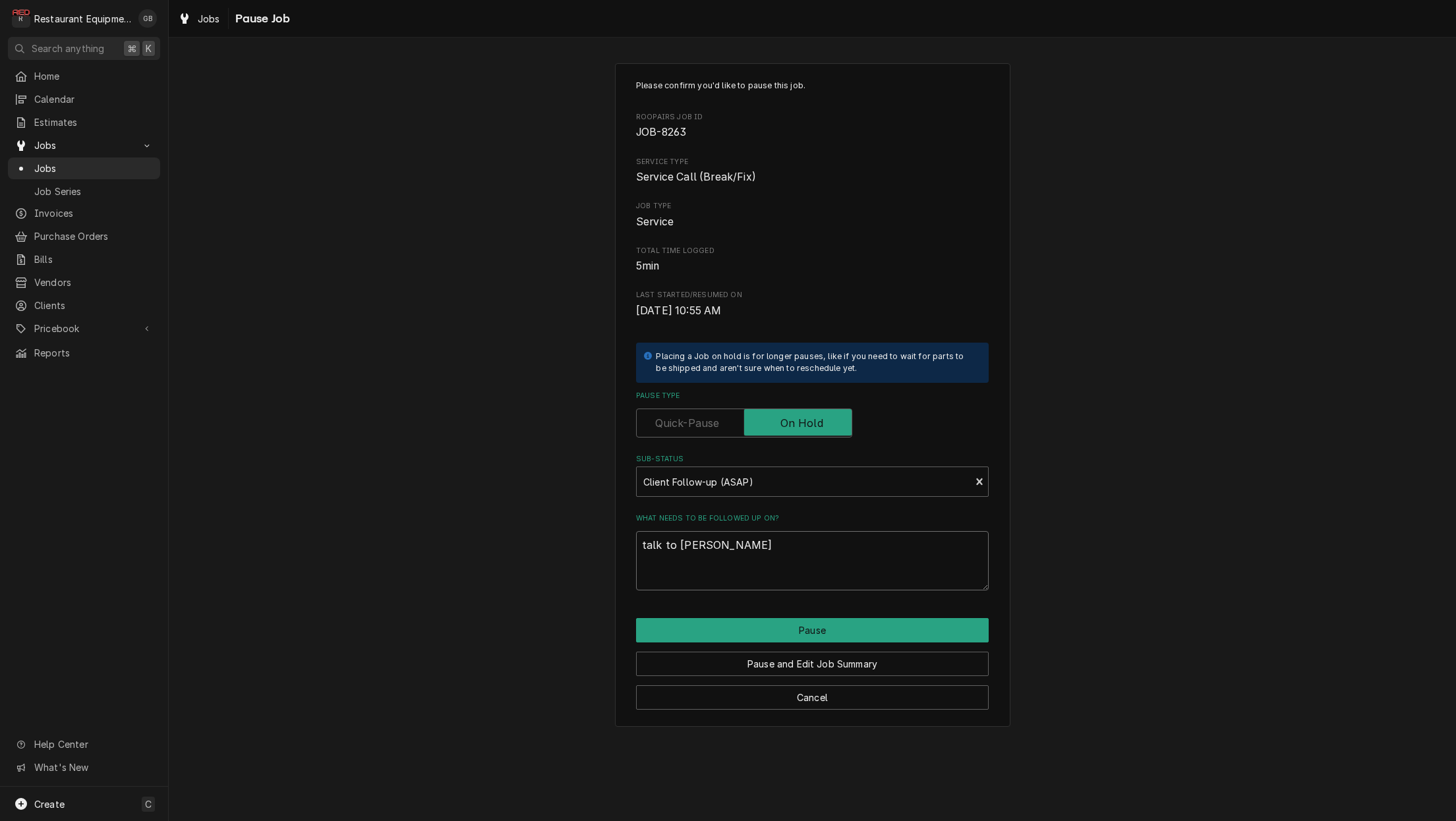
type textarea "x"
type textarea "talk to Matt"
type textarea "x"
type textarea "talk to Matt a"
type textarea "x"
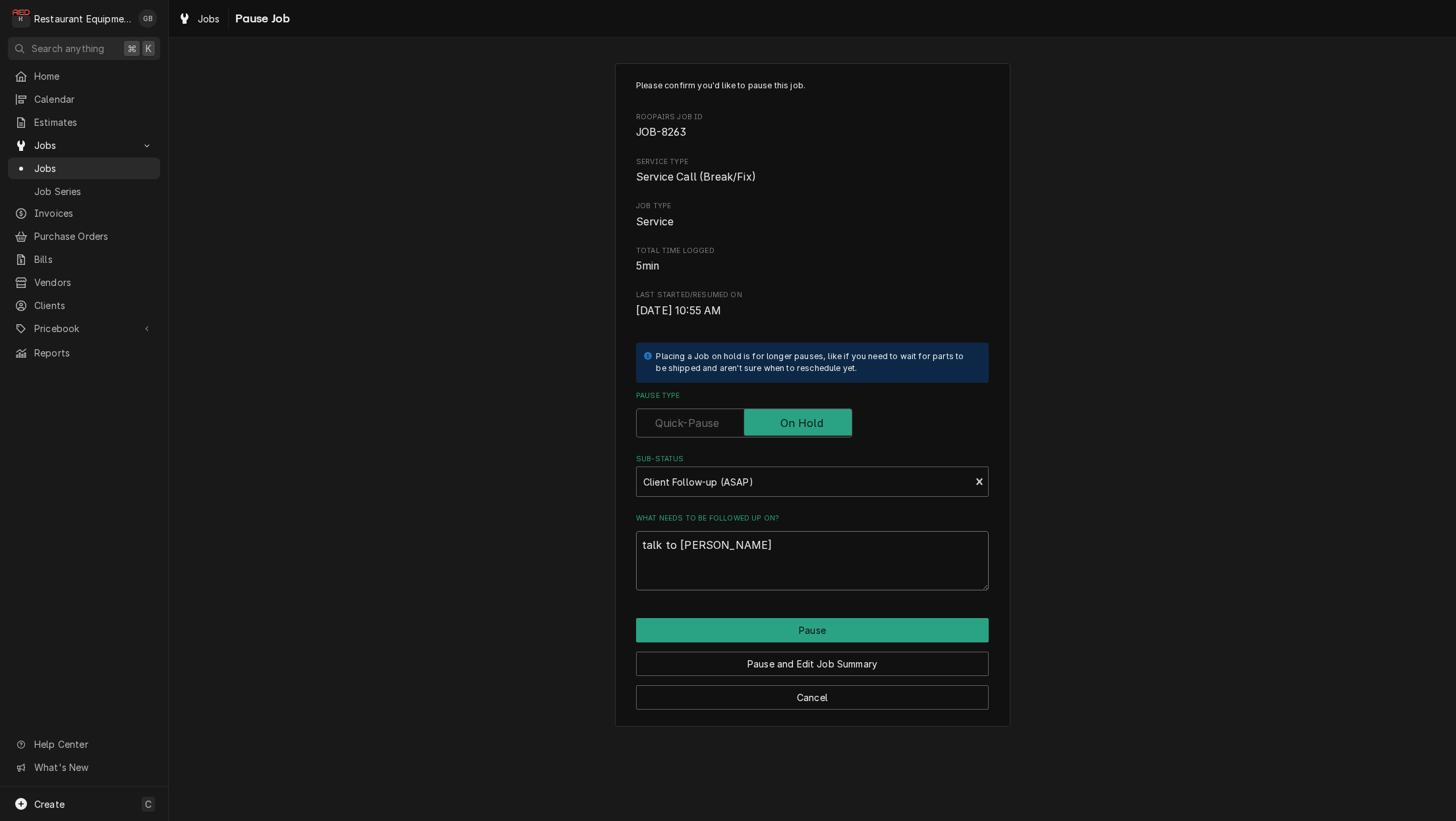
type textarea "talk to Matt ab"
type textarea "x"
type textarea "talk to Matt abo"
type textarea "x"
type textarea "talk to Matt abou"
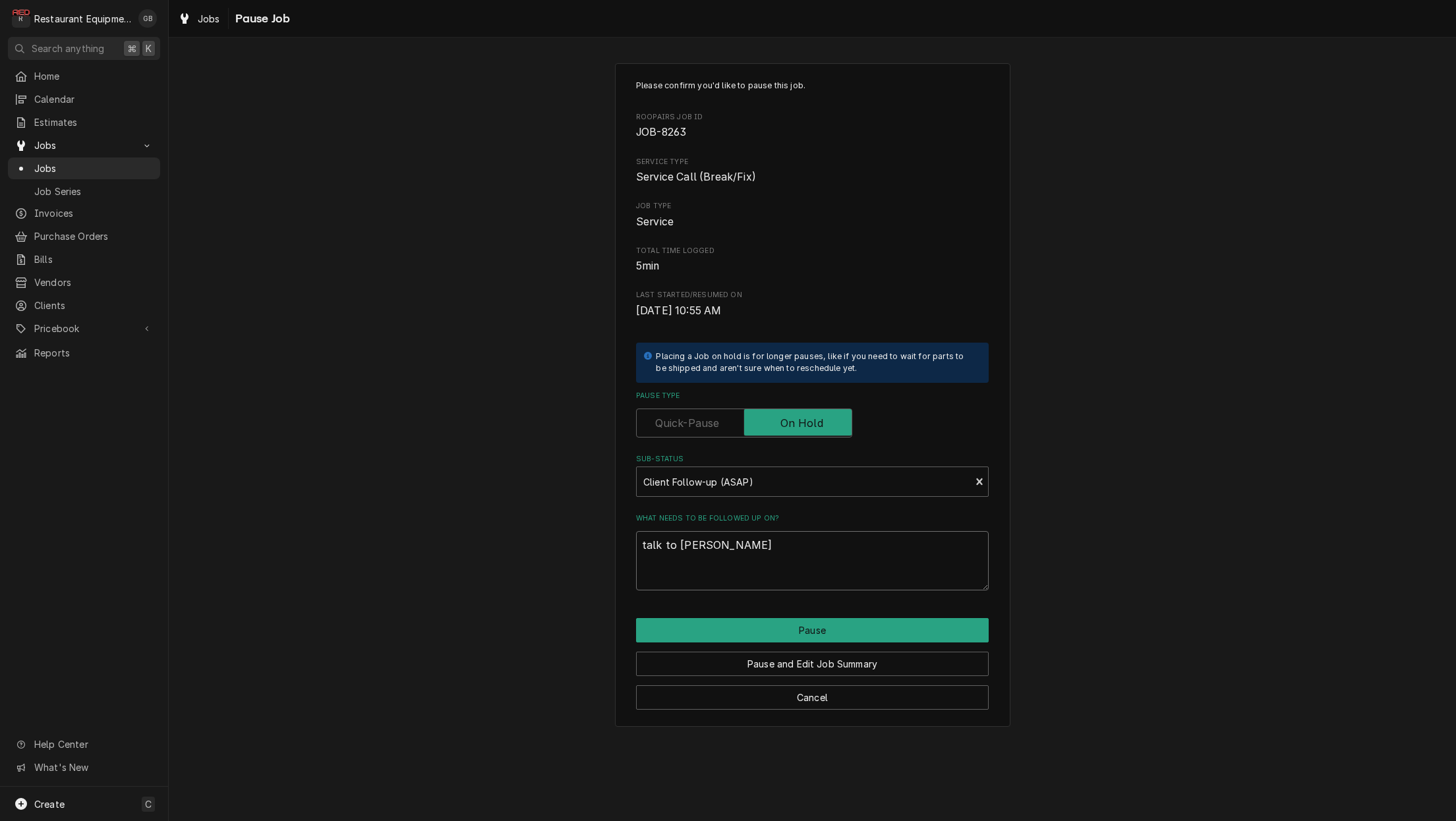
type textarea "x"
type textarea "talk to Matt about"
type textarea "x"
type textarea "talk to Matt about"
type textarea "x"
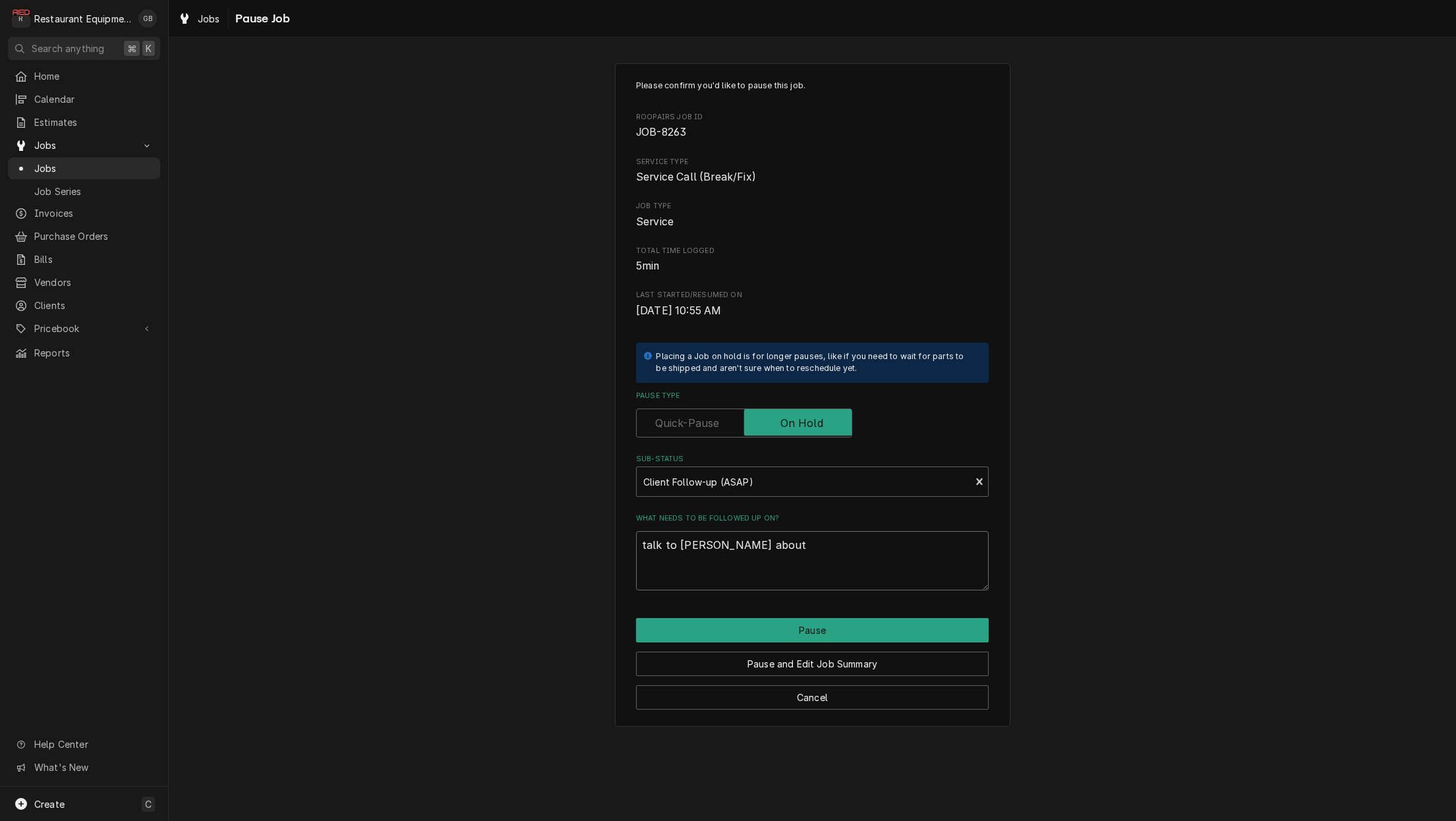
type textarea "talk to Matt about h"
type textarea "x"
type textarea "talk to Matt about hv"
type textarea "x"
type textarea "talk to Matt about hva"
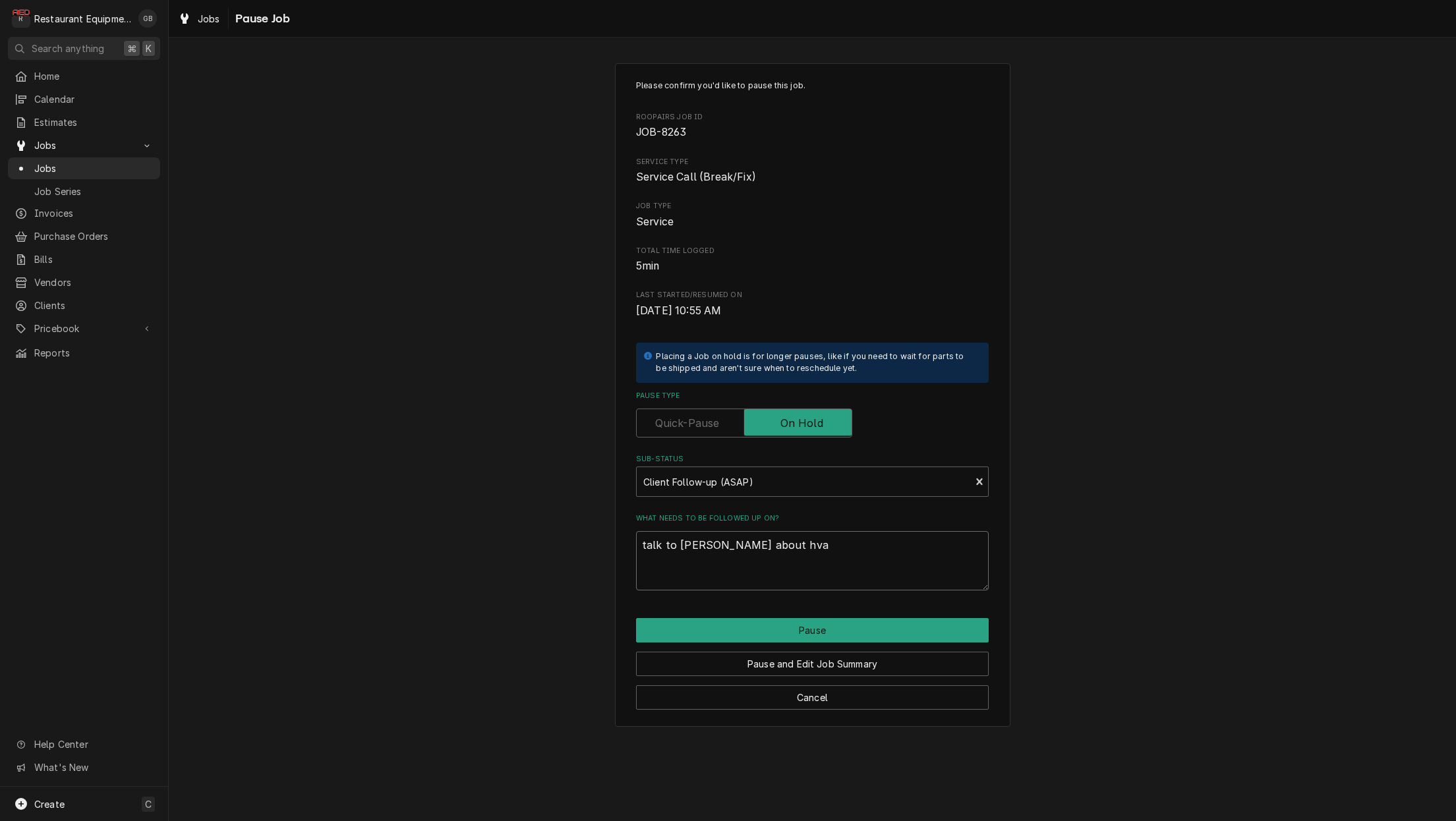
type textarea "x"
type textarea "talk to Matt about hvac"
type textarea "x"
type textarea "talk to Matt about HVAC"
click at [802, 629] on button "Pause" at bounding box center [812, 630] width 353 height 24
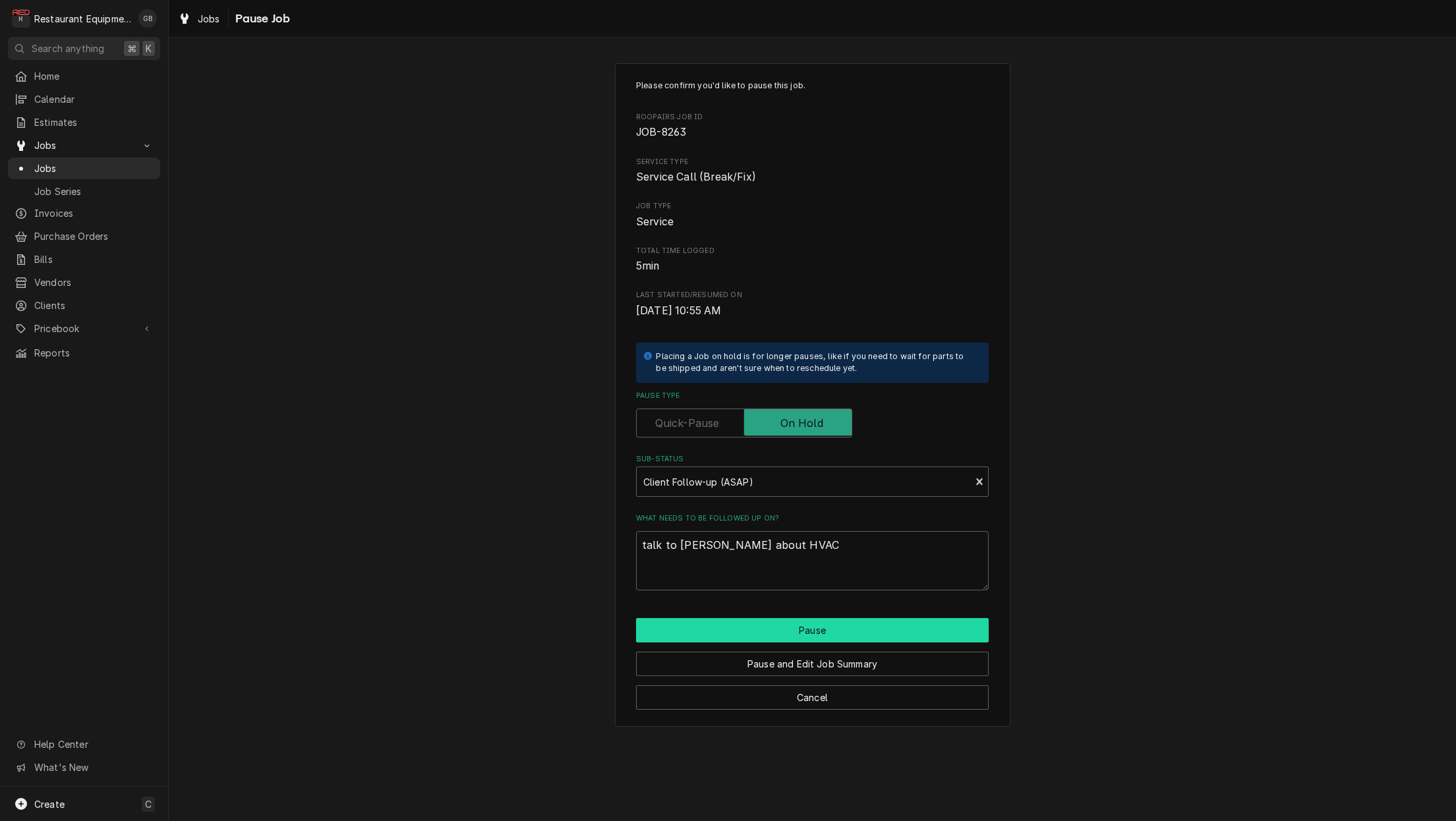
type textarea "x"
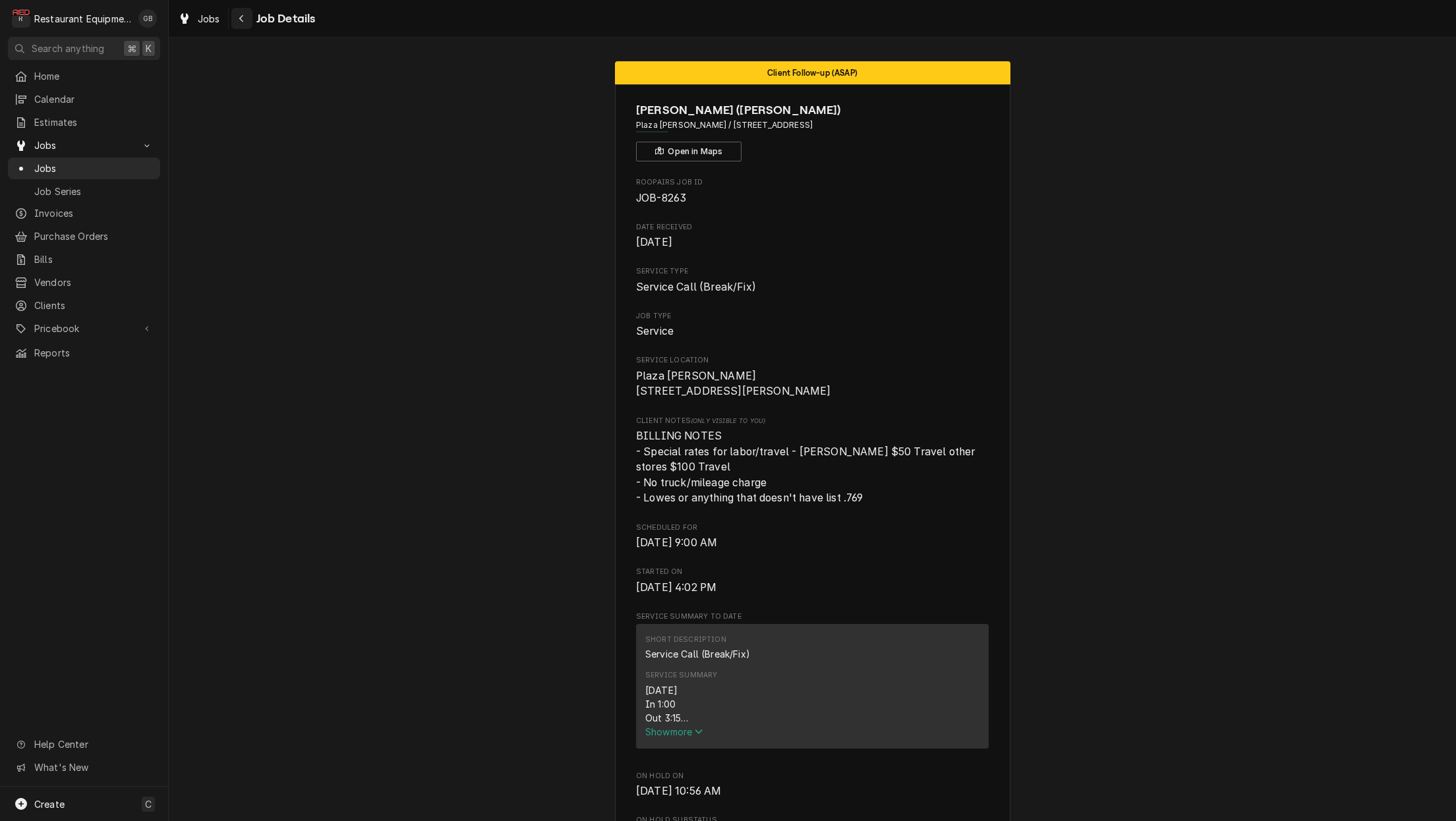
click at [241, 10] on button "Navigate back" at bounding box center [242, 18] width 22 height 22
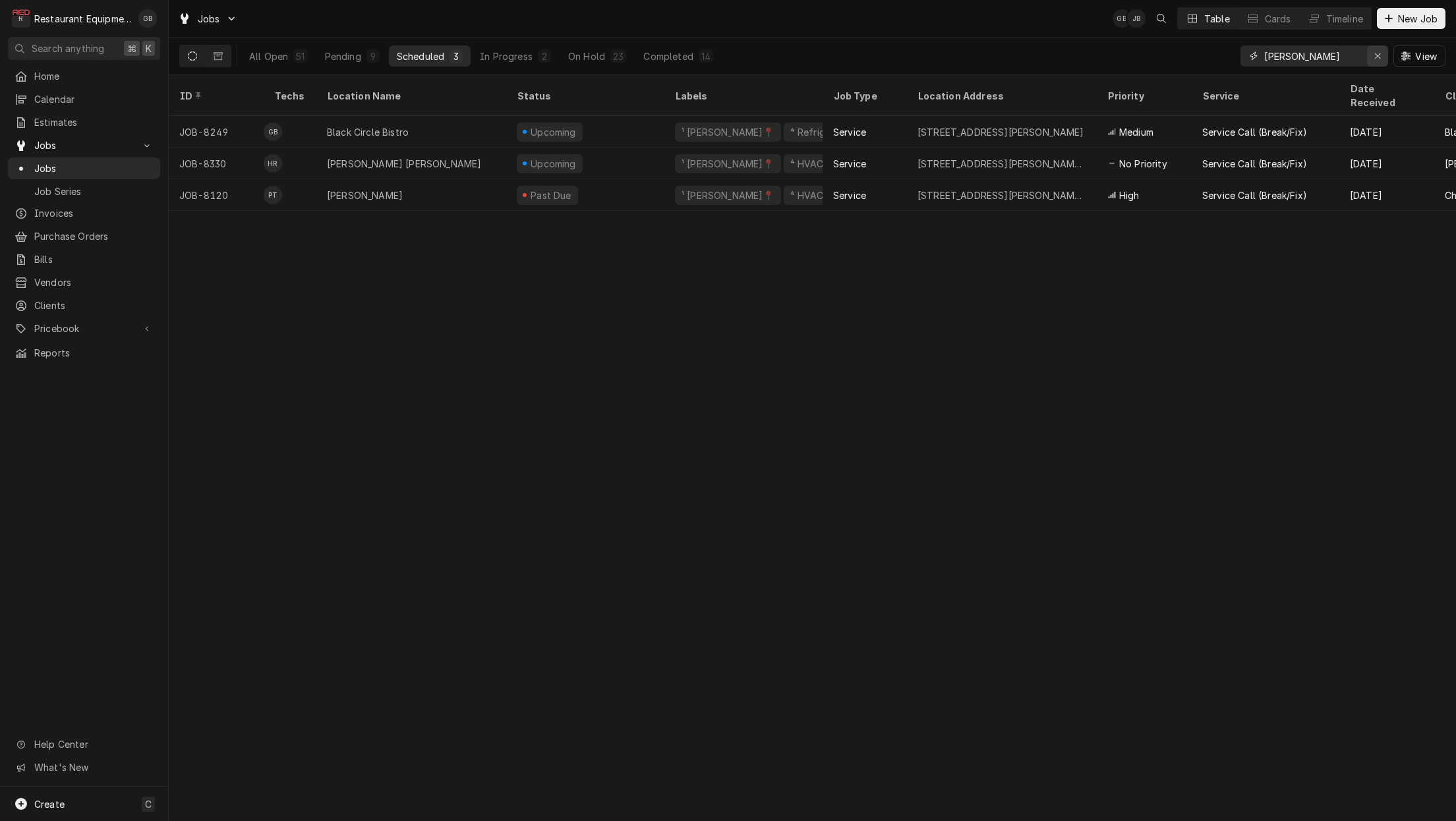
click at [1368, 55] on button "Erase input" at bounding box center [1377, 56] width 22 height 22
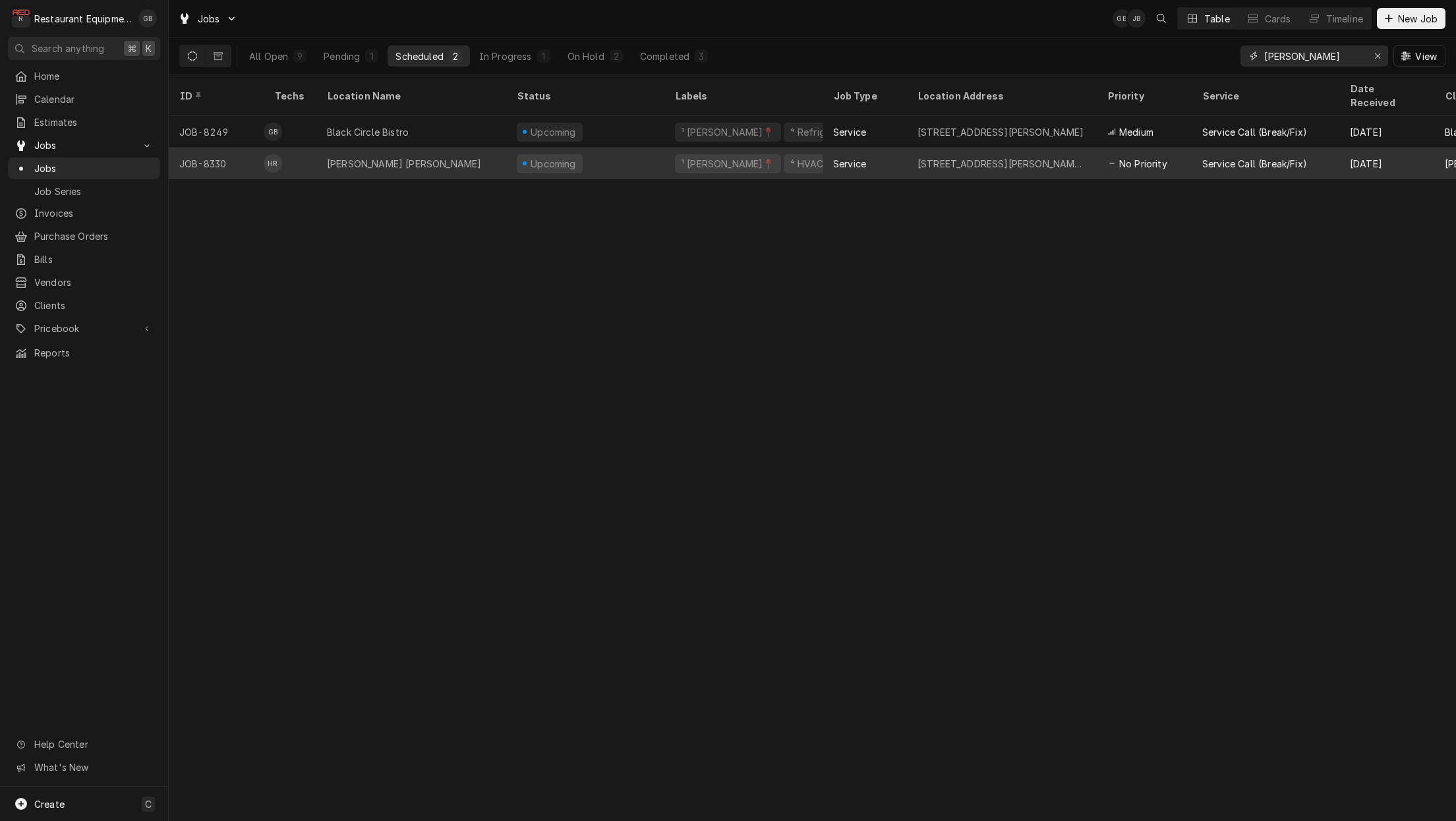
type input "harper"
click at [603, 153] on div "Upcoming" at bounding box center [585, 164] width 158 height 32
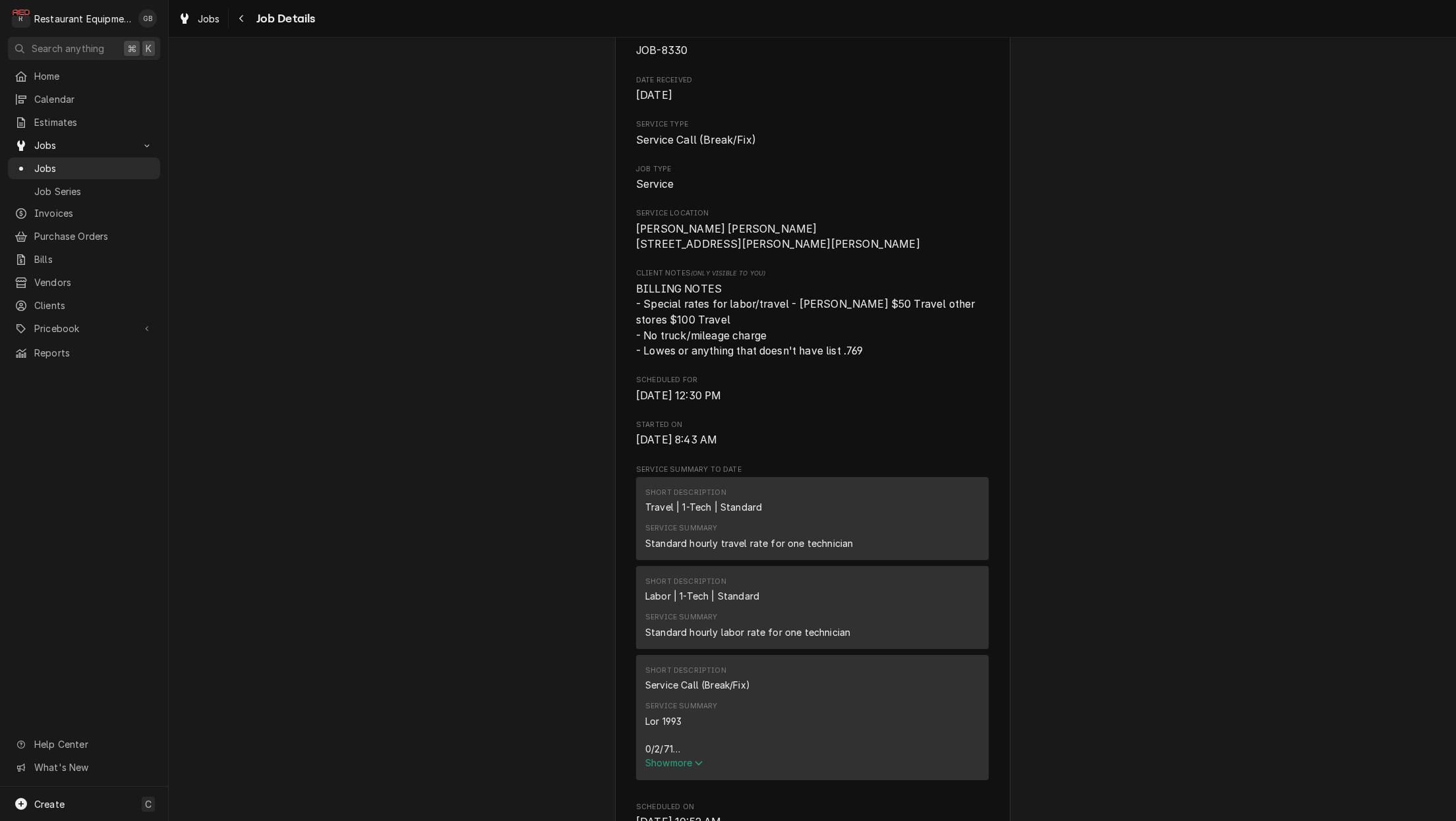
scroll to position [208, 0]
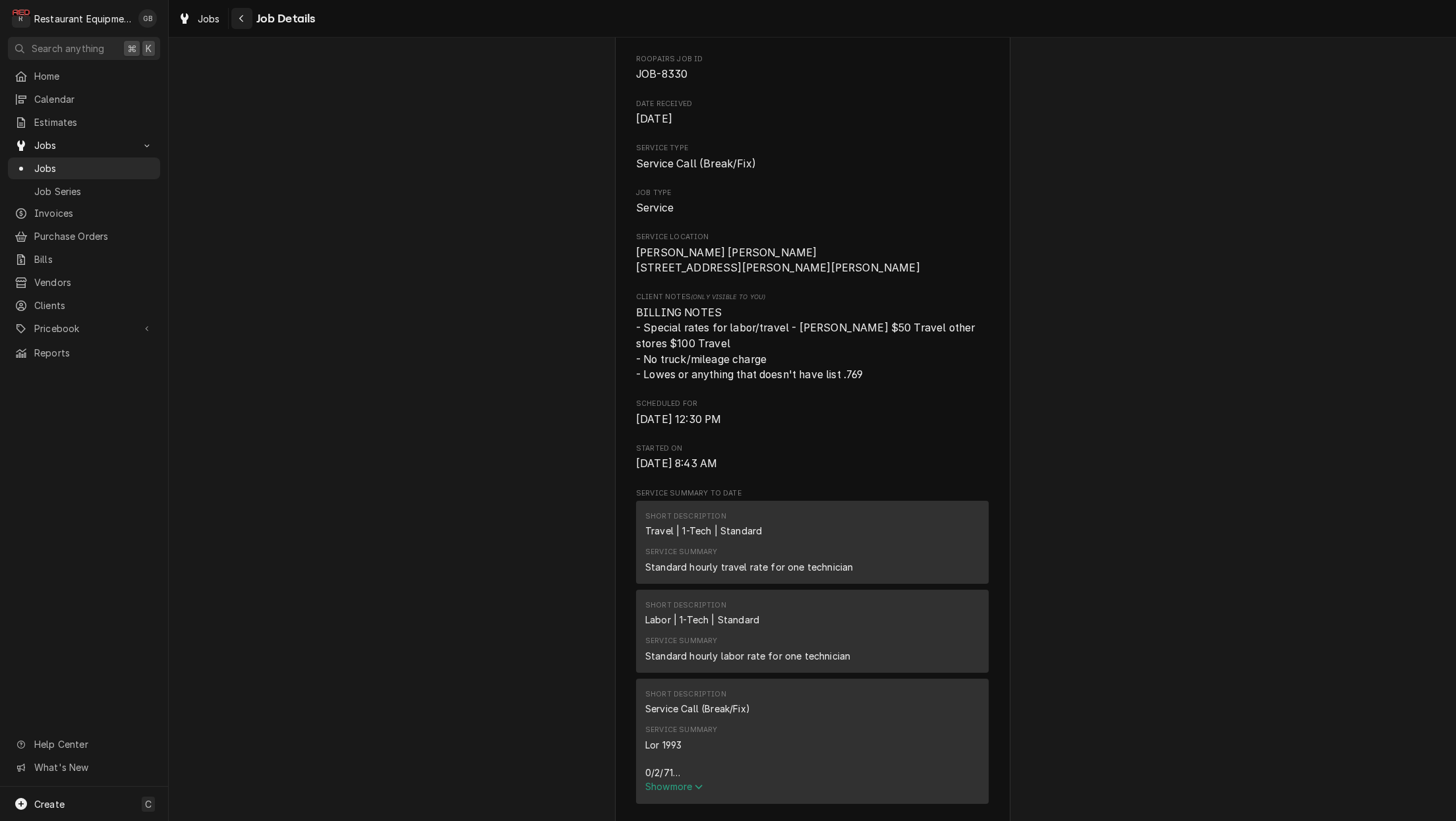
click at [246, 22] on div "Navigate back" at bounding box center [241, 18] width 13 height 13
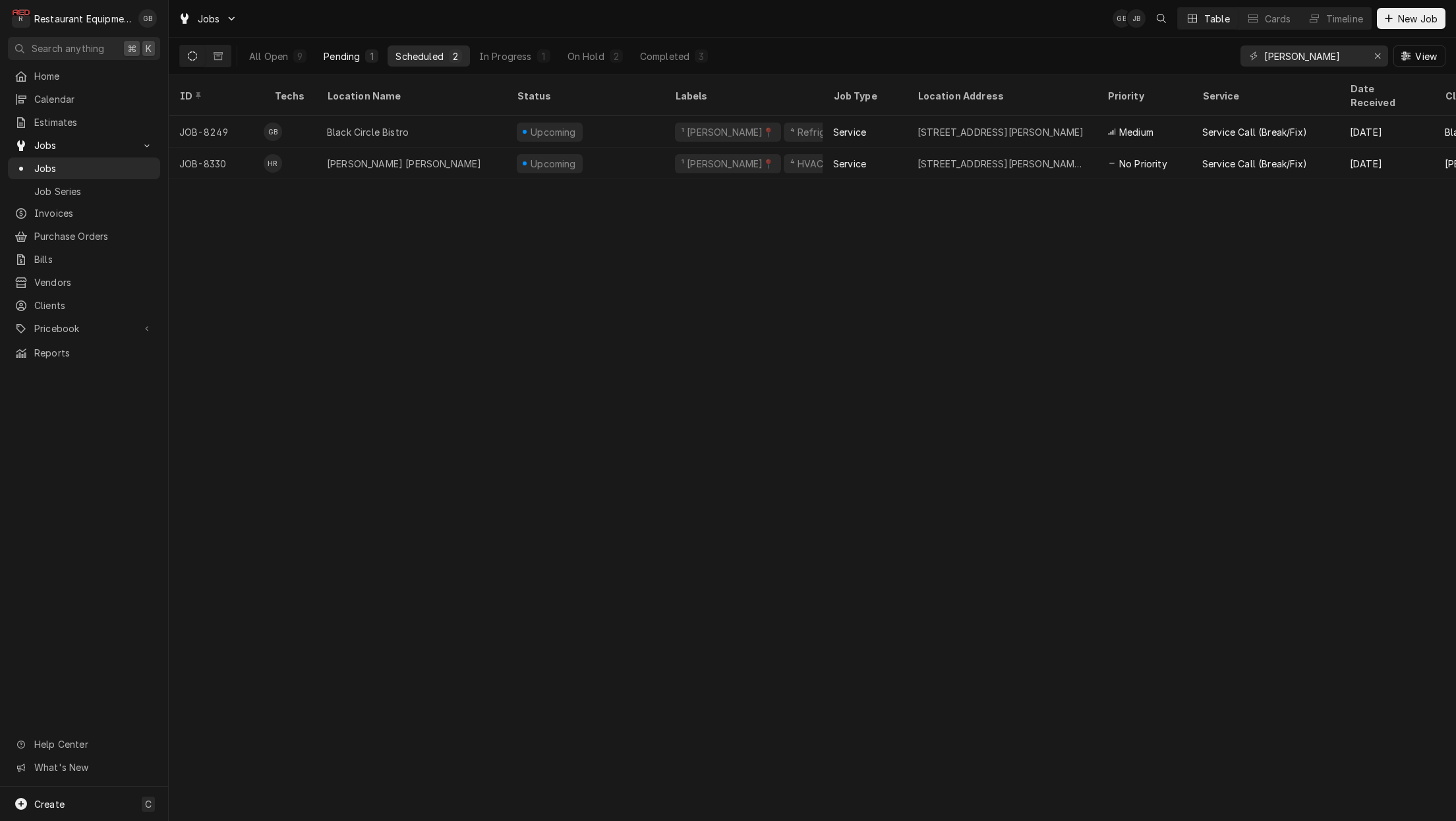
click at [359, 56] on button "Pending 1" at bounding box center [351, 56] width 71 height 22
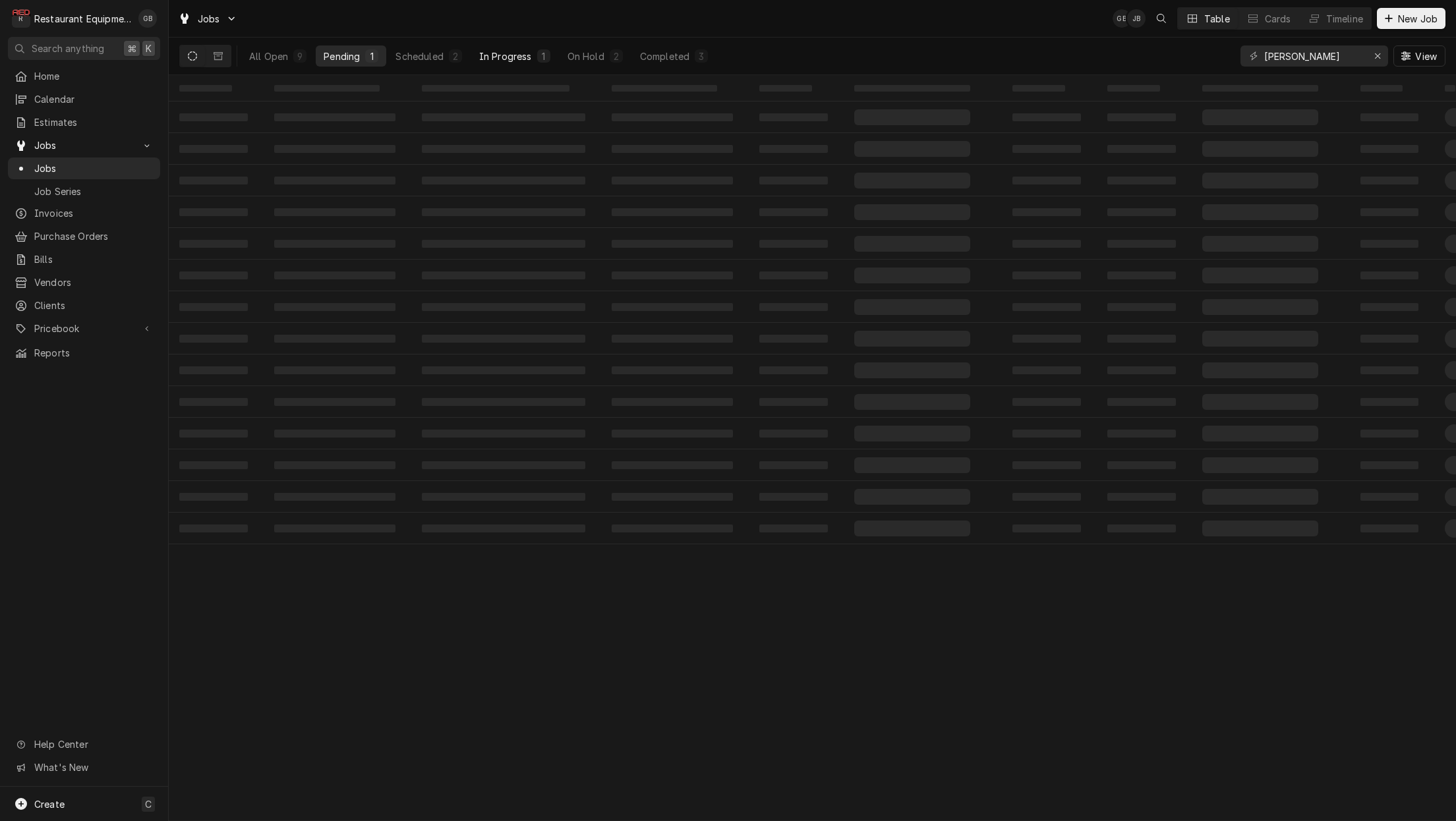
click at [506, 52] on div "In Progress" at bounding box center [505, 56] width 52 height 14
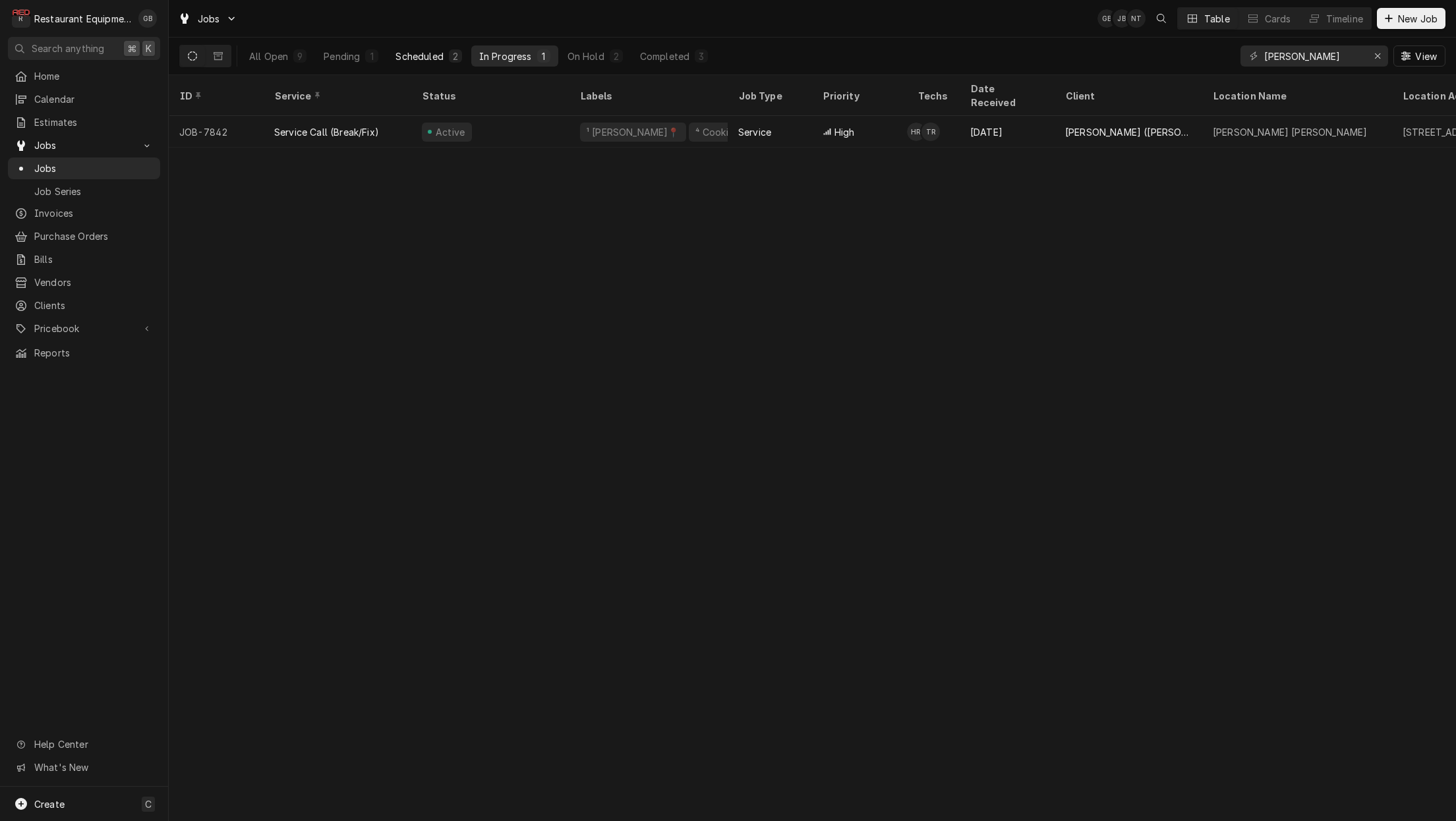
click at [425, 57] on div "Scheduled" at bounding box center [418, 56] width 47 height 14
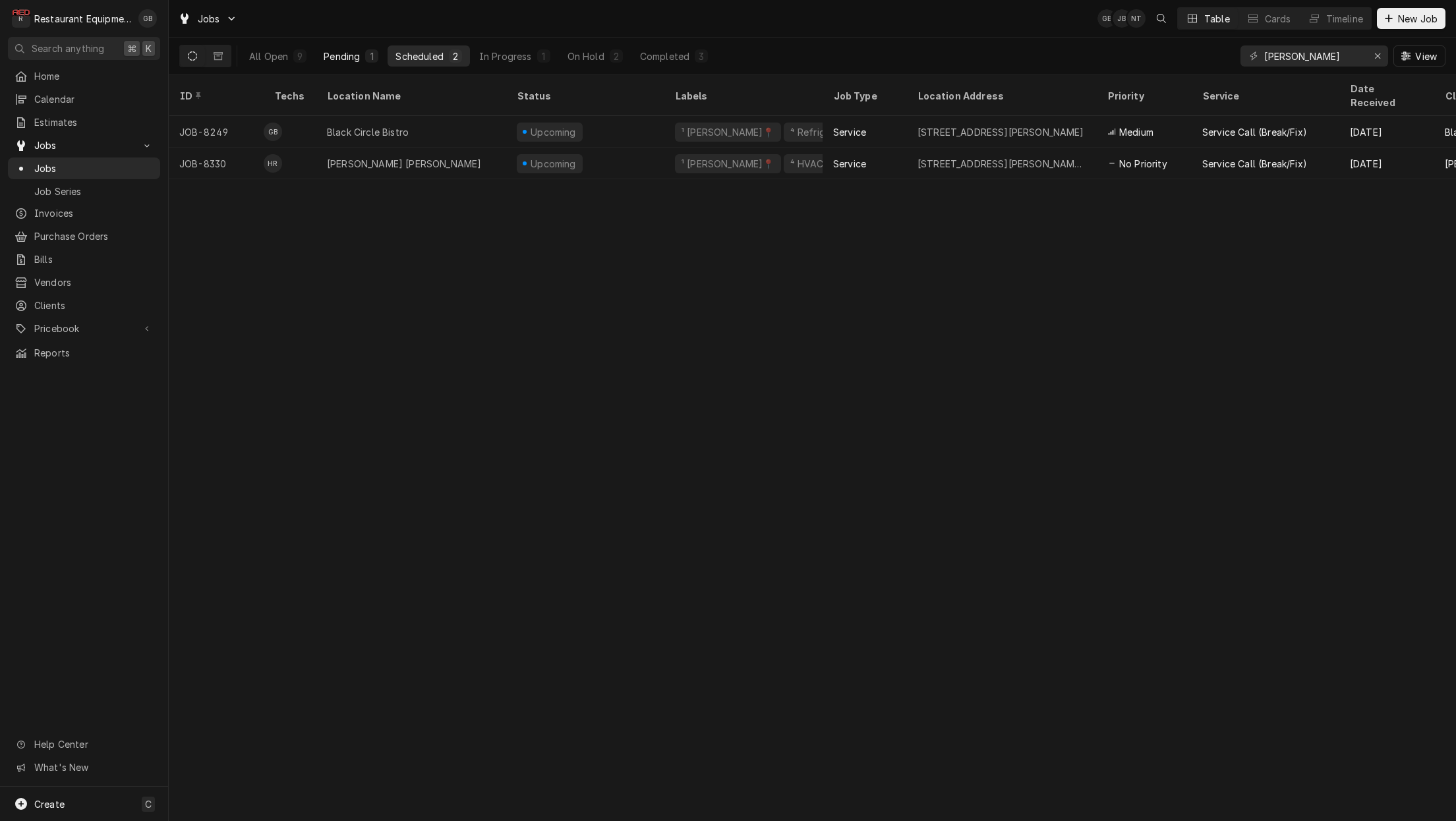
click at [361, 58] on button "Pending 1" at bounding box center [351, 56] width 71 height 22
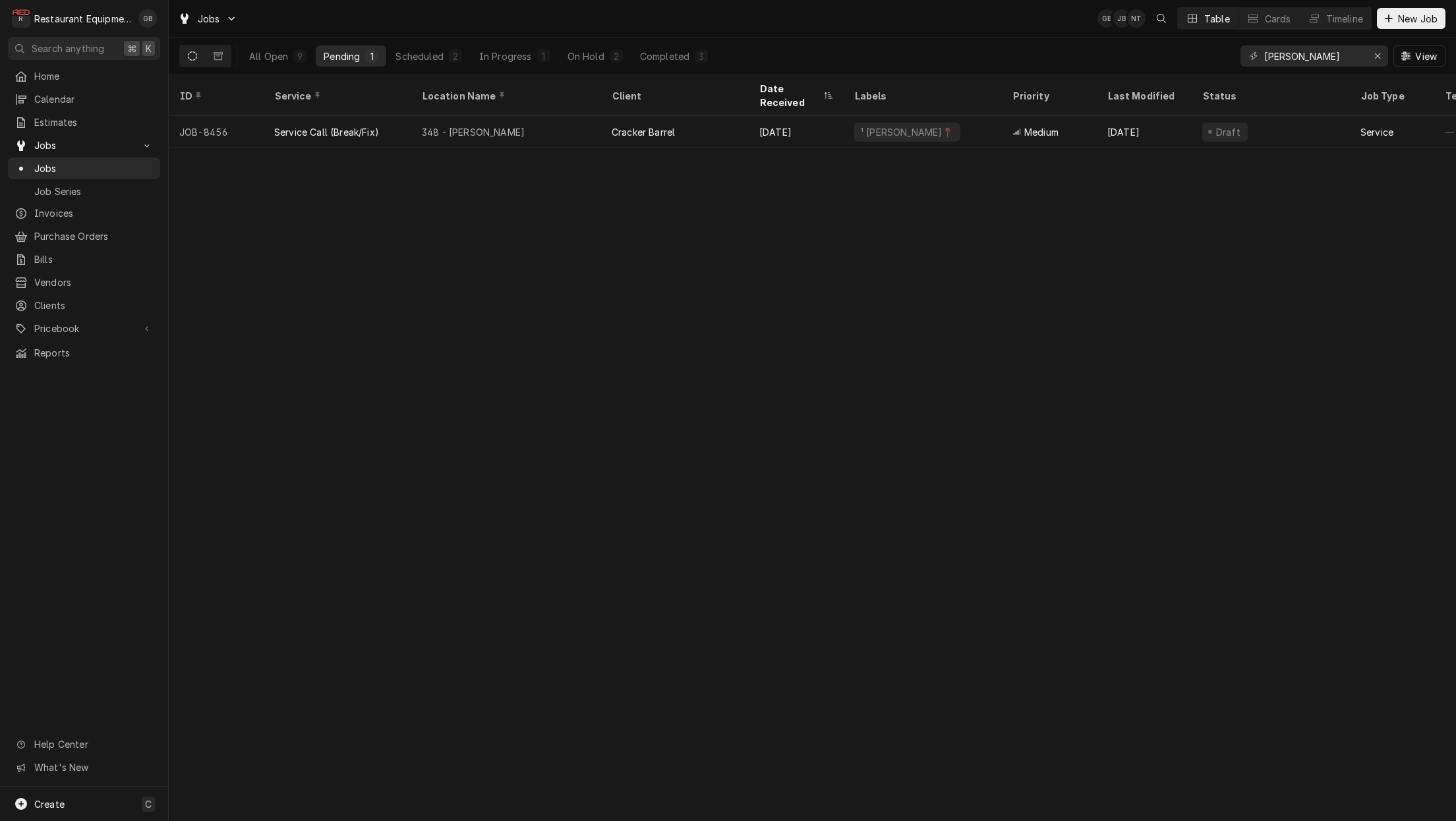
scroll to position [2, 2]
click at [1374, 49] on div "Erase input" at bounding box center [1377, 55] width 13 height 13
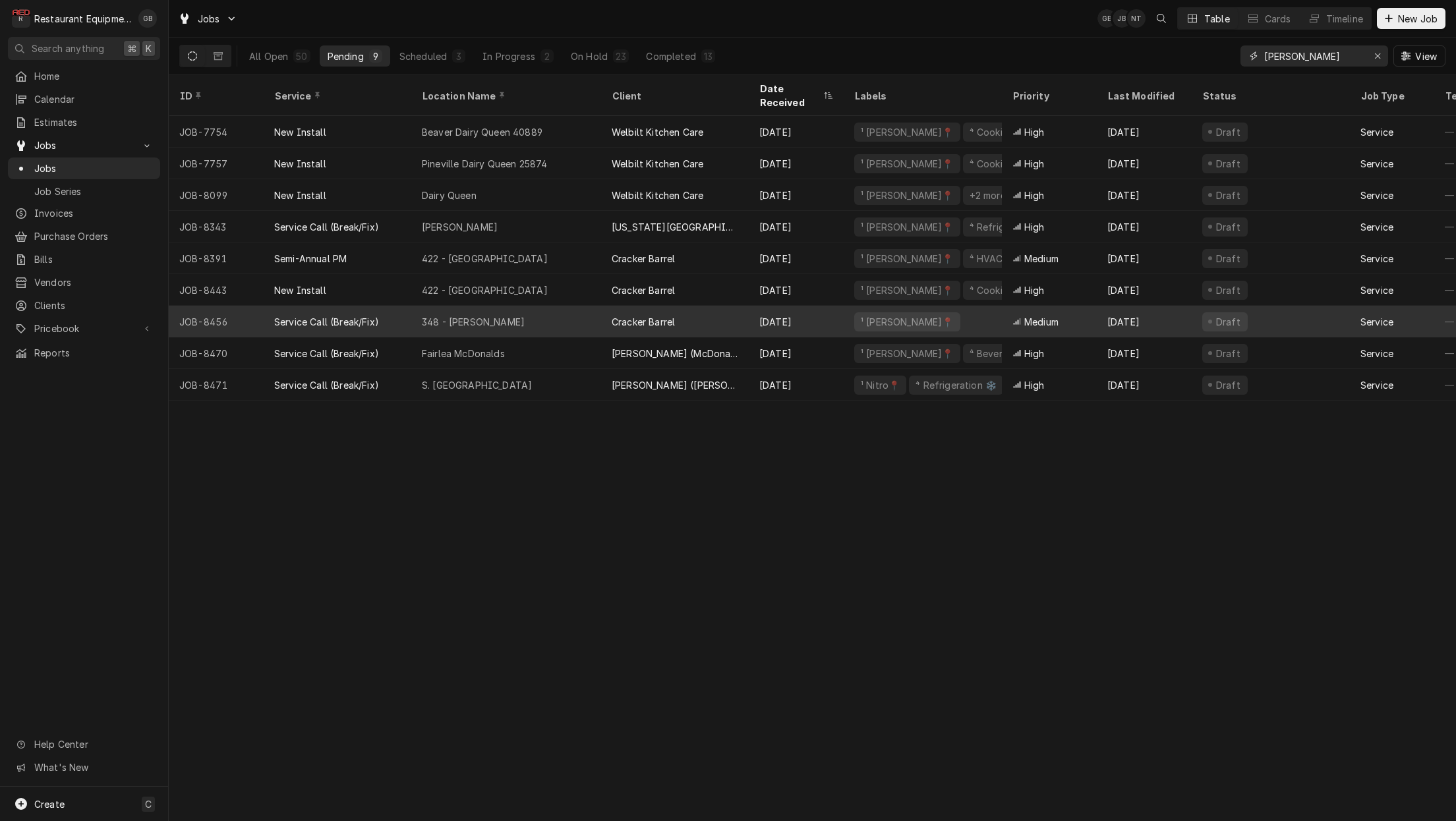
type input "[PERSON_NAME]"
click at [489, 306] on div "348 - Beckley" at bounding box center [506, 321] width 190 height 32
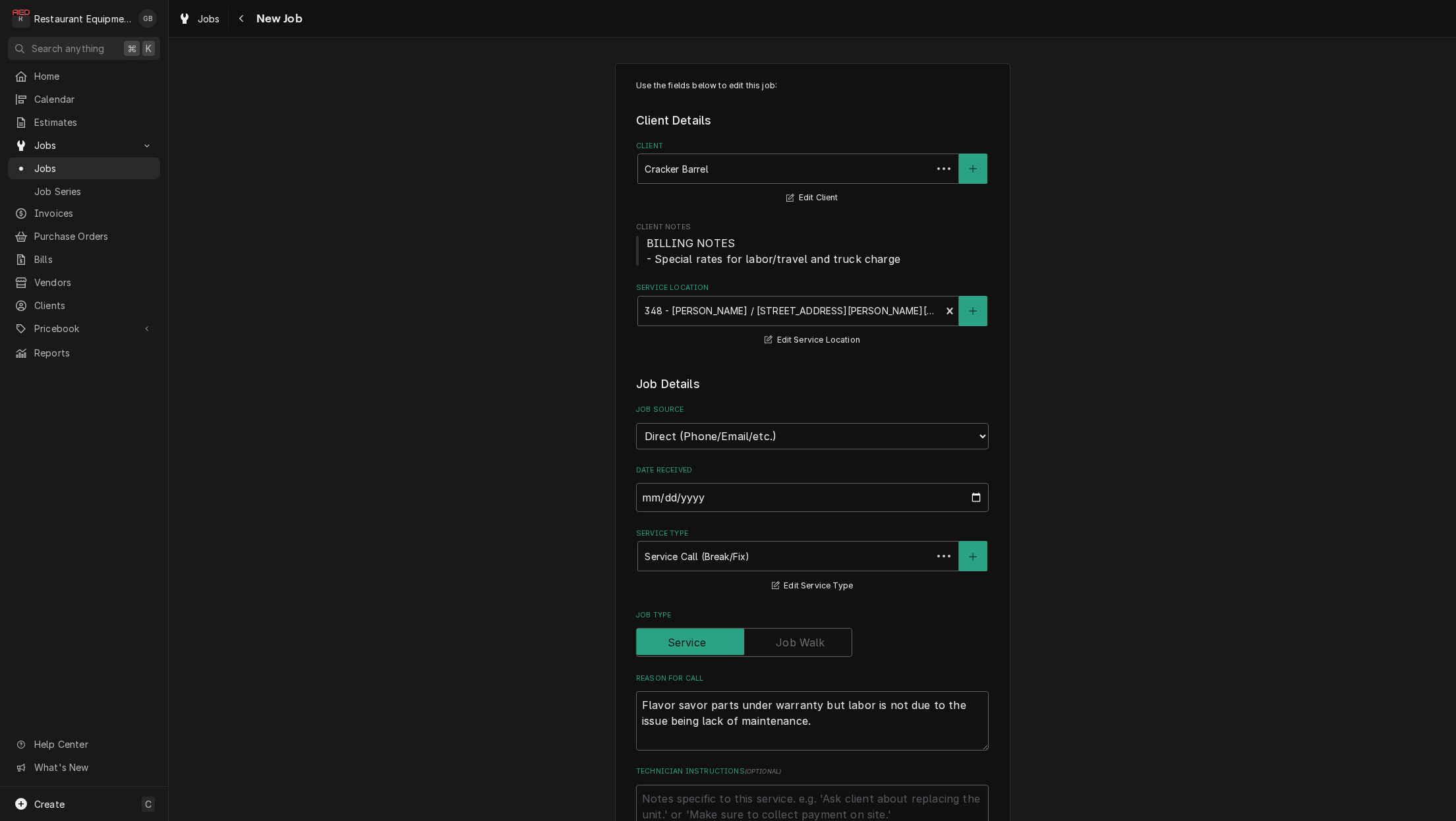
type textarea "x"
click at [242, 24] on div "Navigate back" at bounding box center [241, 18] width 13 height 13
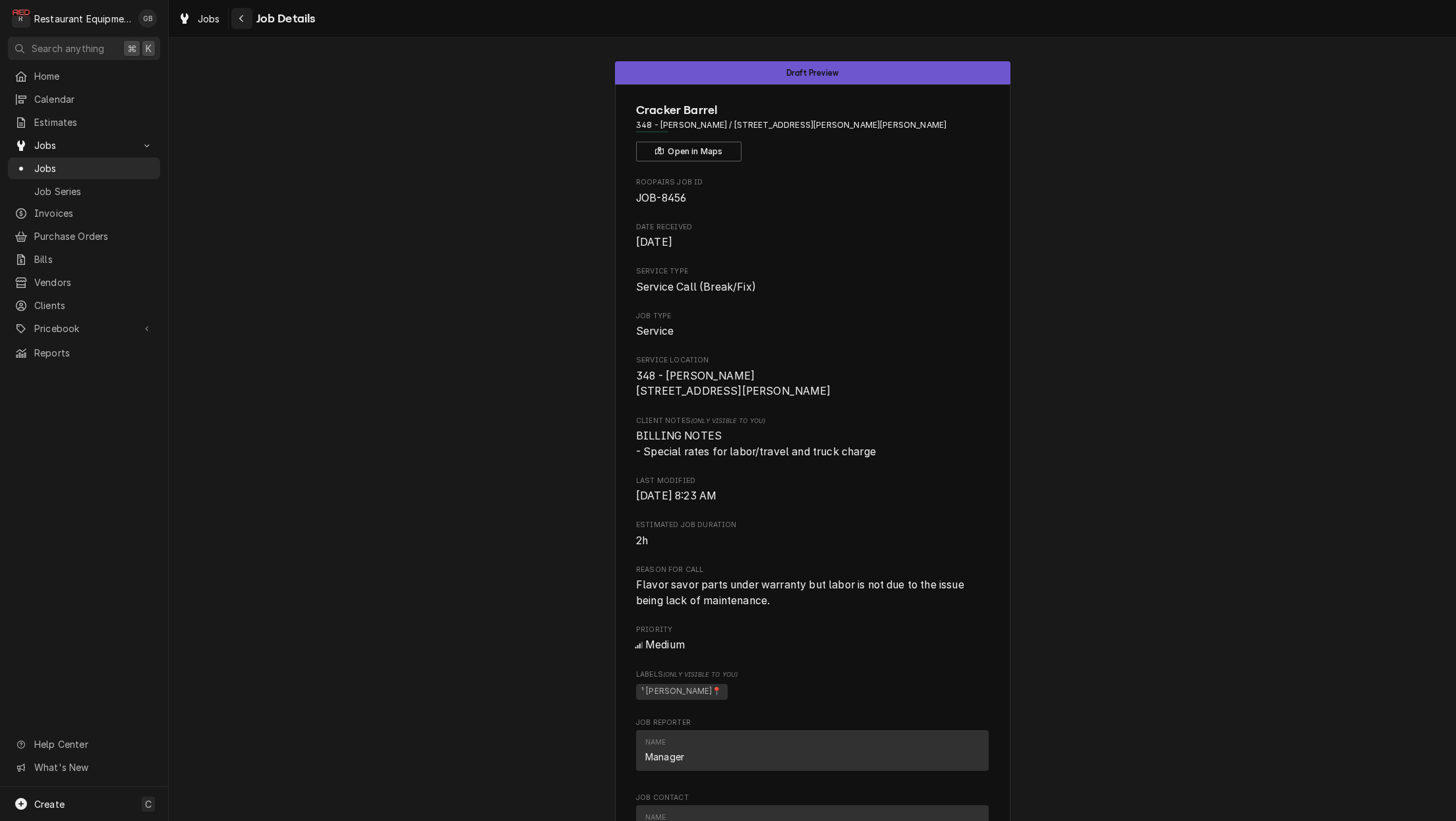
click at [247, 22] on div "Navigate back" at bounding box center [241, 18] width 13 height 13
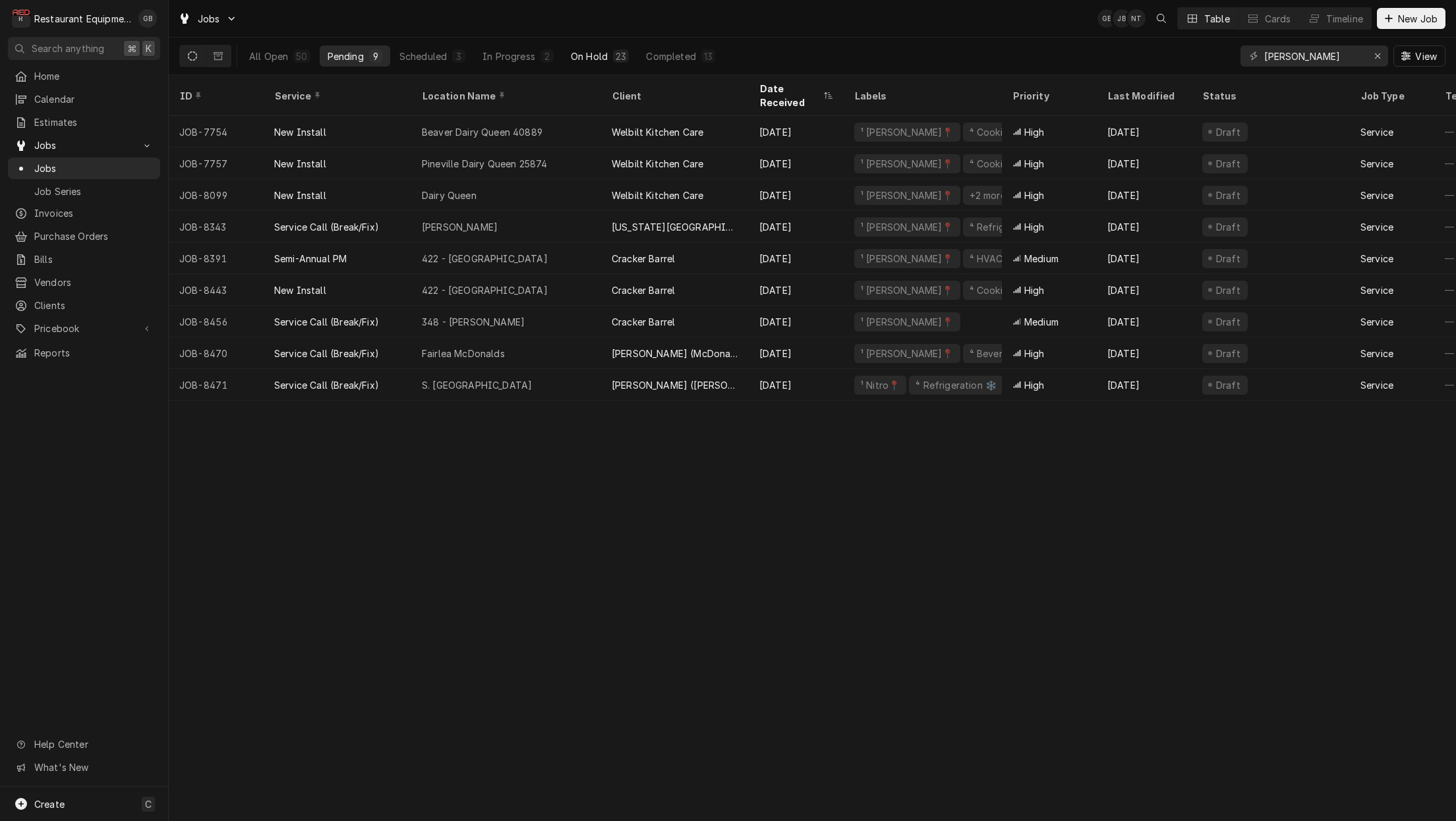
click at [580, 55] on div "On Hold" at bounding box center [589, 56] width 37 height 14
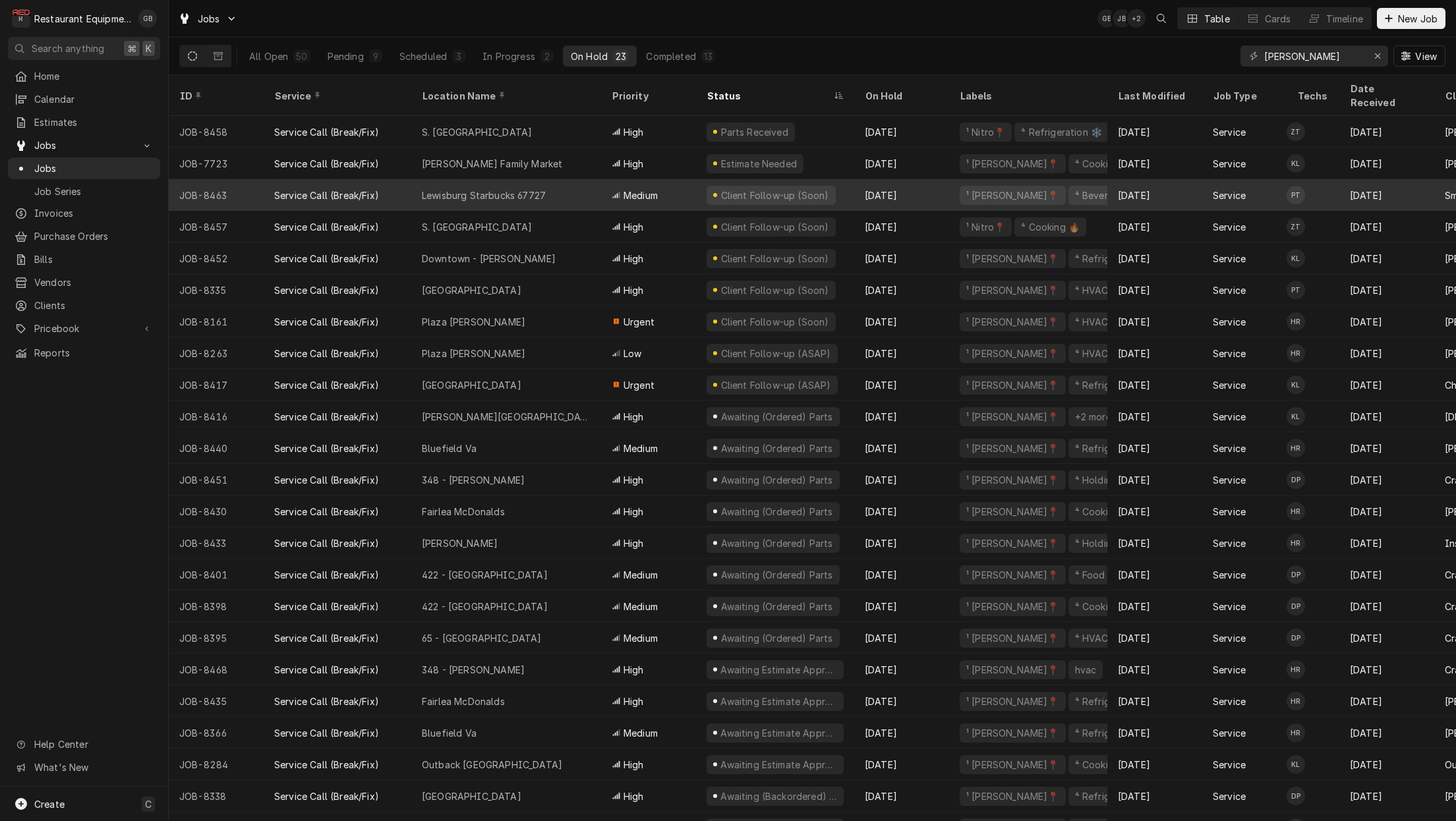
click at [545, 188] on div "Lewisburg Starbucks 67727" at bounding box center [484, 195] width 124 height 14
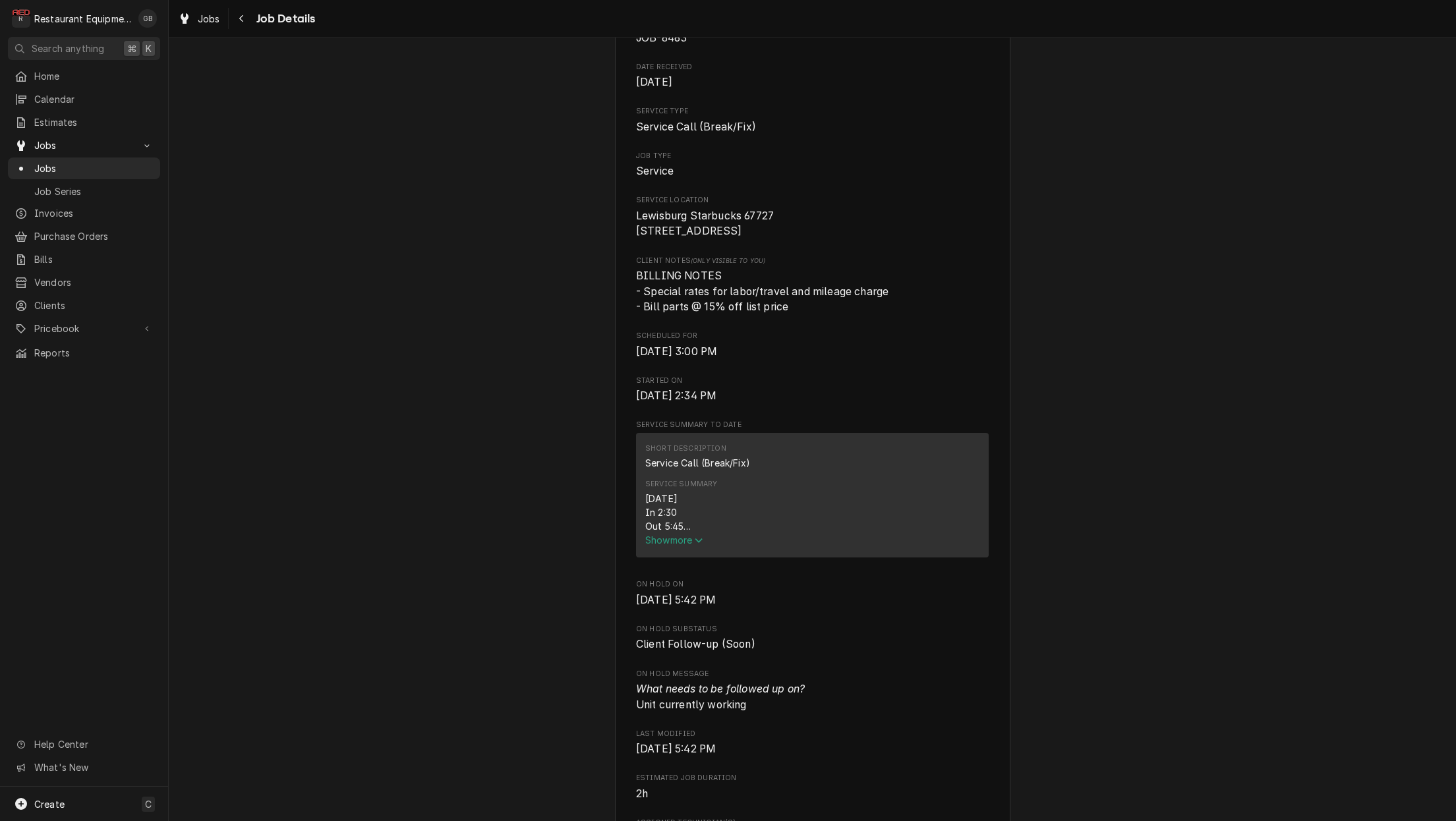
scroll to position [168, 0]
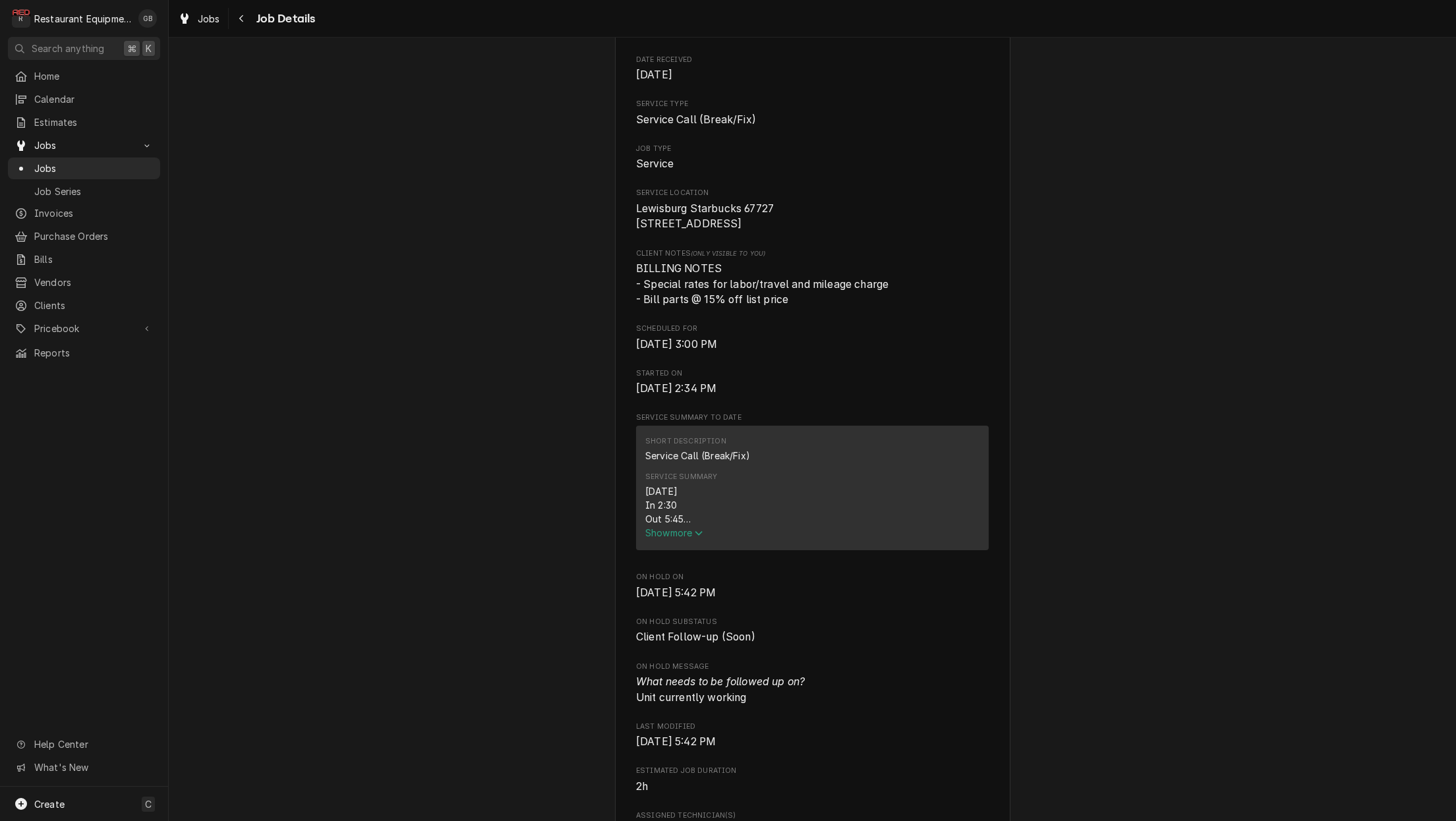
click at [677, 539] on span "Show more" at bounding box center [674, 533] width 58 height 11
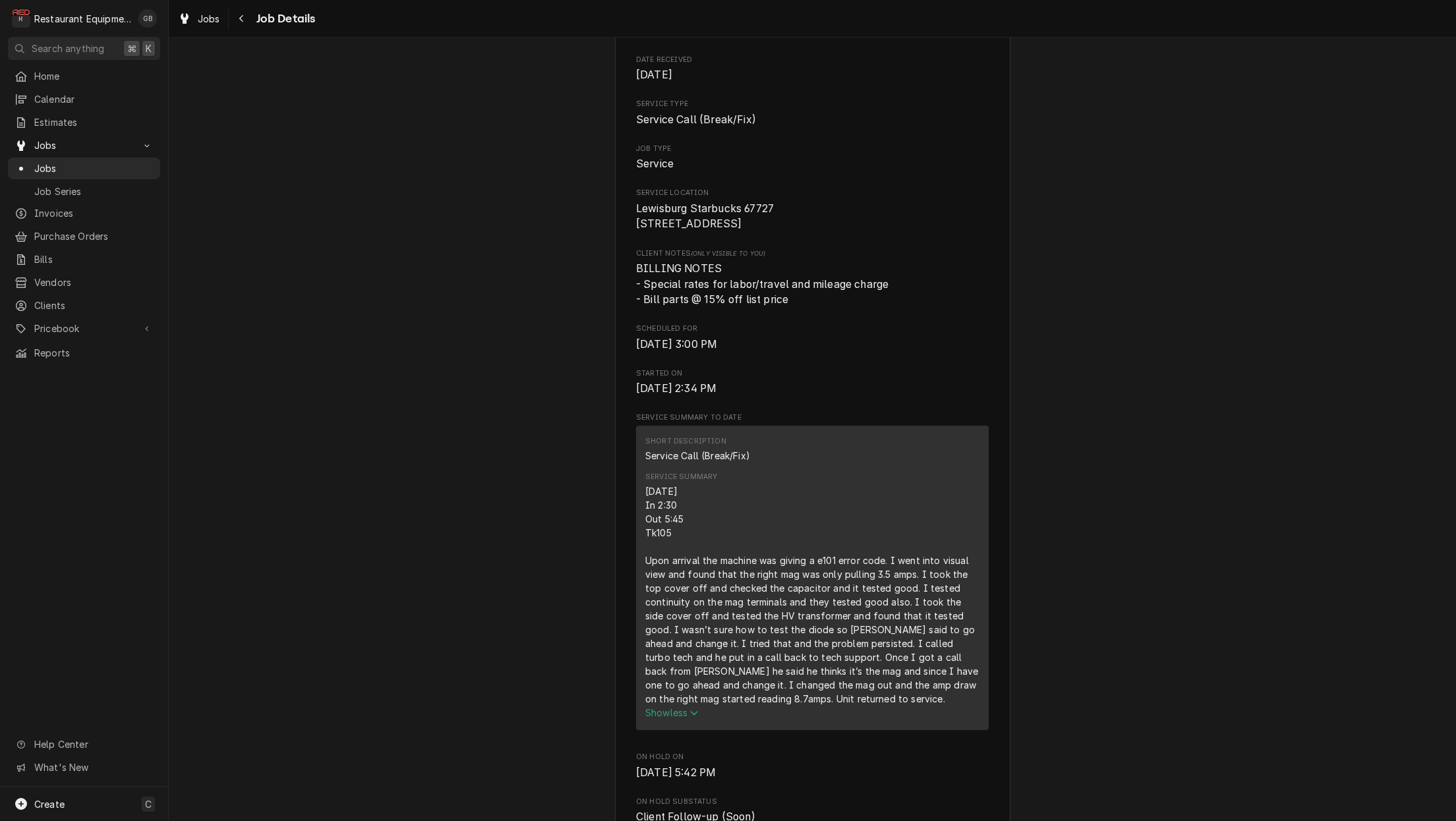
click at [685, 715] on span "Show less" at bounding box center [672, 713] width 53 height 11
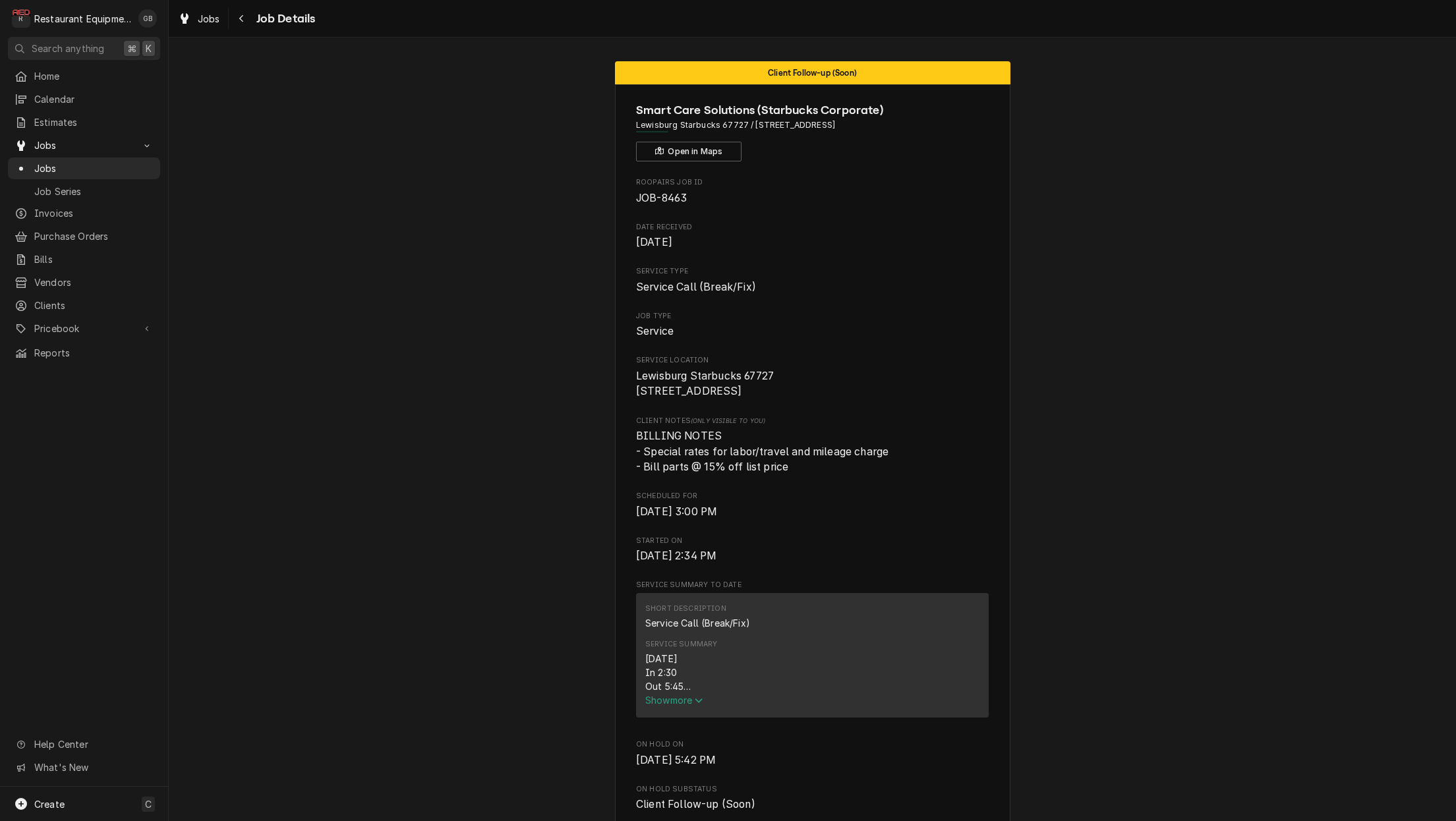
scroll to position [0, 0]
click at [694, 706] on span "Show more" at bounding box center [674, 700] width 58 height 11
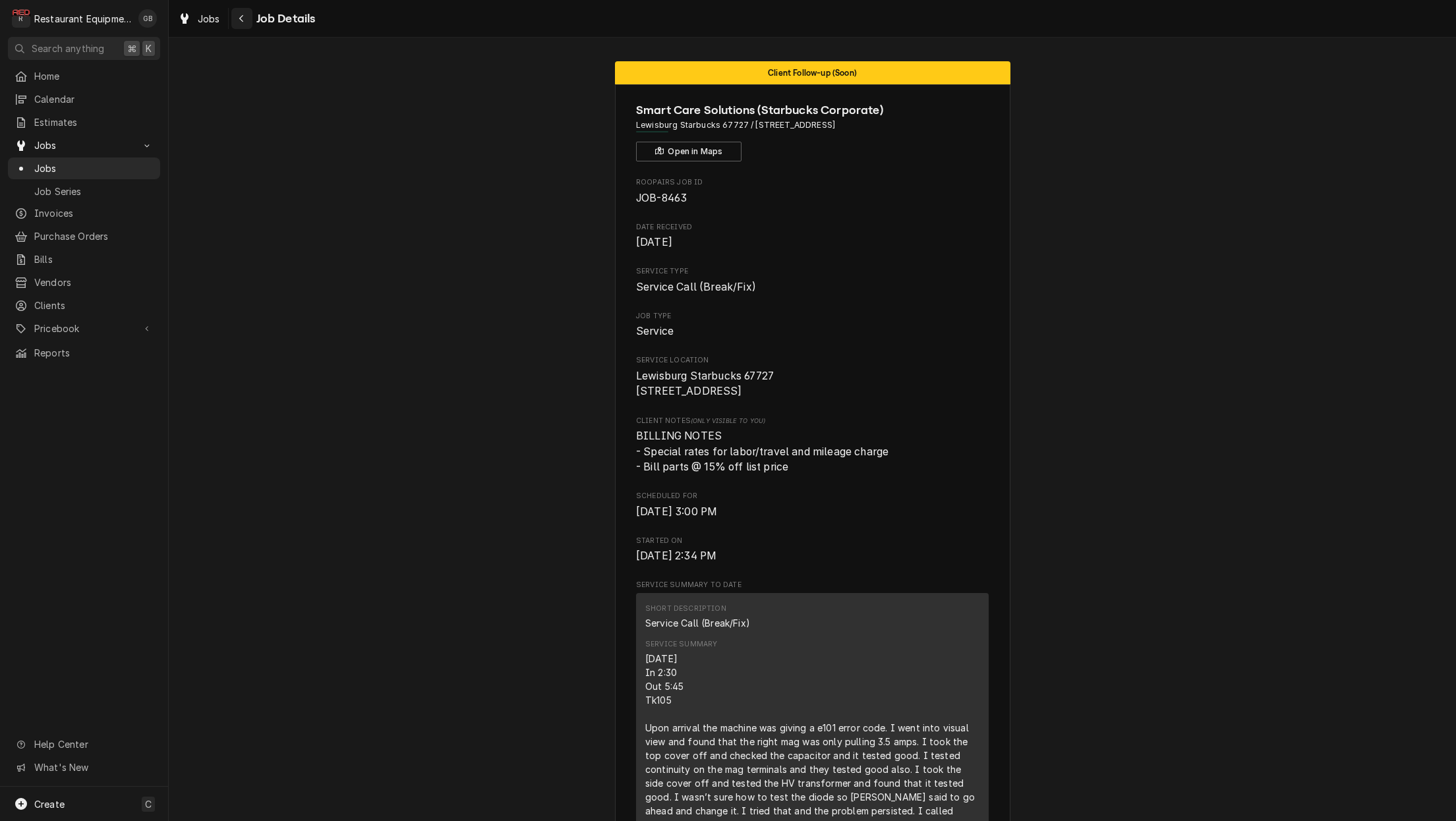
click at [246, 21] on div "Navigate back" at bounding box center [241, 18] width 13 height 13
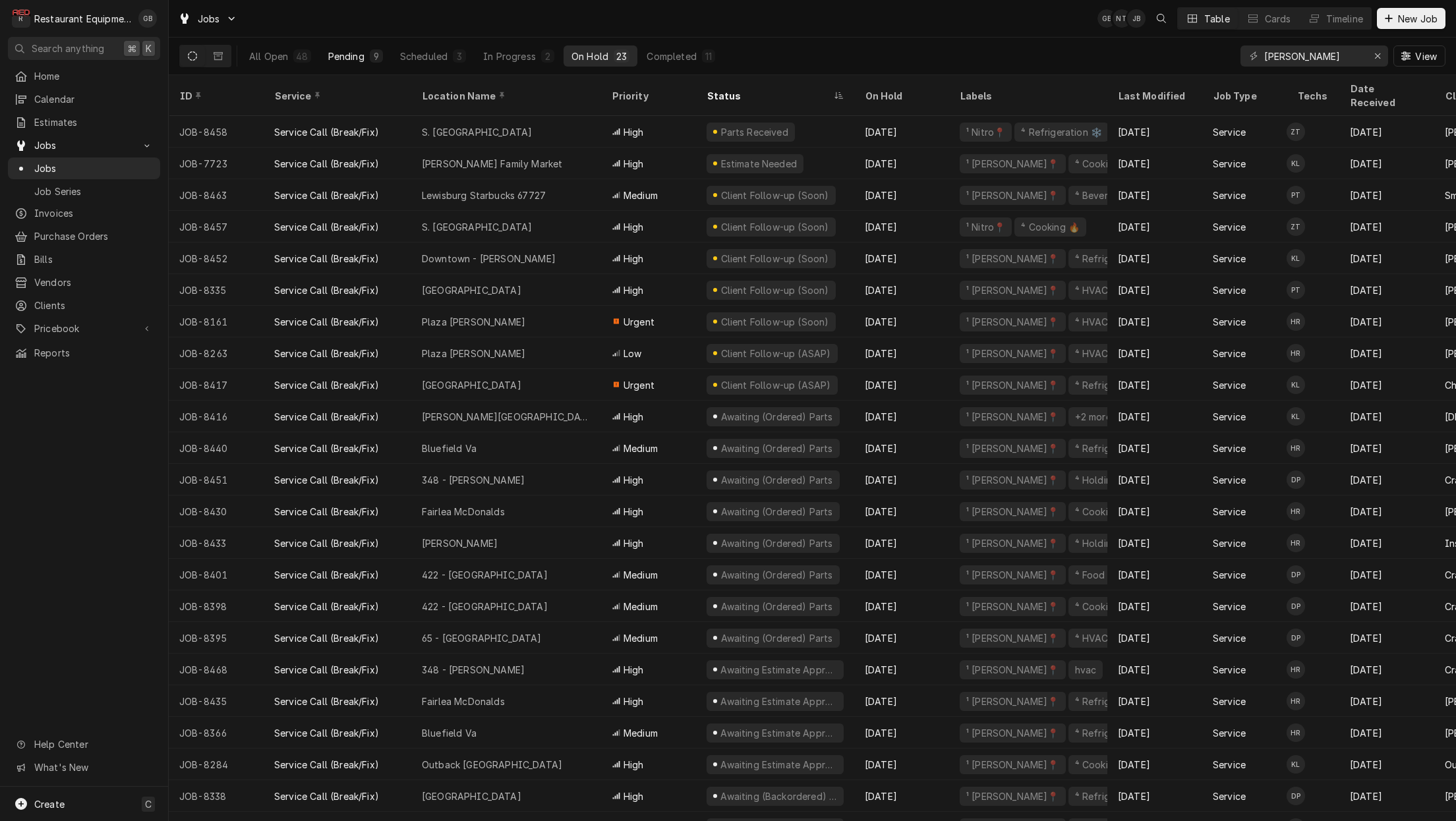
click at [367, 58] on button "Pending 9" at bounding box center [355, 56] width 71 height 22
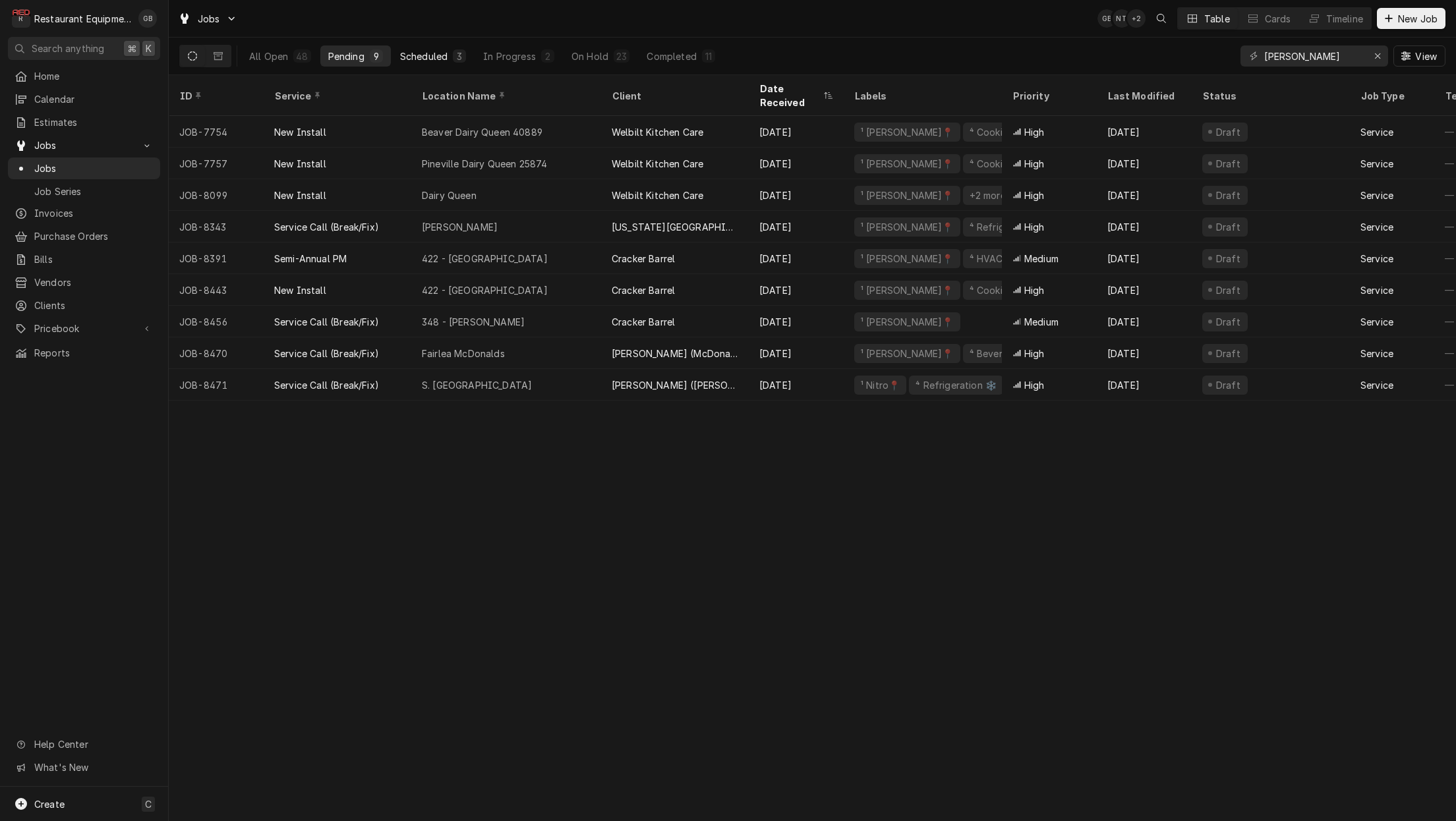
click at [435, 58] on div "Scheduled" at bounding box center [423, 56] width 47 height 14
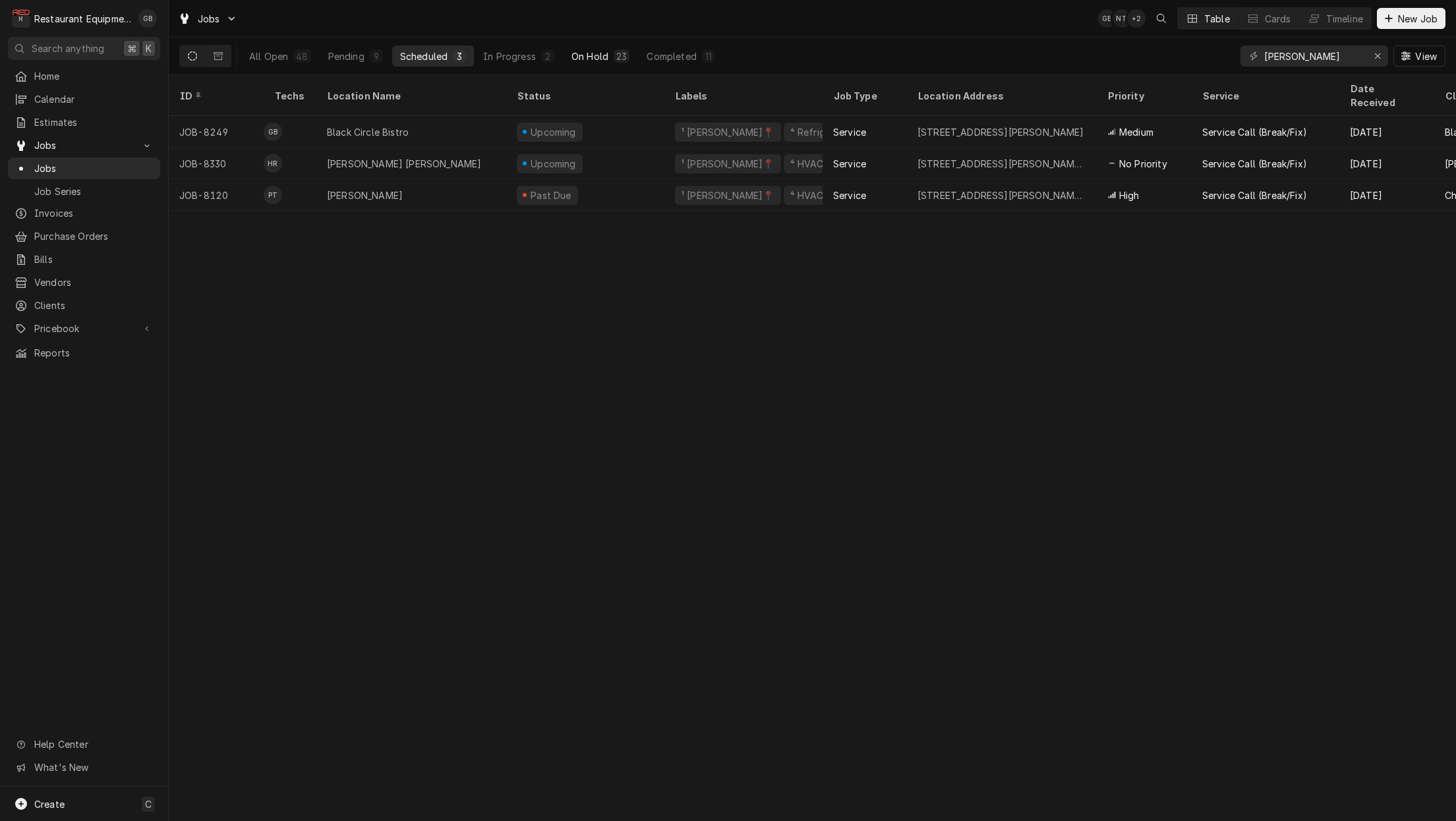
click at [588, 54] on div "On Hold" at bounding box center [589, 56] width 37 height 14
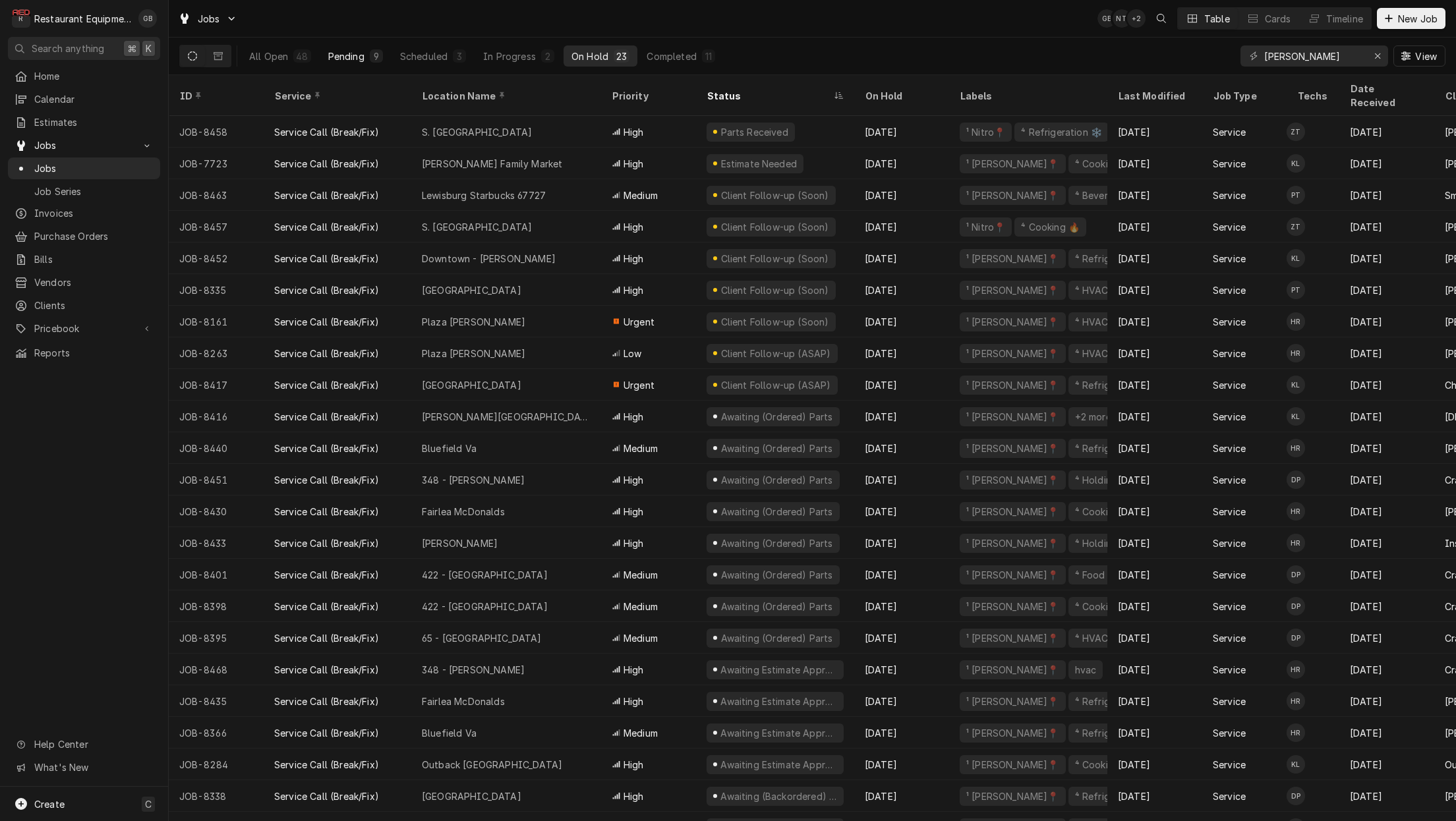
click at [357, 64] on button "Pending 9" at bounding box center [355, 56] width 71 height 22
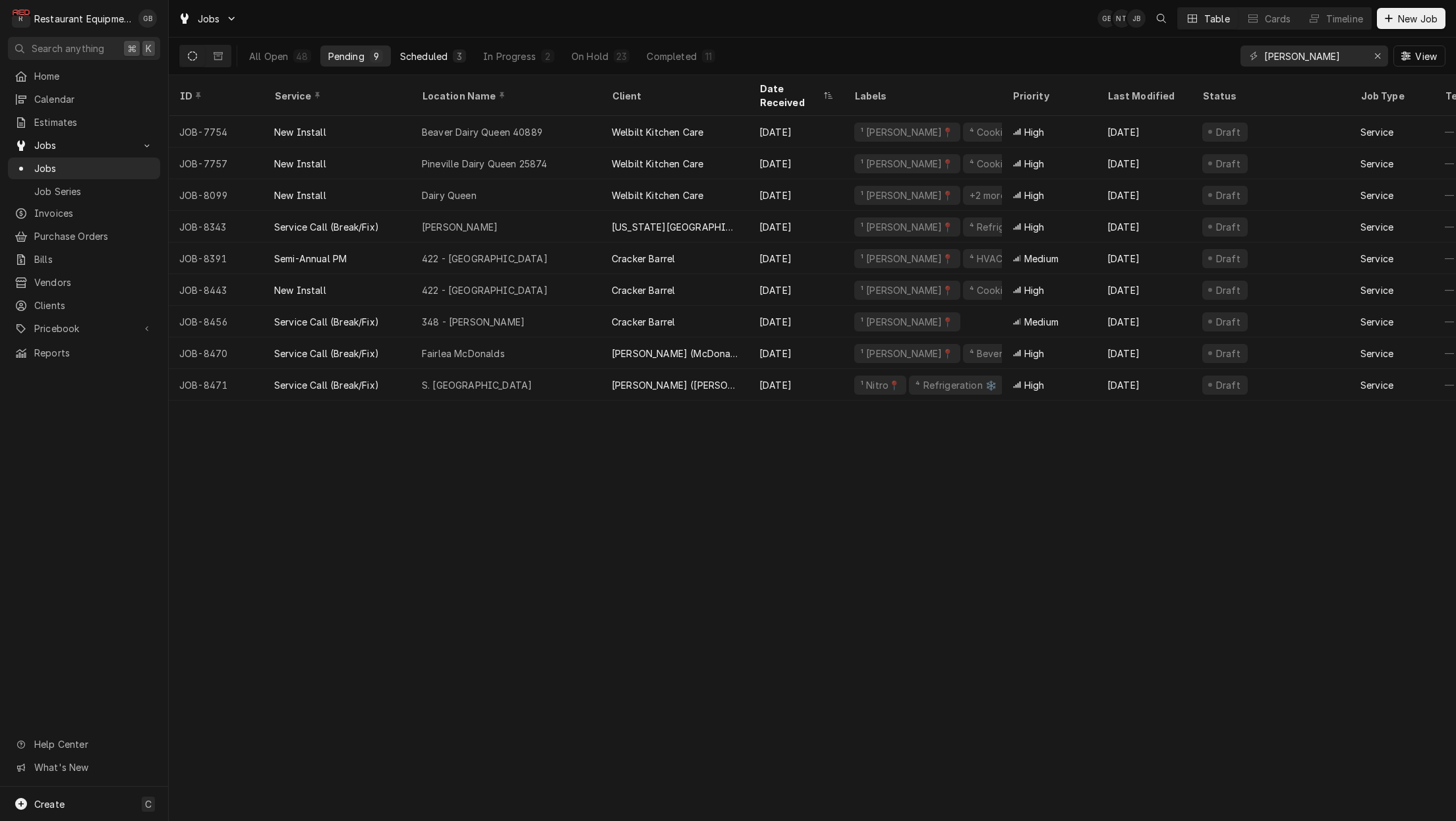
click at [428, 64] on button "Scheduled 3" at bounding box center [433, 56] width 82 height 22
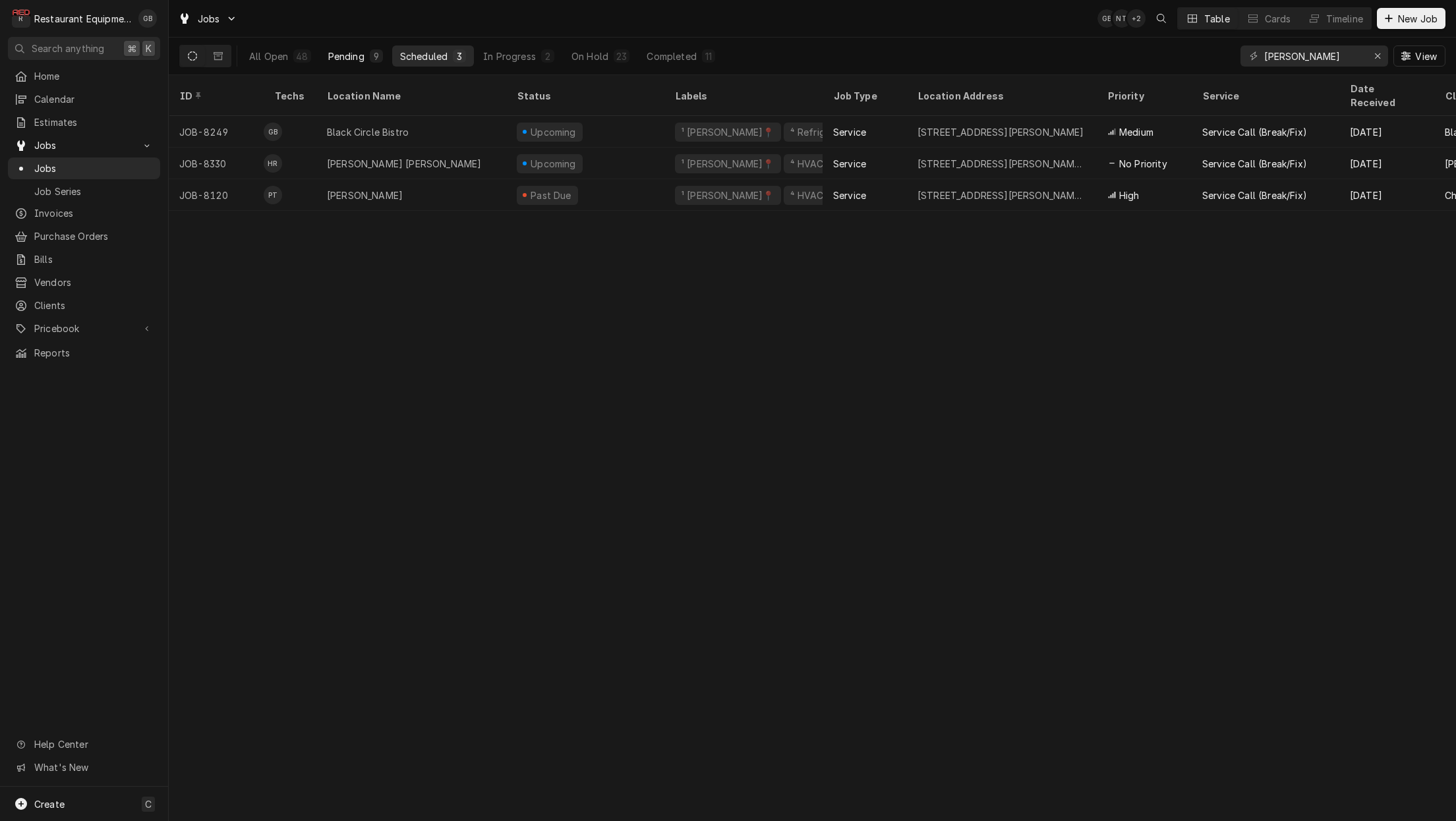
drag, startPoint x: 342, startPoint y: 49, endPoint x: 329, endPoint y: 54, distance: 13.9
click at [342, 49] on div "Pending" at bounding box center [346, 56] width 36 height 14
